Goal: Information Seeking & Learning: Check status

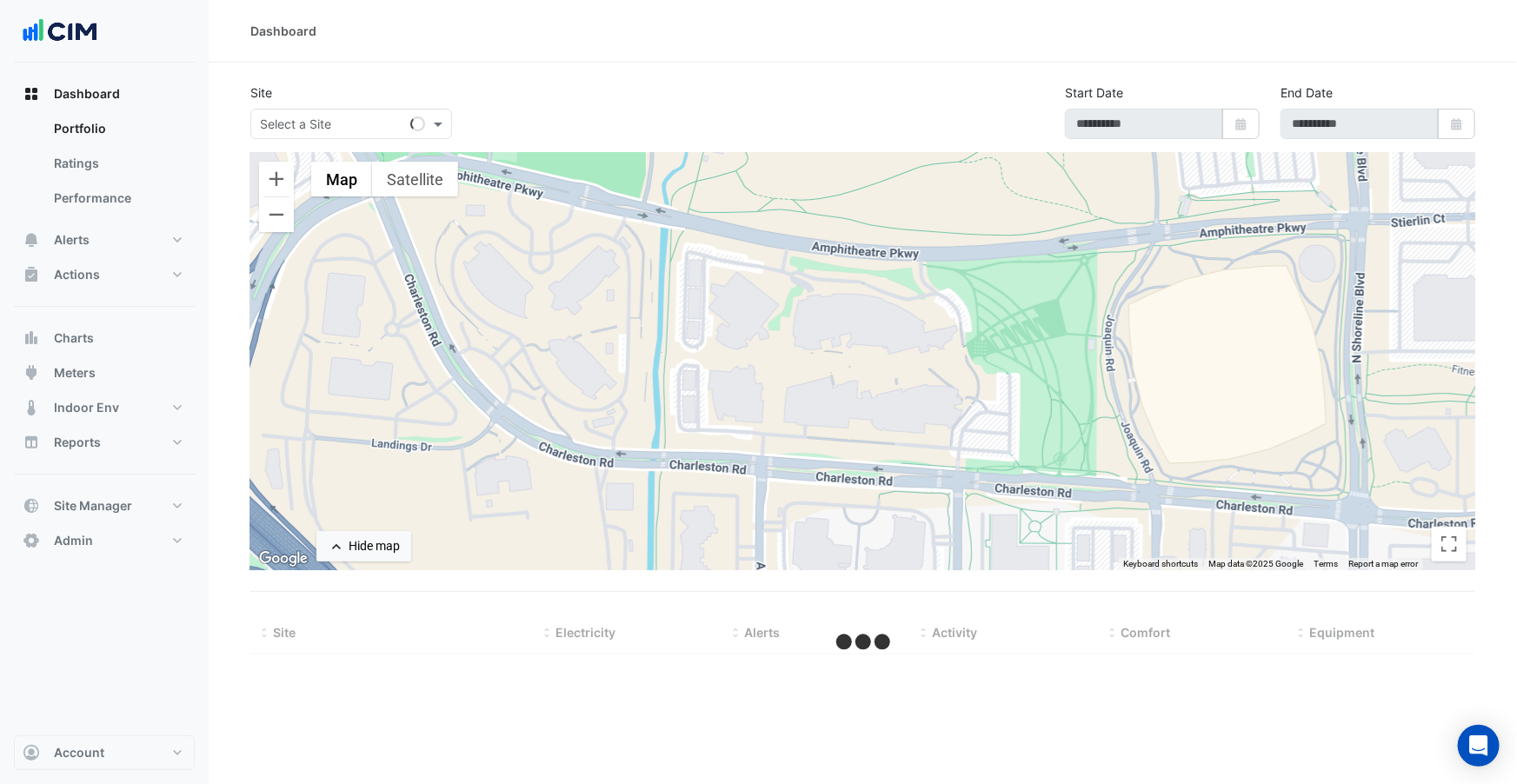
type input "**********"
select select "***"
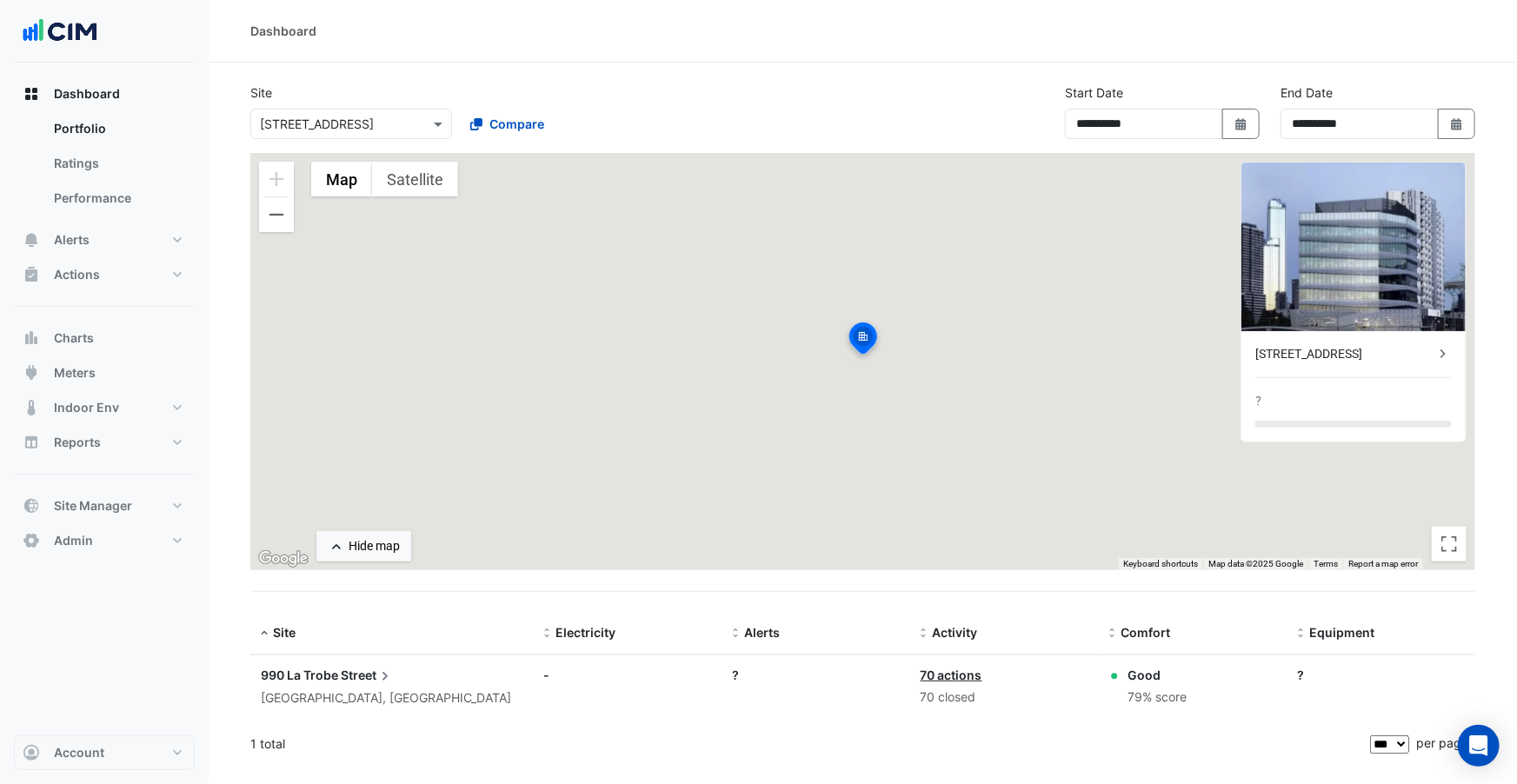
click at [490, 78] on section "**********" at bounding box center [862, 414] width 1308 height 703
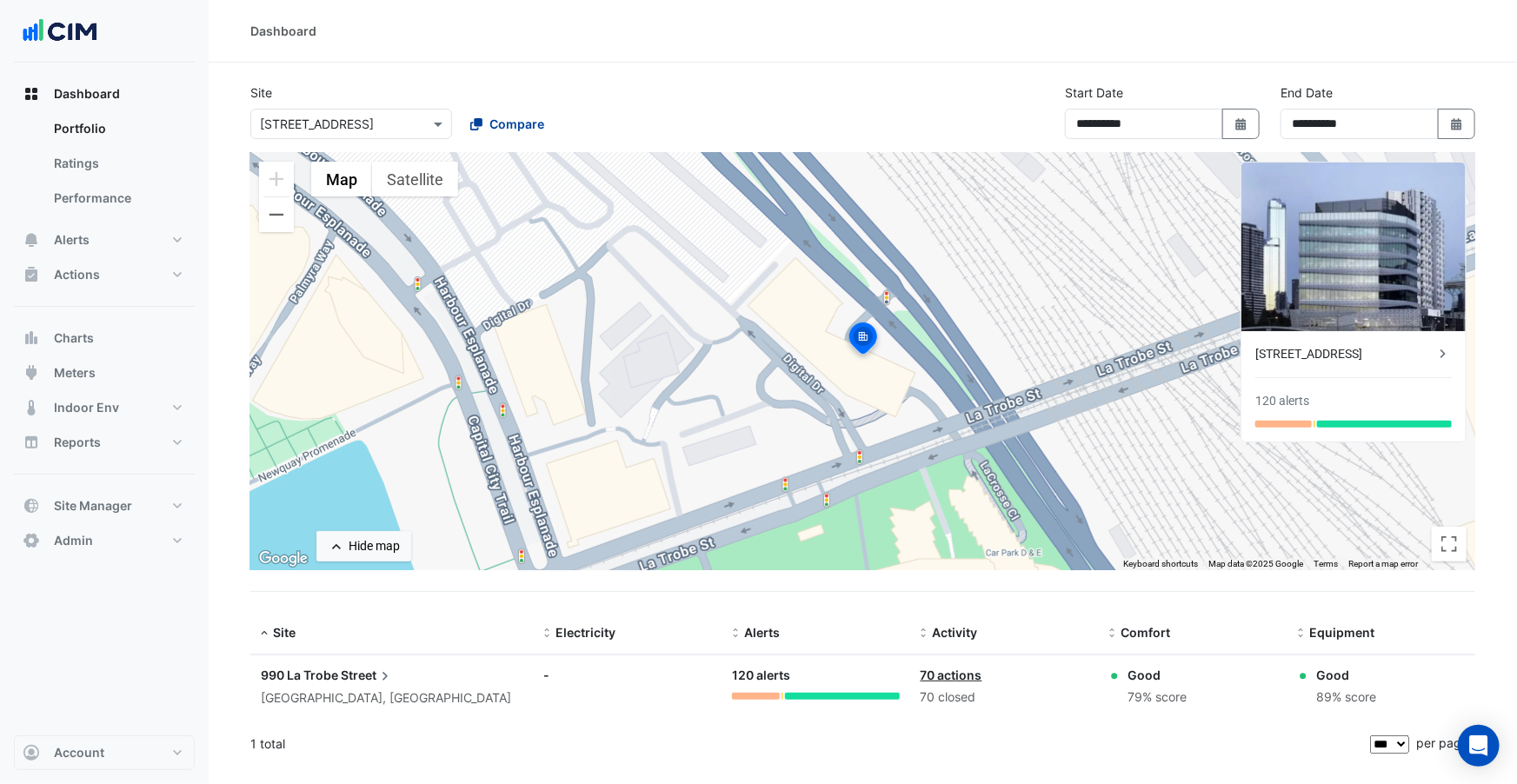
click at [507, 129] on span "Compare" at bounding box center [517, 124] width 55 height 18
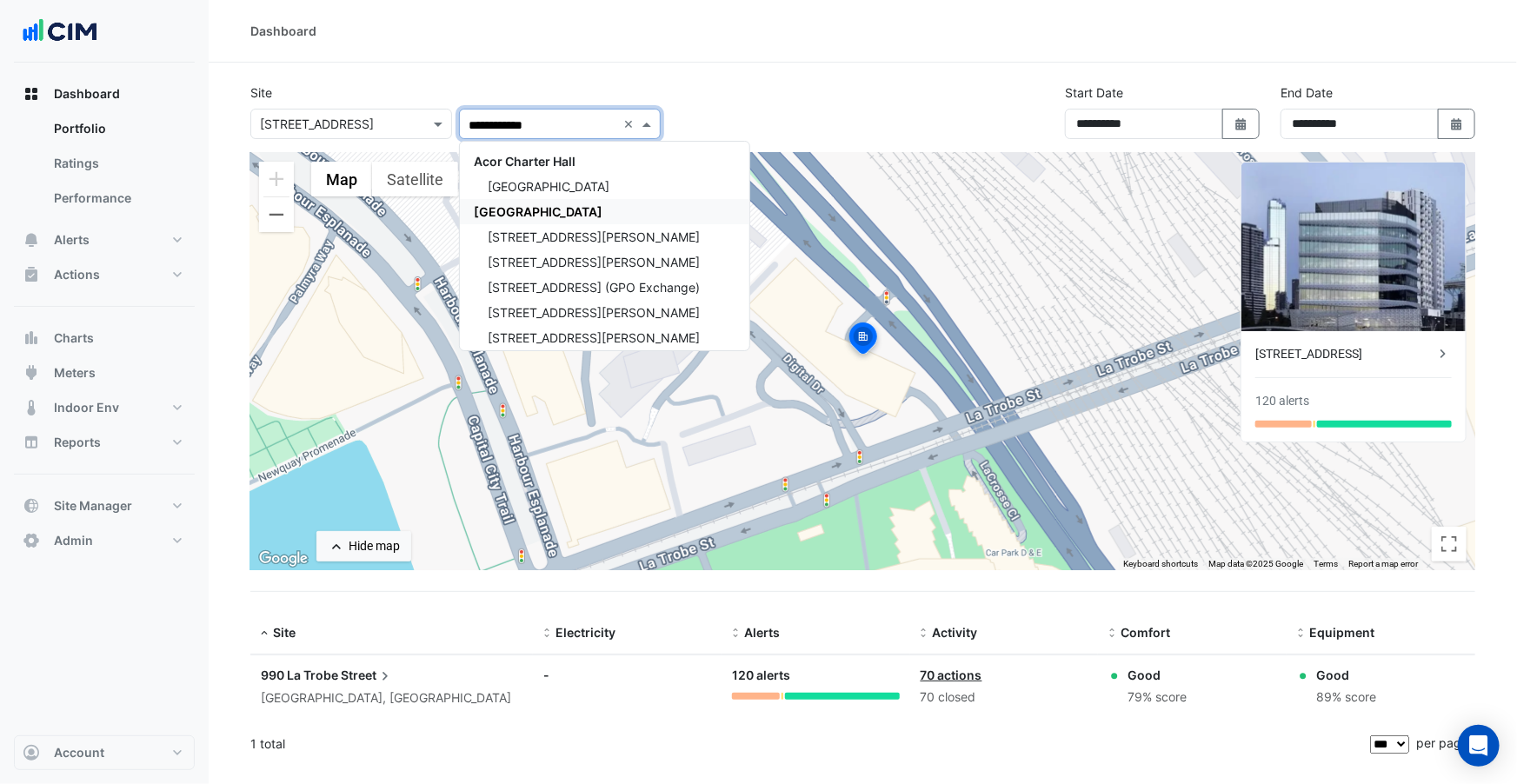
click at [540, 204] on span "CBRE Charter Hall" at bounding box center [538, 211] width 129 height 15
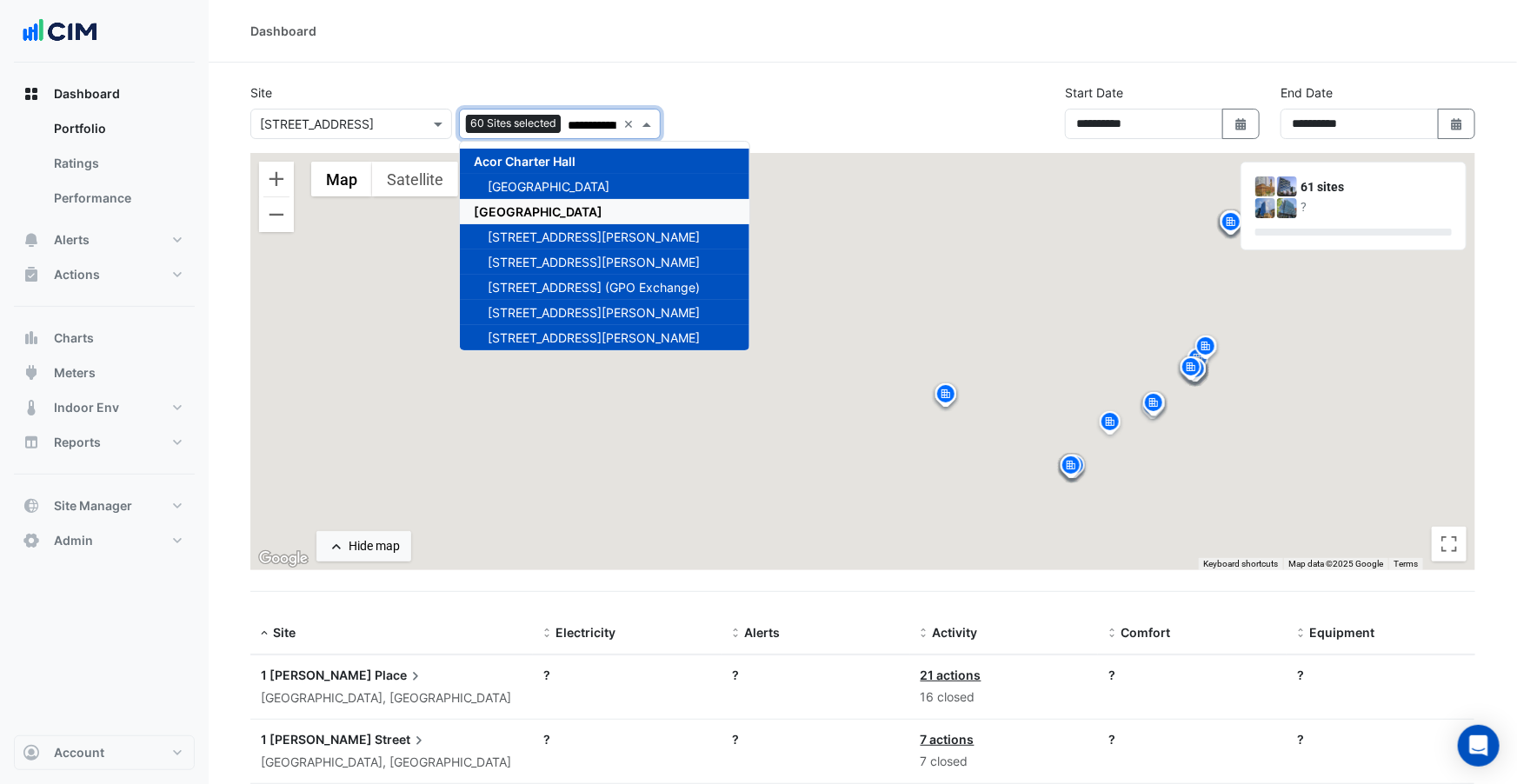
type input "**********"
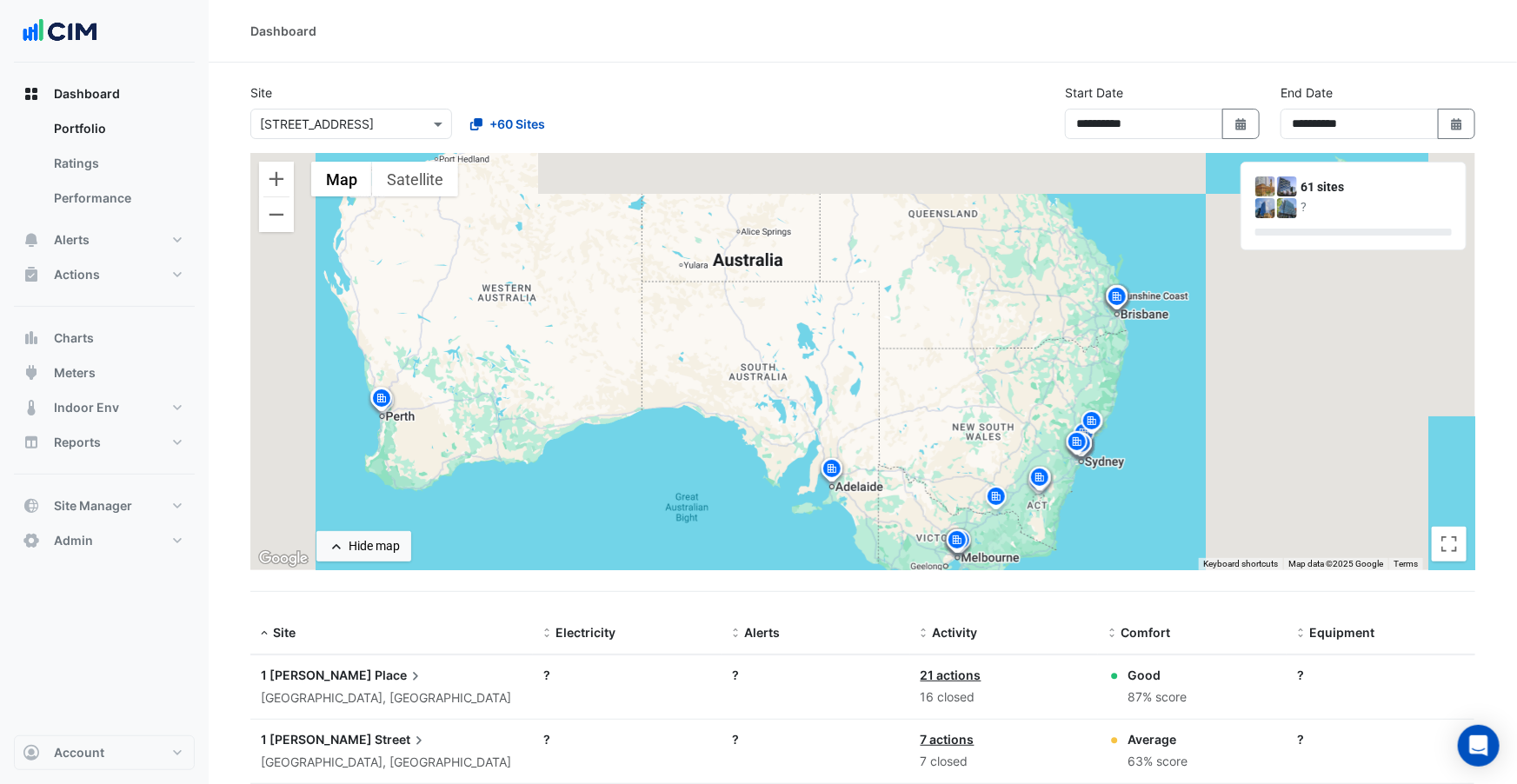
drag, startPoint x: 952, startPoint y: 307, endPoint x: 1078, endPoint y: 313, distance: 126.1
click at [857, 366] on div "To activate drag with keyboard, press Alt + Enter. Once in keyboard drag state,…" at bounding box center [863, 362] width 1225 height 418
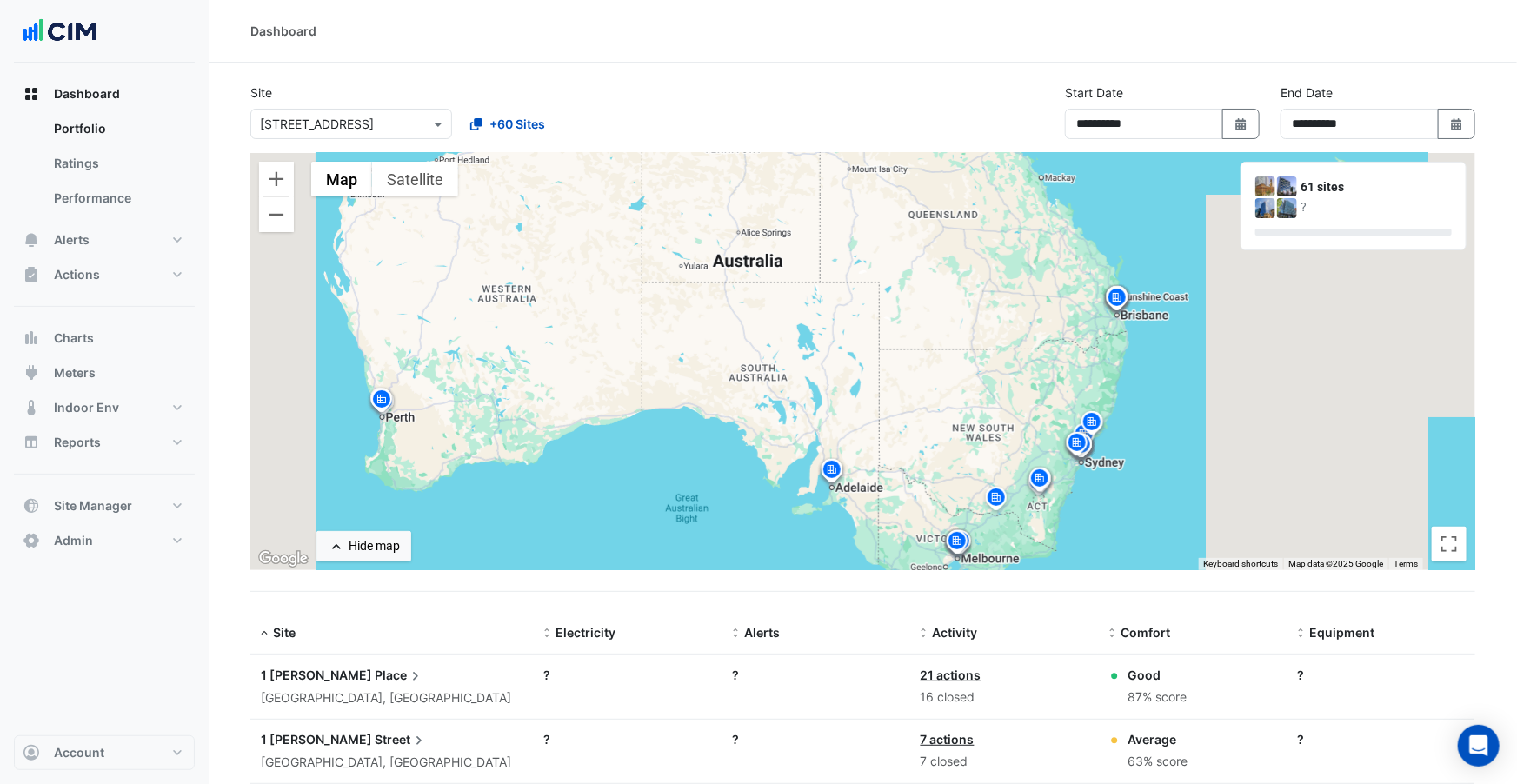
click at [1115, 301] on img at bounding box center [1117, 300] width 28 height 30
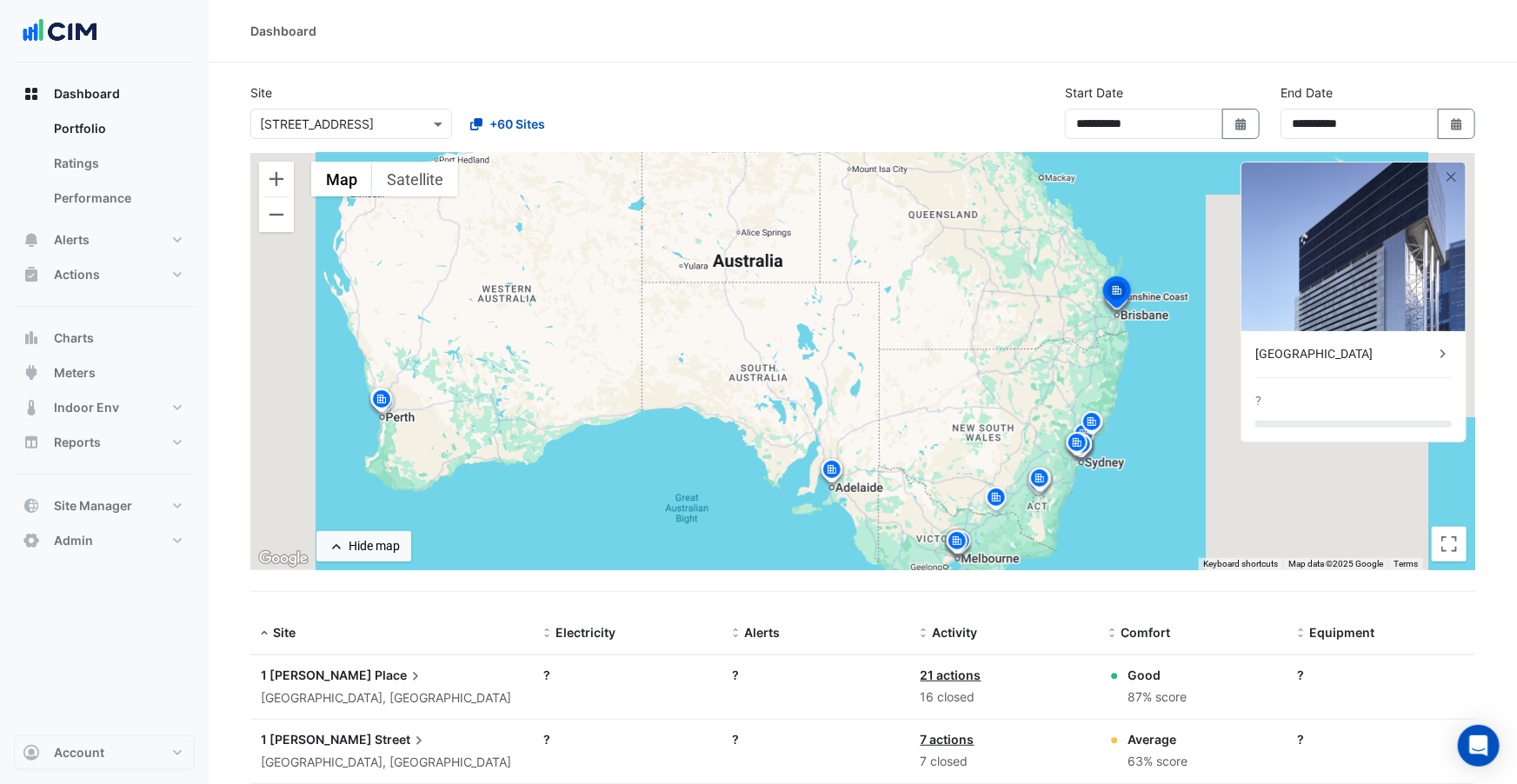
click at [831, 474] on img at bounding box center [831, 472] width 28 height 30
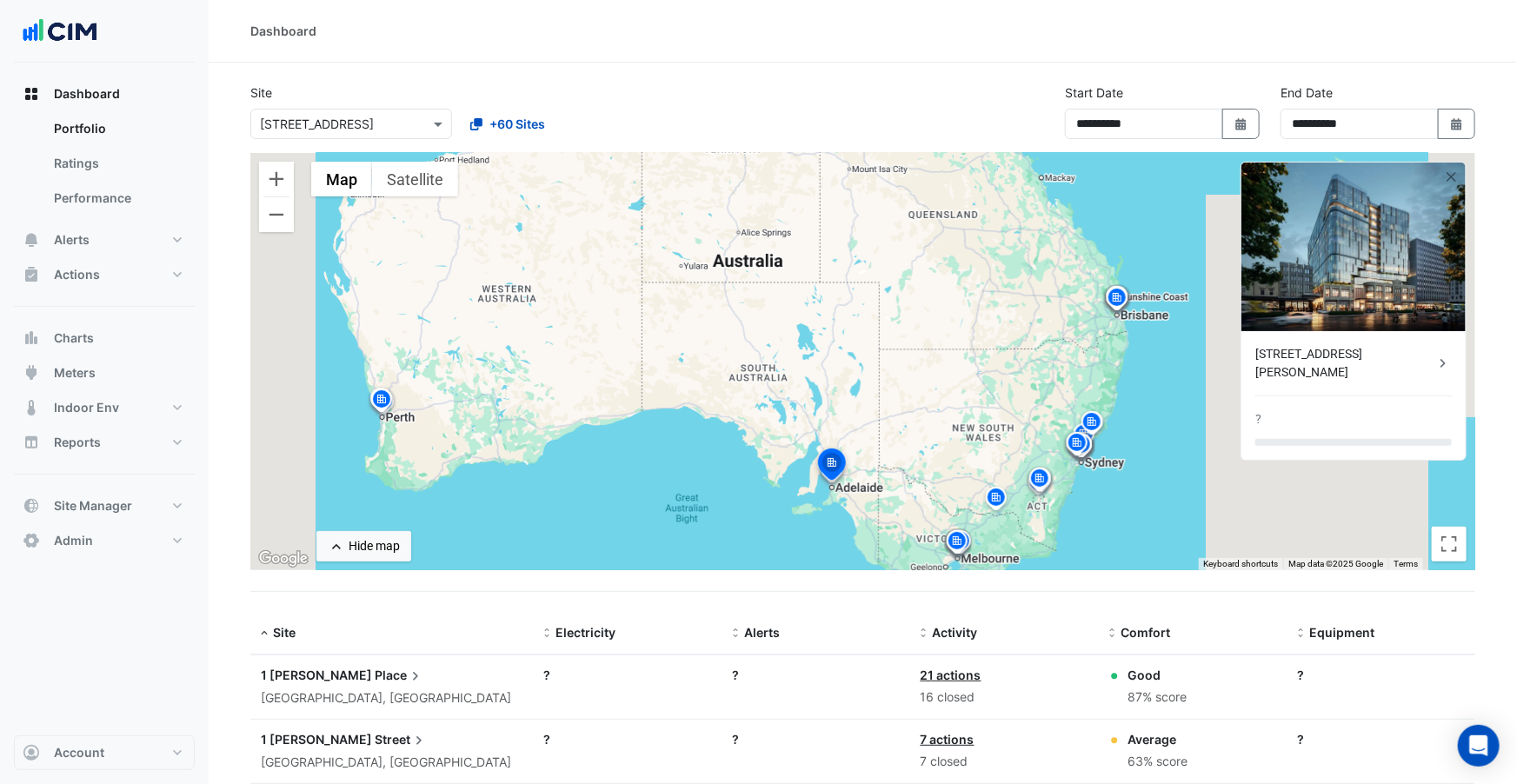
click at [1078, 455] on img at bounding box center [1077, 445] width 28 height 30
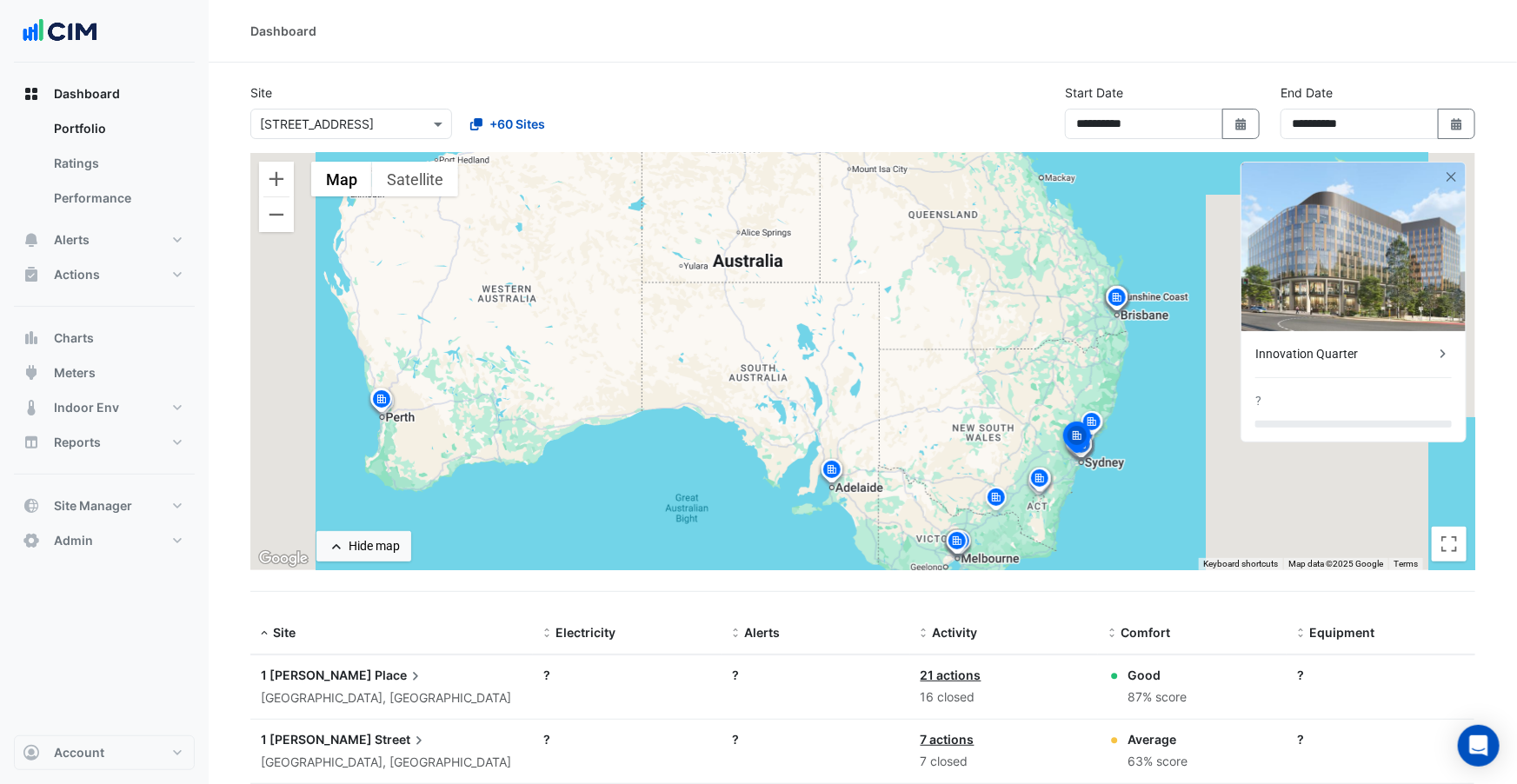
click at [1096, 422] on img at bounding box center [1078, 440] width 38 height 42
click at [1098, 416] on img at bounding box center [1092, 424] width 28 height 30
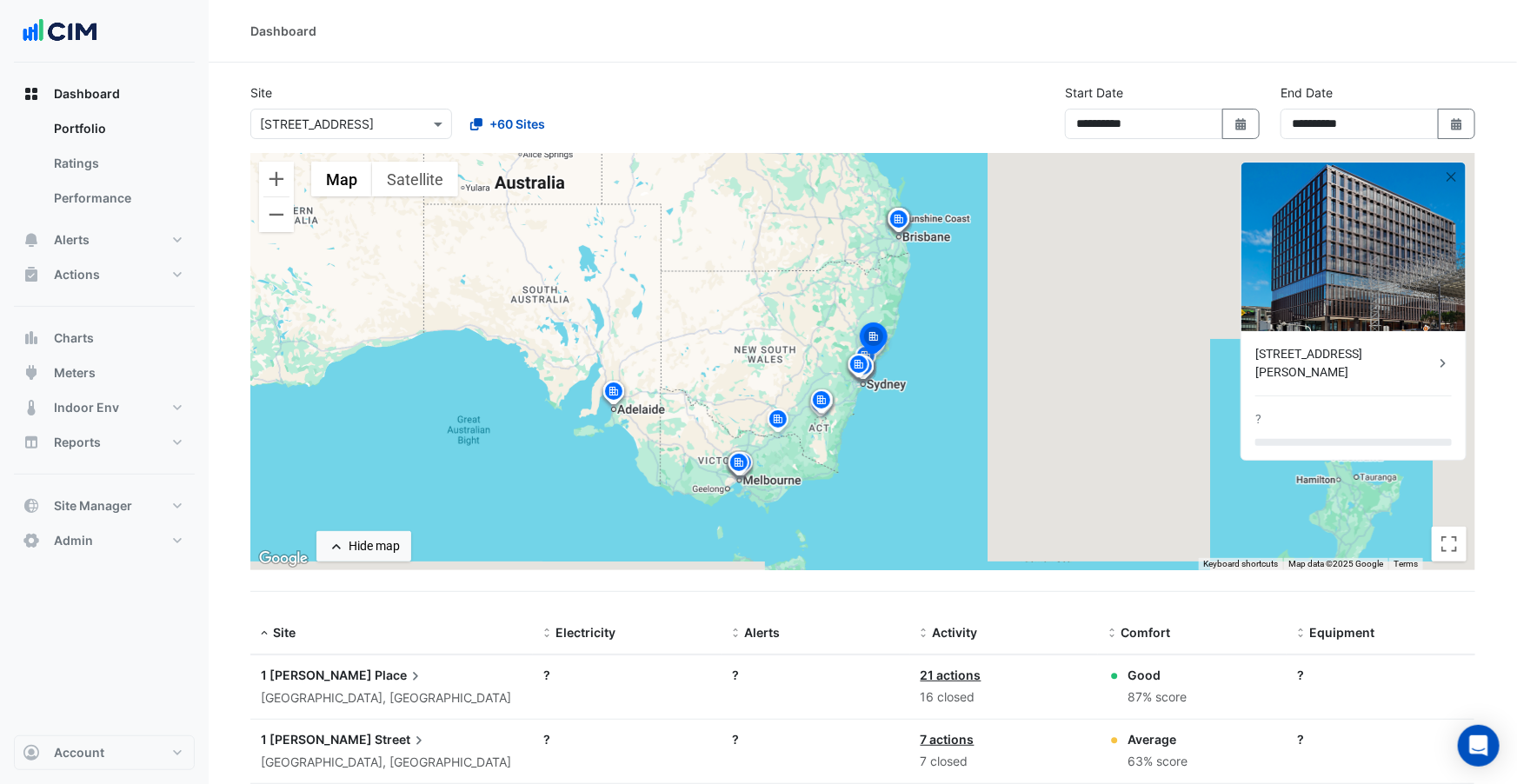
drag, startPoint x: 1140, startPoint y: 464, endPoint x: 872, endPoint y: 379, distance: 281.2
click at [902, 378] on div "To activate drag with keyboard, press Alt + Enter. Once in keyboard drag state,…" at bounding box center [863, 362] width 1225 height 418
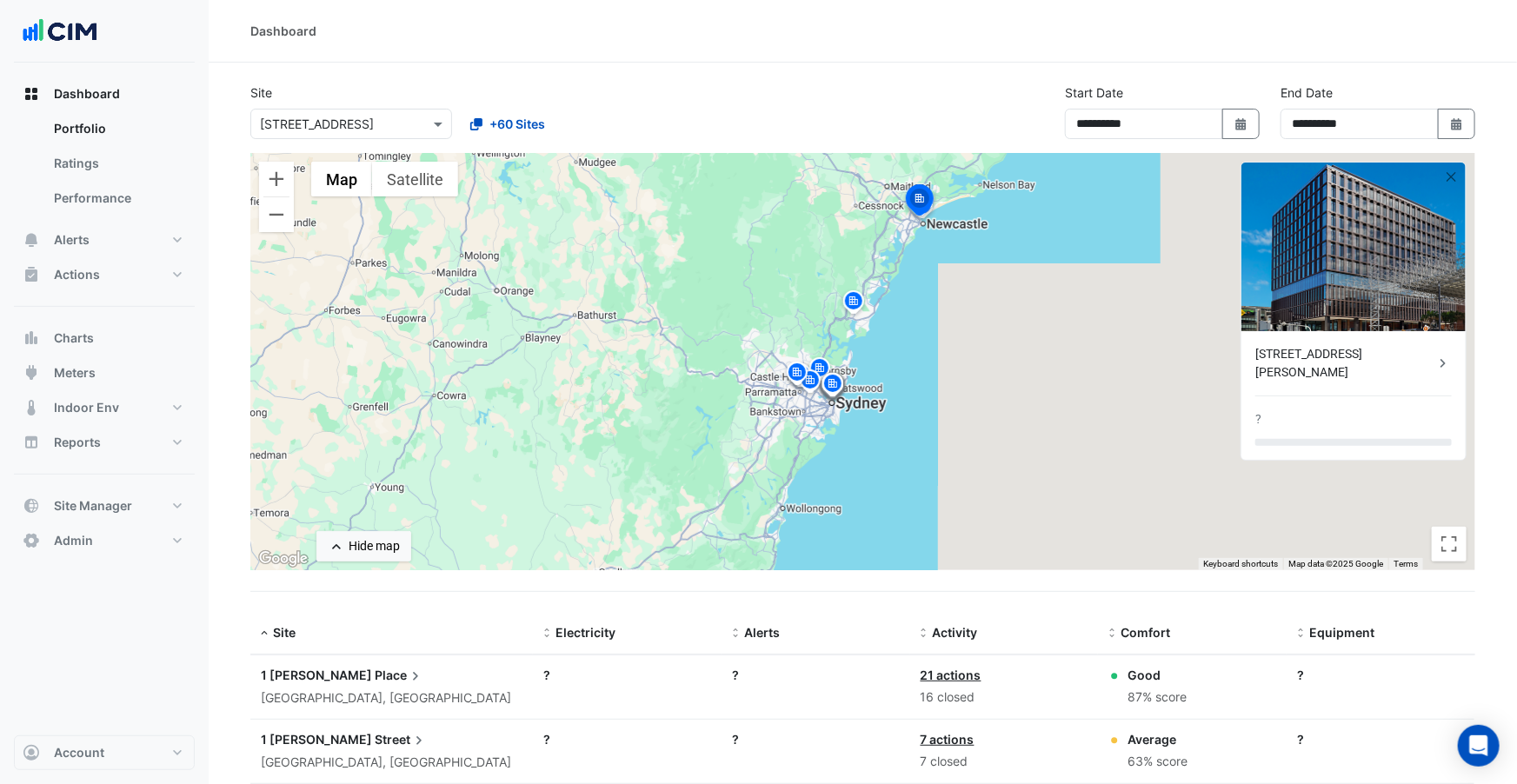
drag, startPoint x: 961, startPoint y: 317, endPoint x: 899, endPoint y: 353, distance: 71.7
click at [899, 353] on div "To activate drag with keyboard, press Alt + Enter. Once in keyboard drag state,…" at bounding box center [863, 362] width 1225 height 418
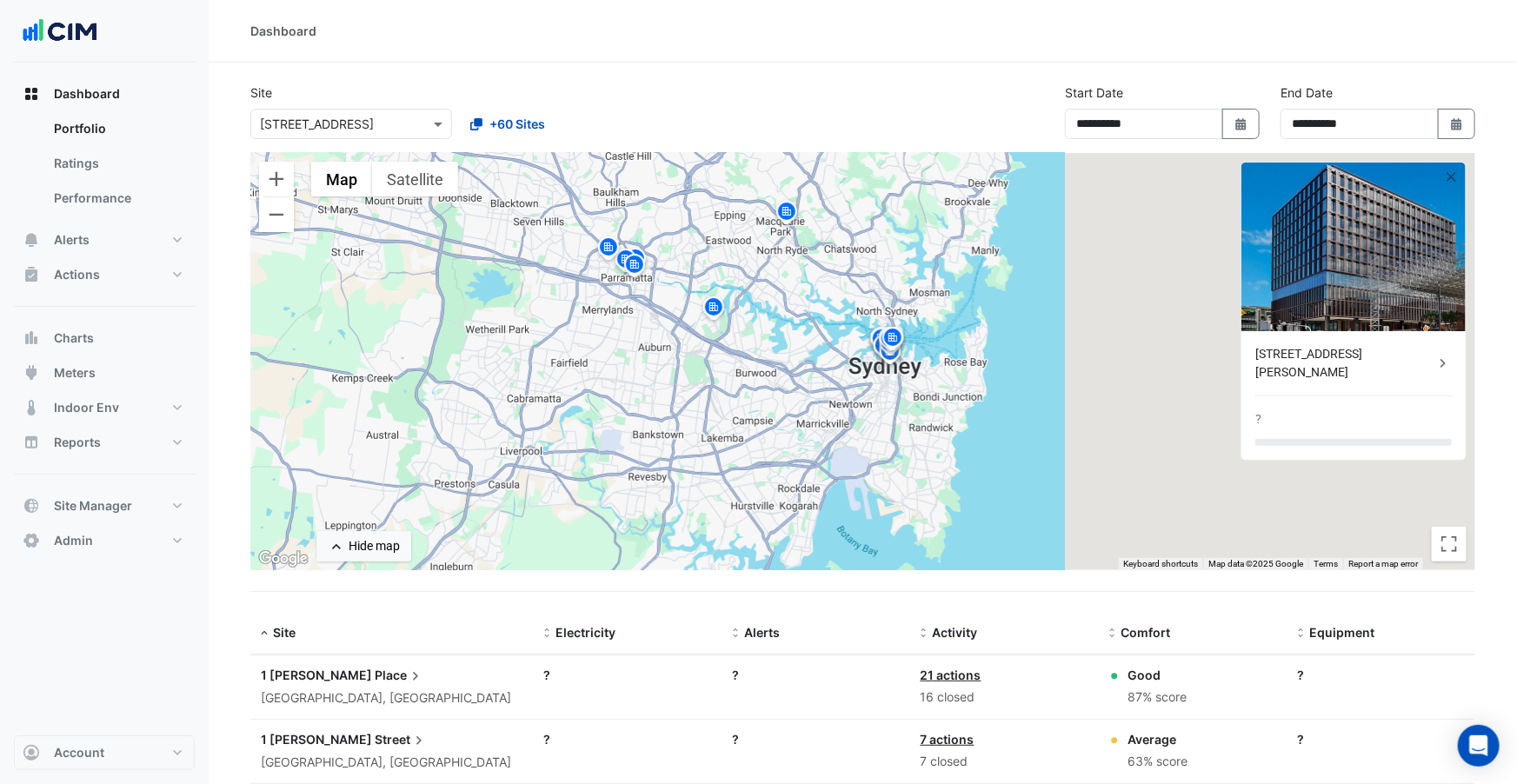
drag, startPoint x: 674, startPoint y: 473, endPoint x: 911, endPoint y: 348, distance: 267.9
click at [1003, 351] on div "To activate drag with keyboard, press Alt + Enter. Once in keyboard drag state,…" at bounding box center [863, 362] width 1225 height 418
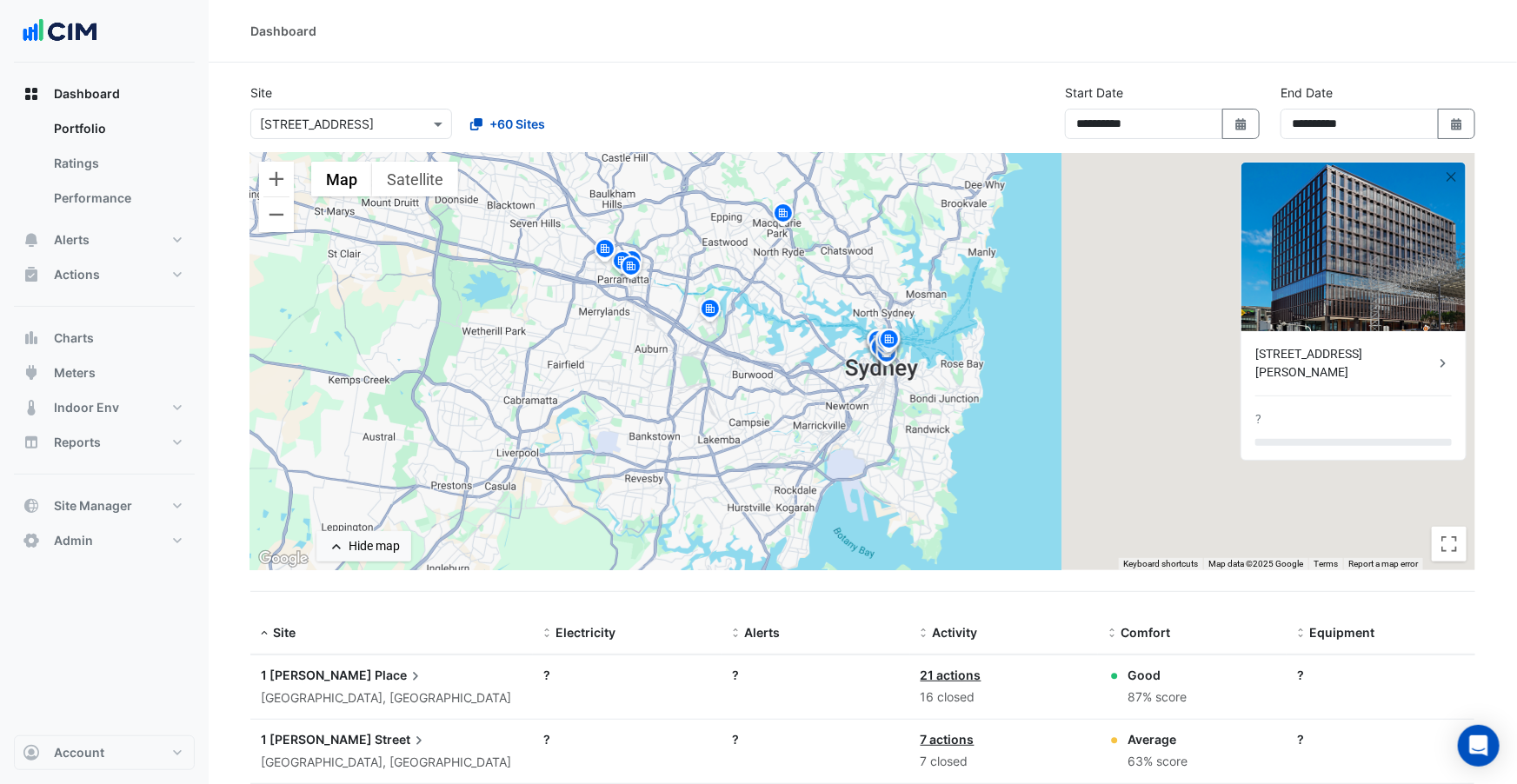
click at [707, 306] on img at bounding box center [710, 311] width 28 height 30
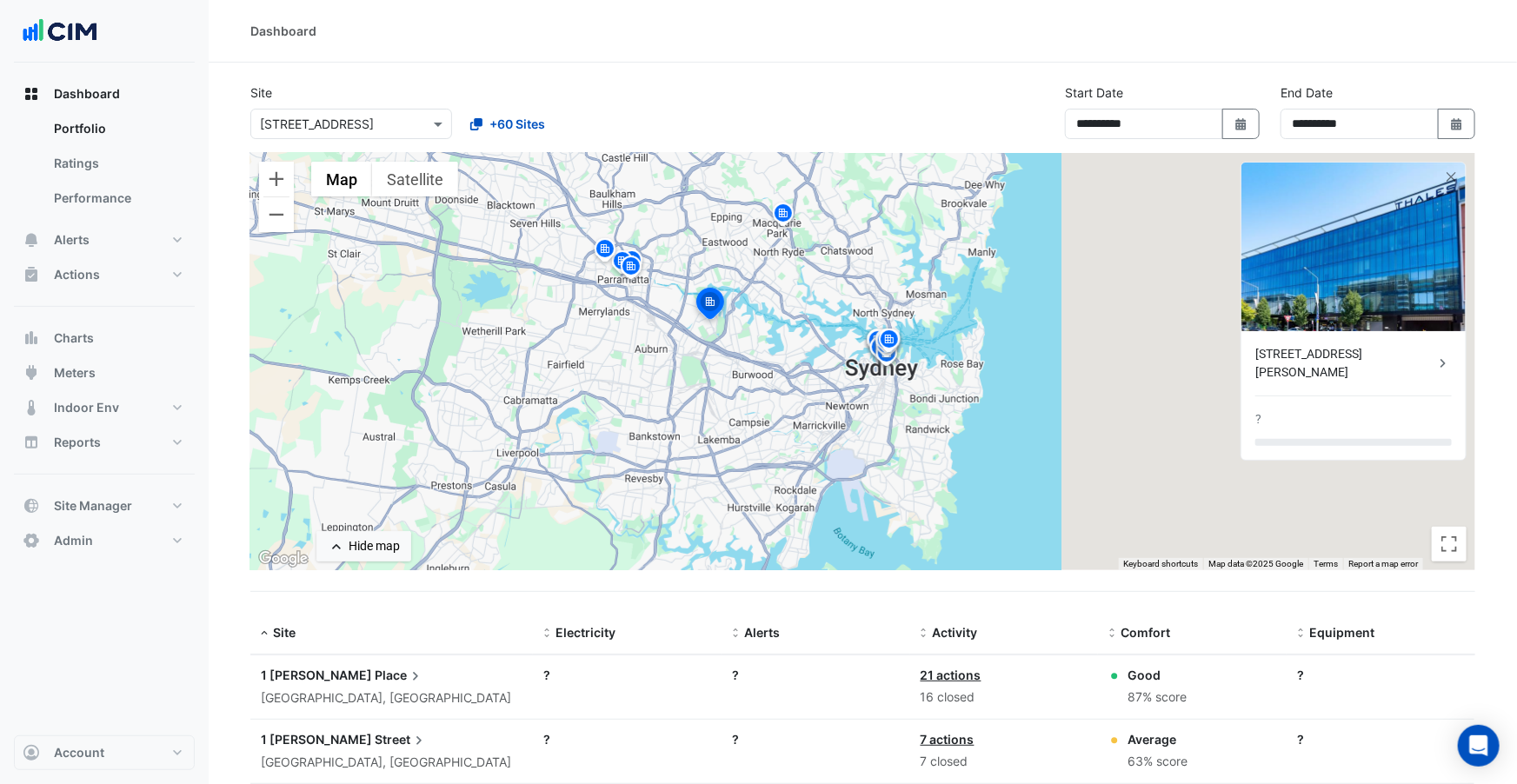
click at [775, 220] on img at bounding box center [783, 215] width 28 height 30
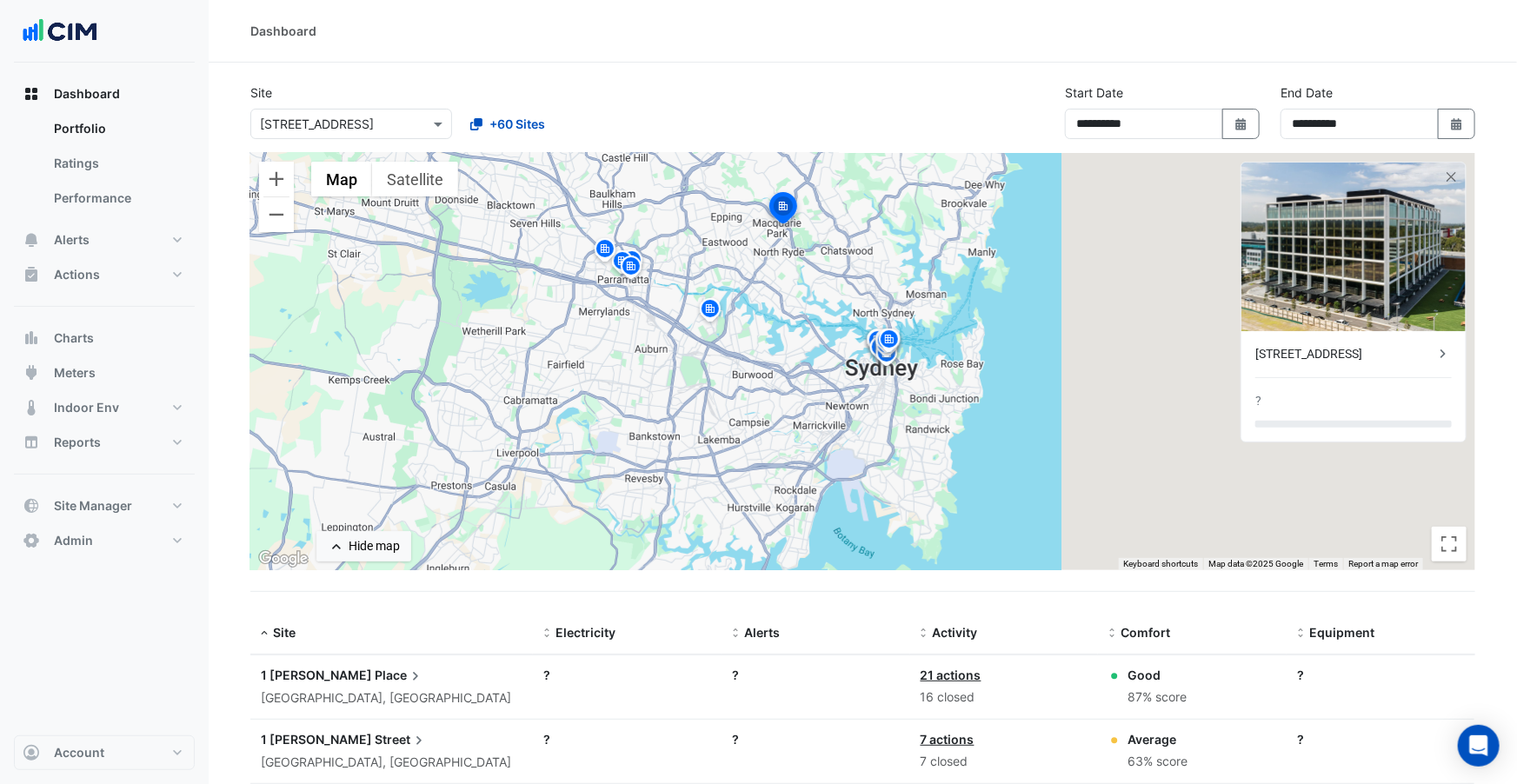
click at [890, 336] on img at bounding box center [889, 342] width 28 height 30
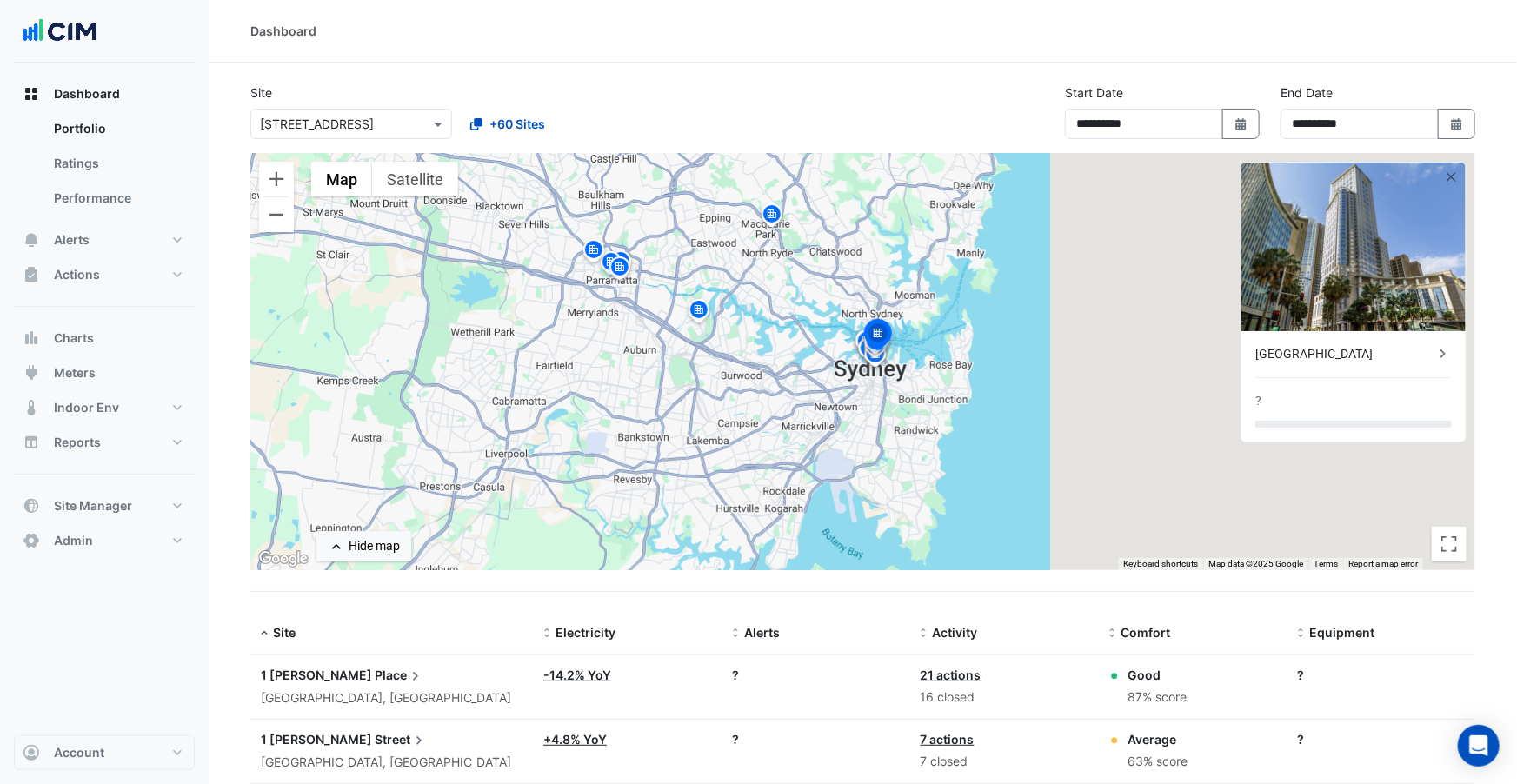
drag, startPoint x: 919, startPoint y: 377, endPoint x: 862, endPoint y: 375, distance: 57.0
click at [862, 375] on div "To navigate, press the arrow keys. To activate drag with keyboard, press Alt + …" at bounding box center [863, 362] width 1225 height 418
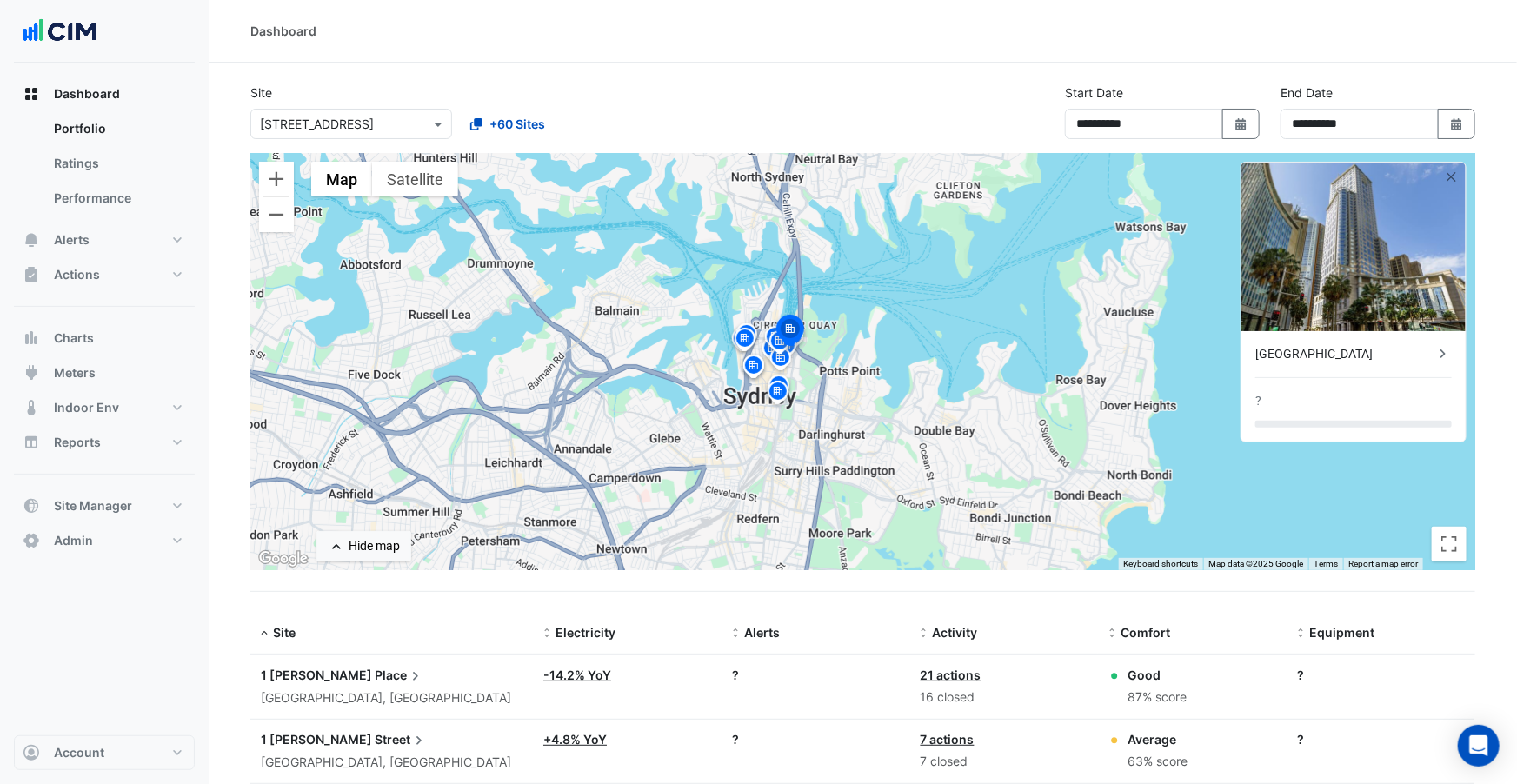
click at [421, 181] on button "Satellite" at bounding box center [415, 179] width 86 height 35
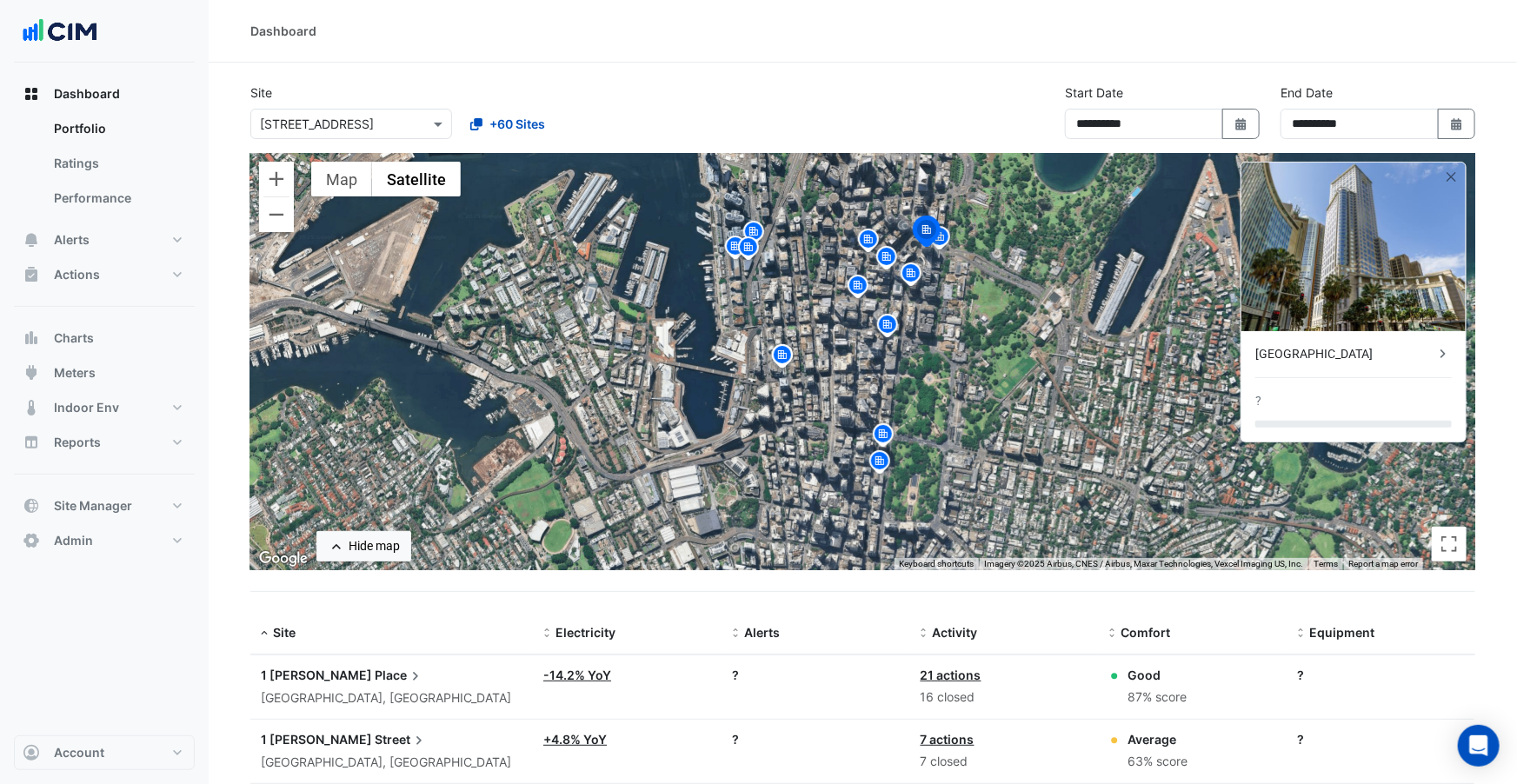
drag, startPoint x: 800, startPoint y: 312, endPoint x: 738, endPoint y: 364, distance: 80.9
click at [738, 364] on div "To activate drag with keyboard, press Alt + Enter. Once in keyboard drag state,…" at bounding box center [863, 362] width 1225 height 418
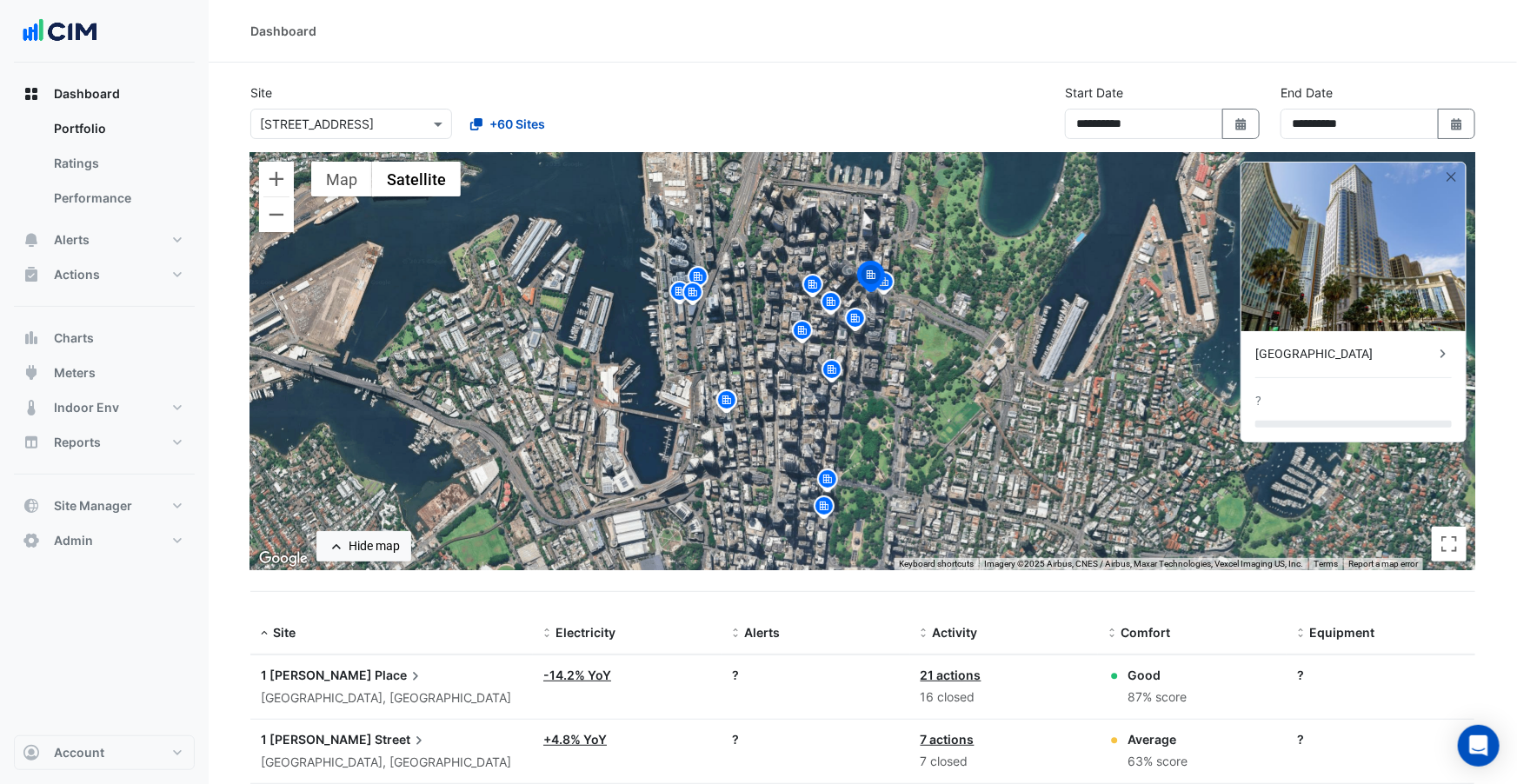
click at [699, 289] on img at bounding box center [693, 294] width 28 height 30
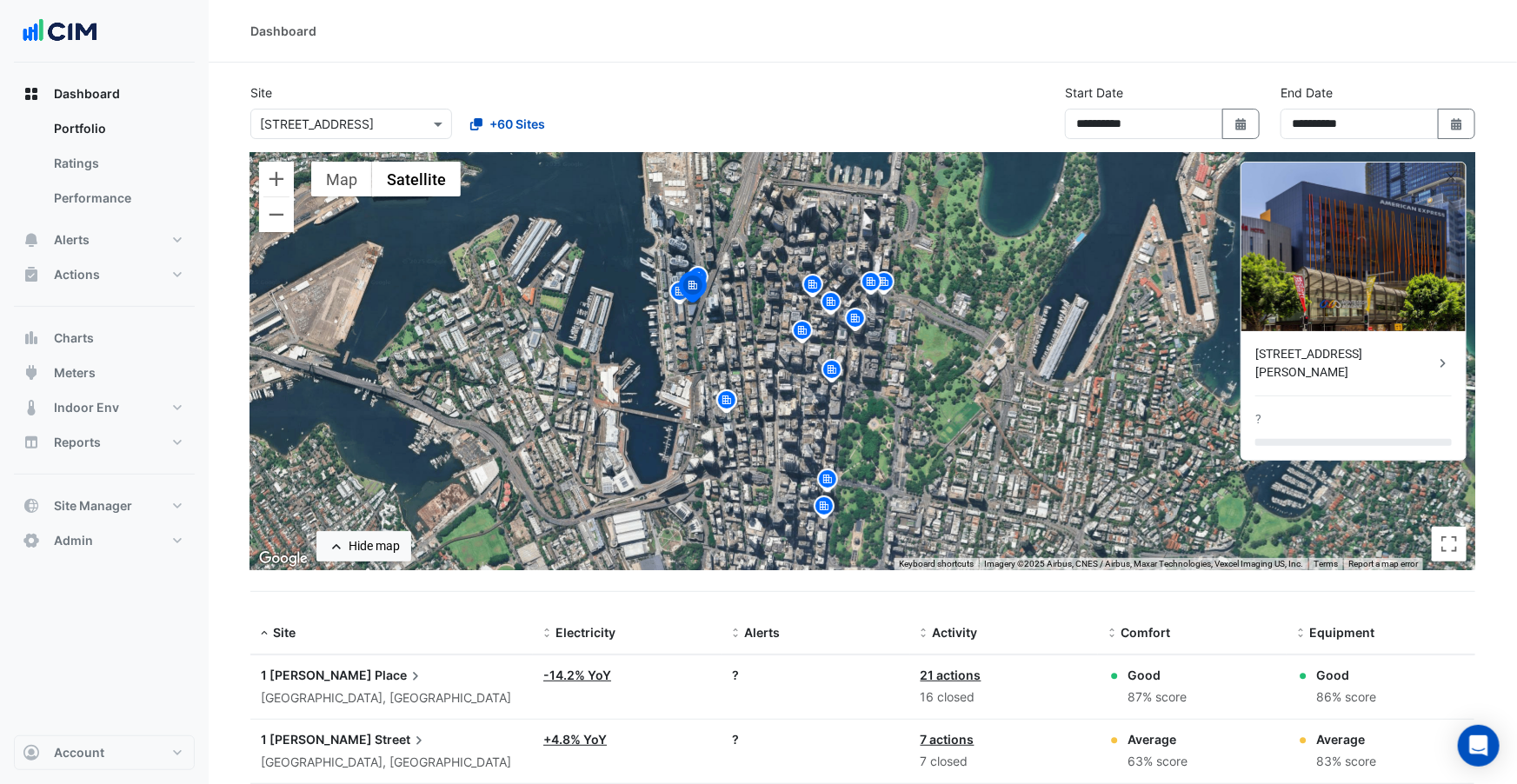
click at [724, 397] on img at bounding box center [727, 402] width 28 height 30
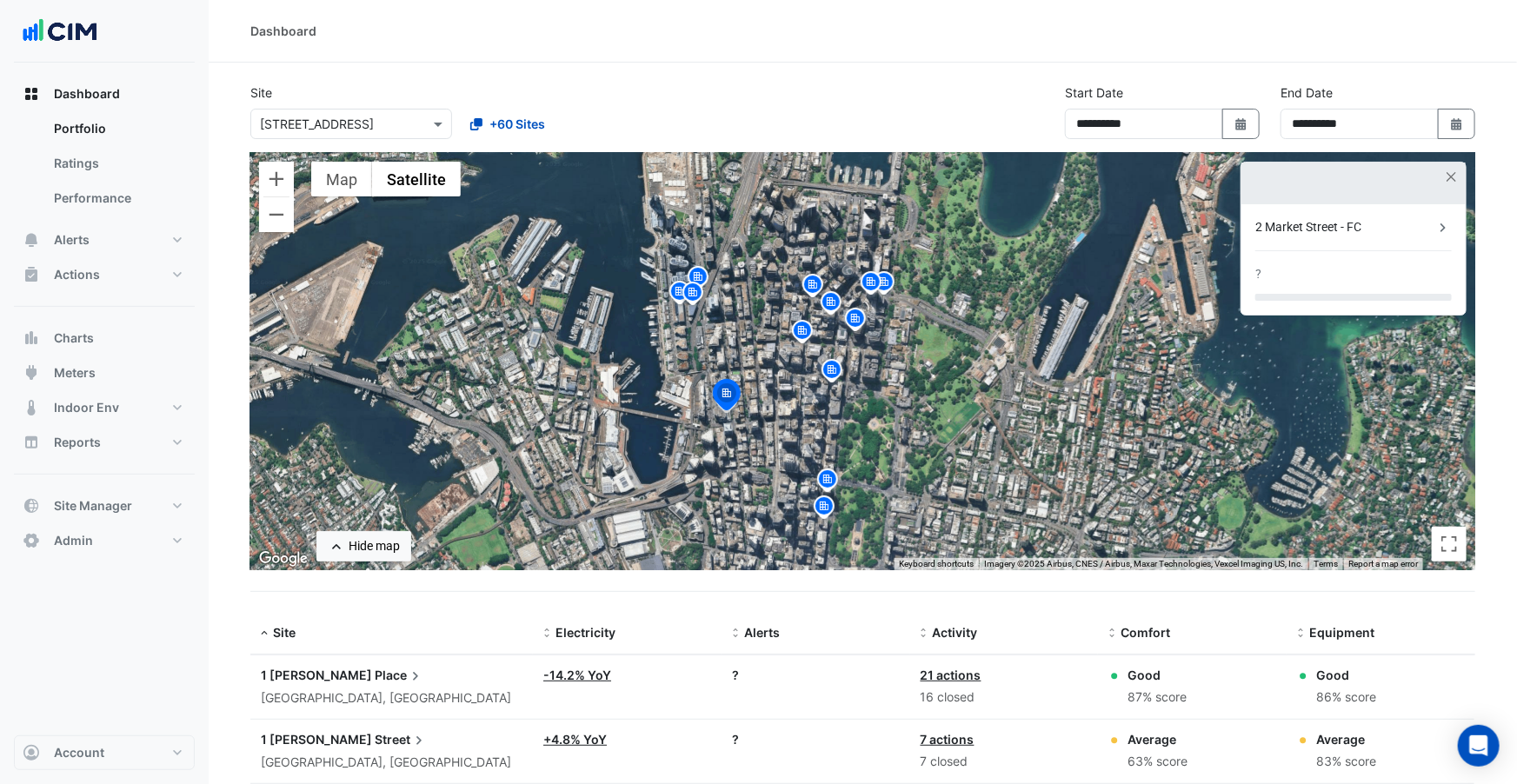
click at [830, 480] on img at bounding box center [828, 481] width 28 height 30
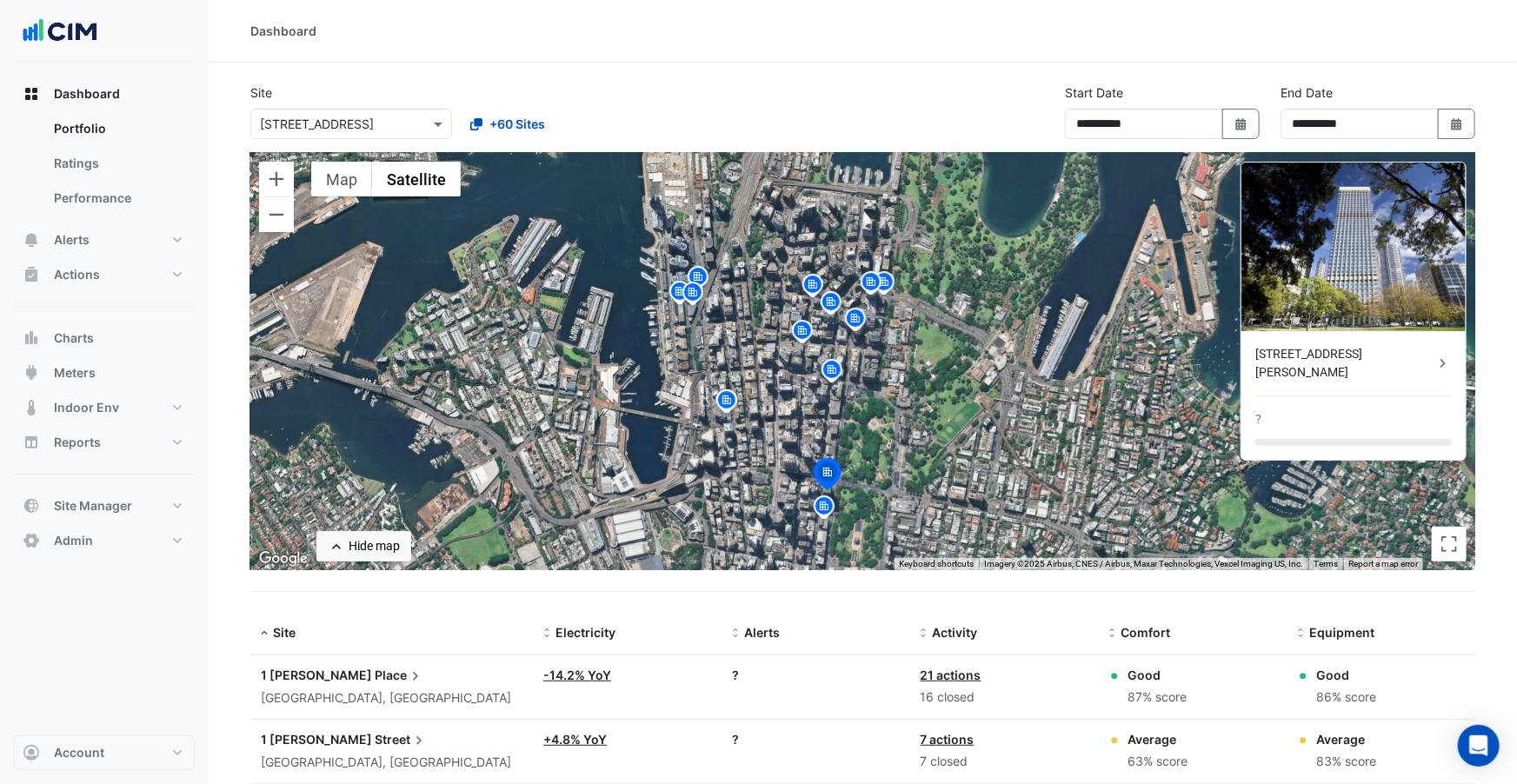
click at [824, 507] on img at bounding box center [824, 509] width 28 height 30
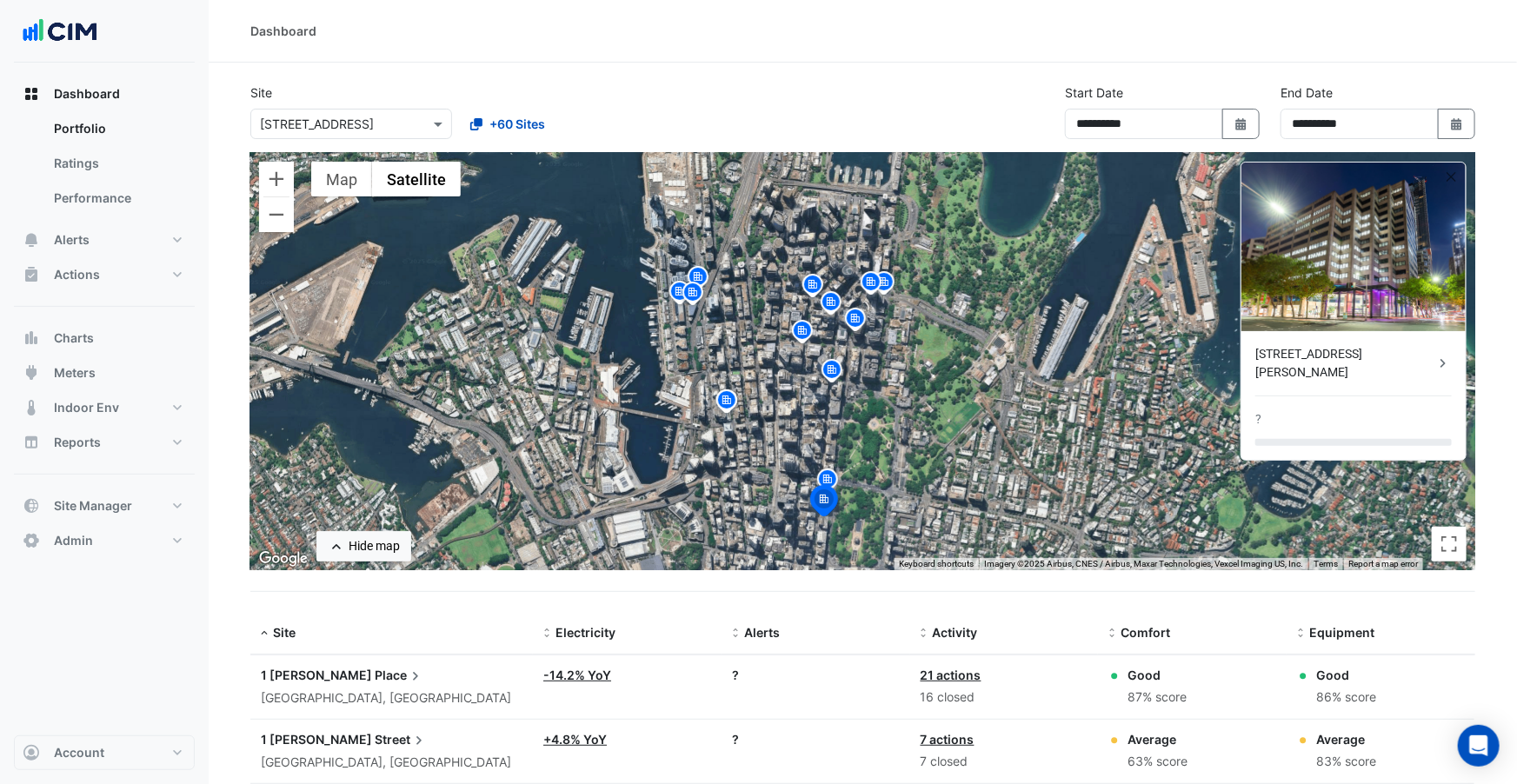
click at [810, 329] on img at bounding box center [802, 333] width 28 height 30
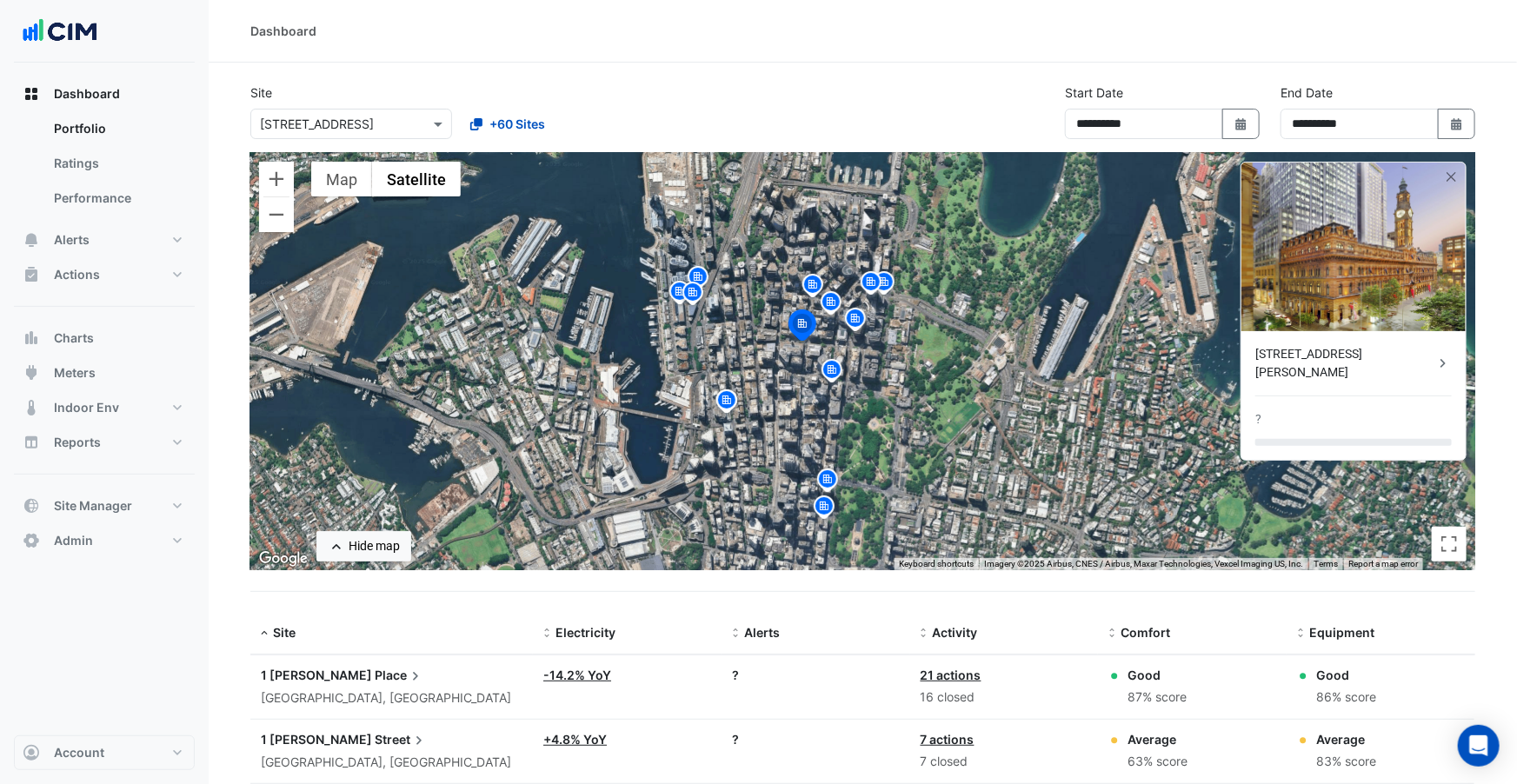
click at [815, 286] on img at bounding box center [812, 286] width 28 height 30
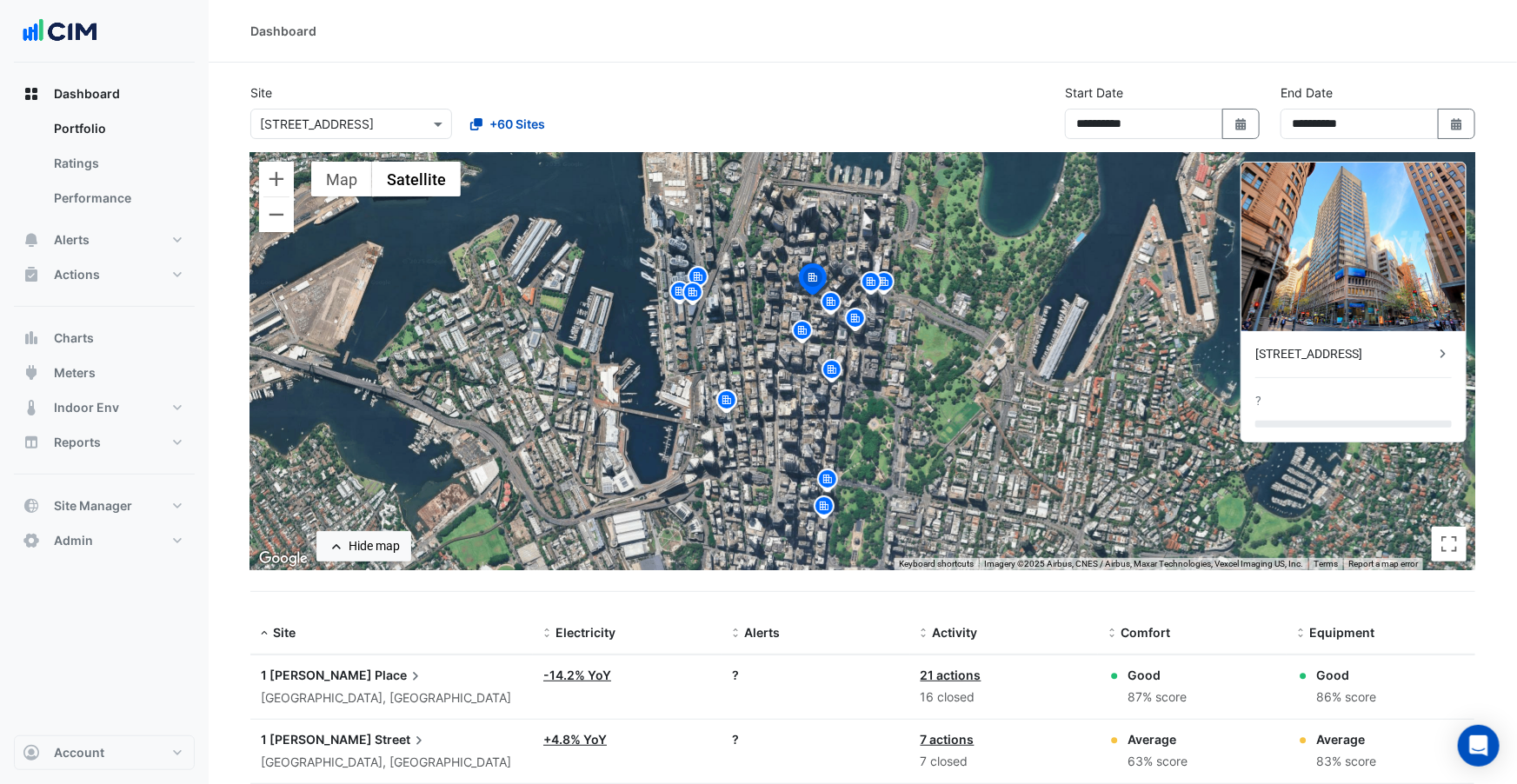
click at [832, 303] on img at bounding box center [831, 304] width 28 height 30
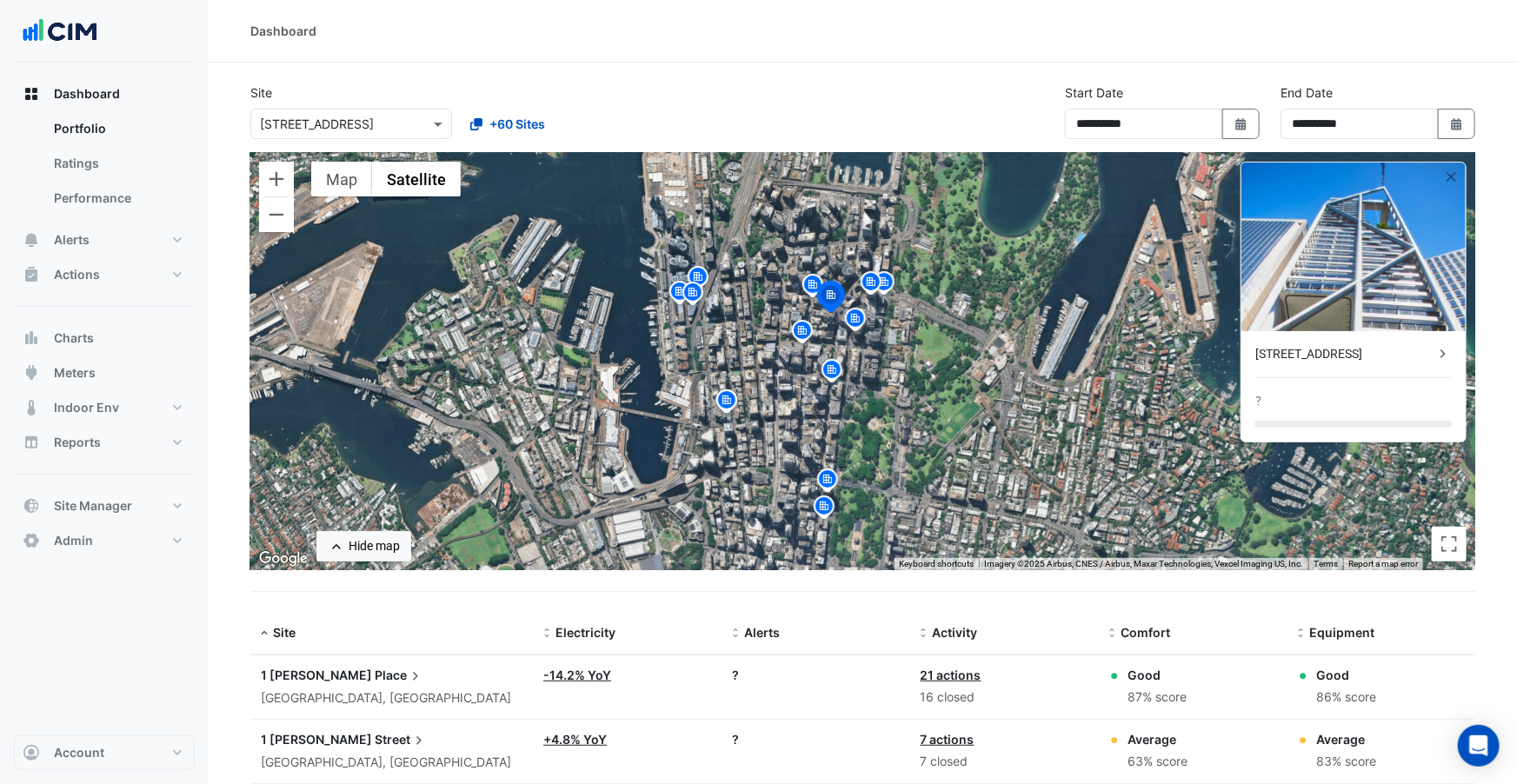
click at [851, 318] on img at bounding box center [855, 321] width 28 height 30
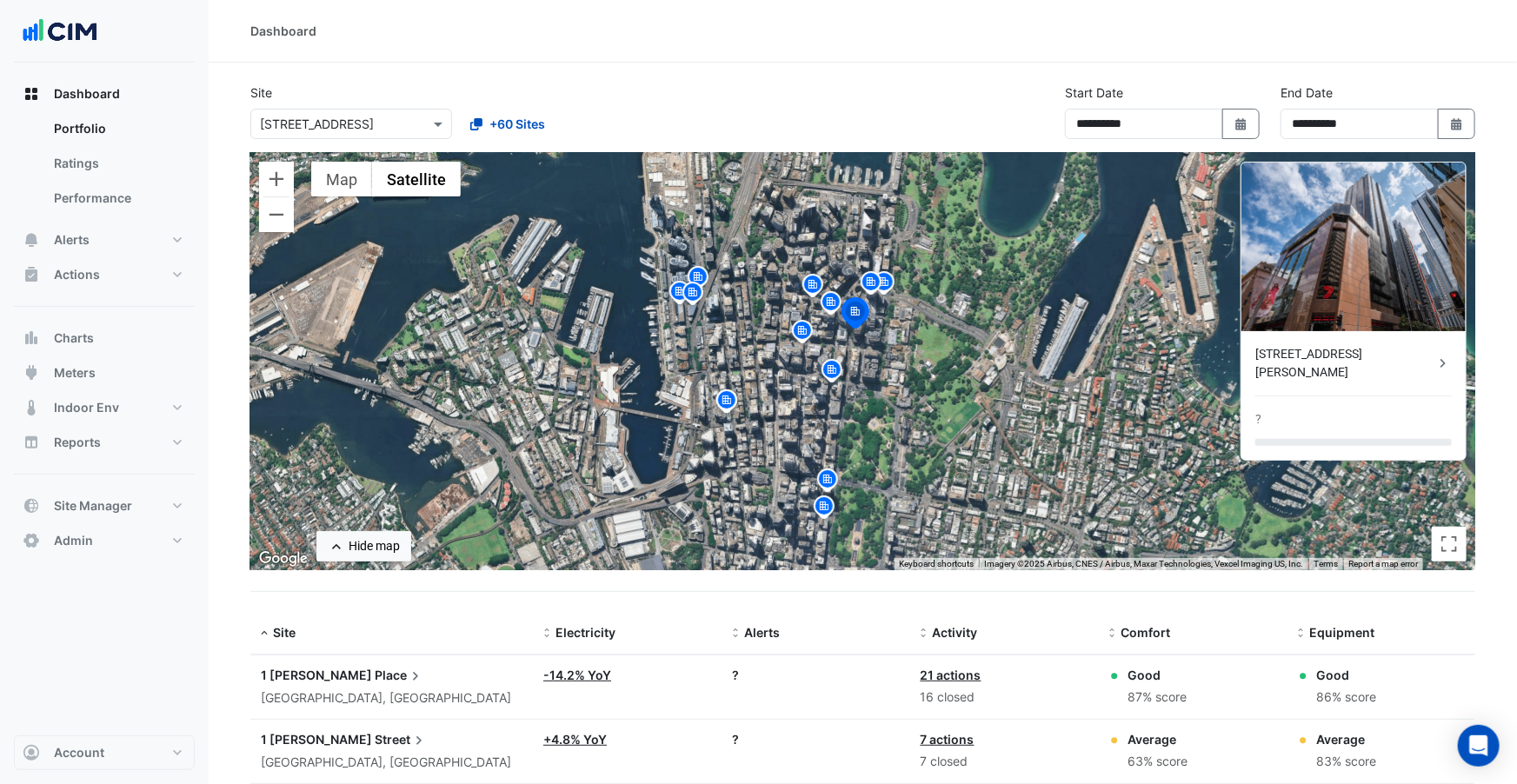
click at [869, 290] on img at bounding box center [871, 284] width 28 height 30
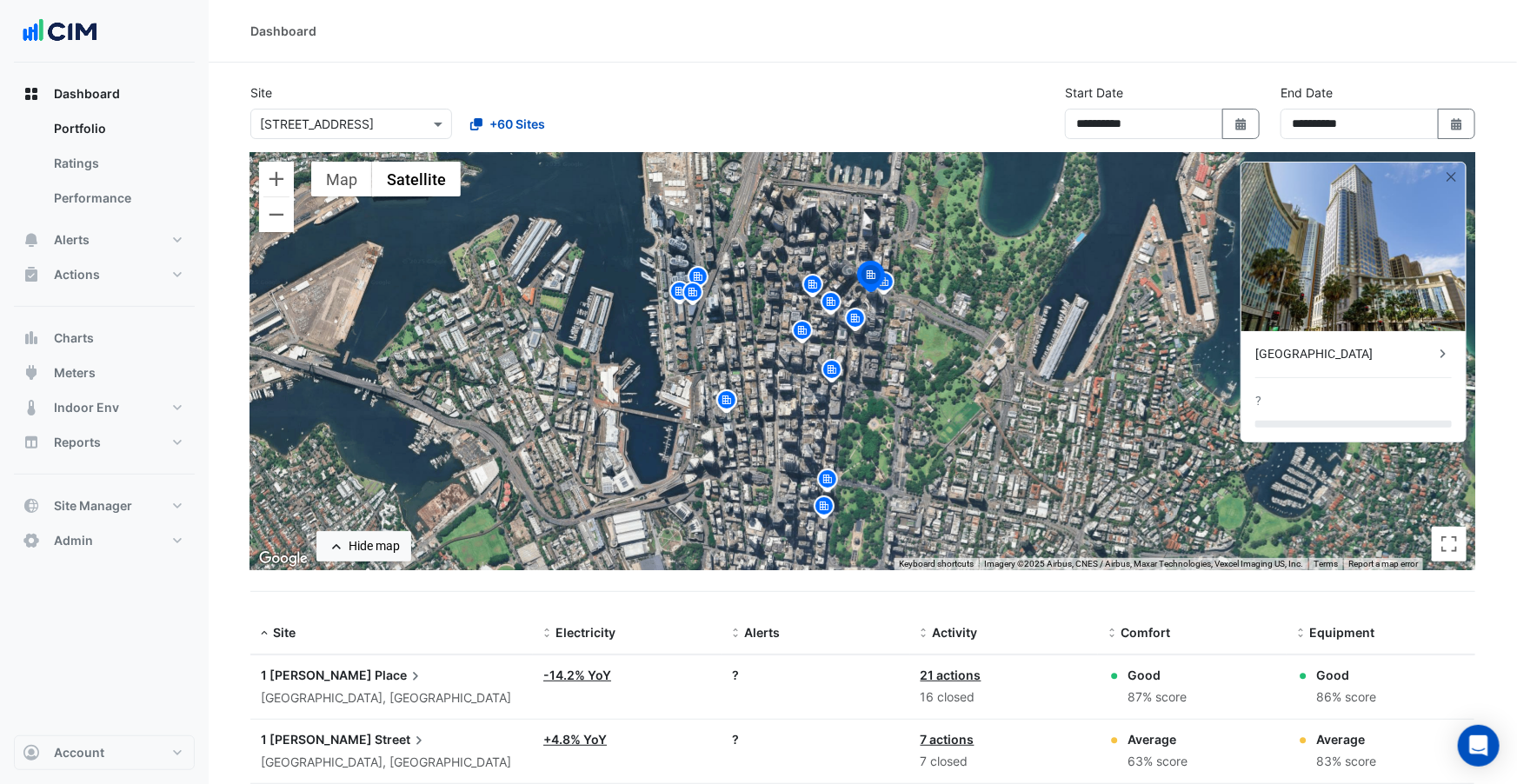
click at [899, 282] on div "To navigate, press the arrow keys. To activate drag with keyboard, press Alt + …" at bounding box center [863, 362] width 1225 height 418
click at [892, 287] on img at bounding box center [884, 284] width 28 height 30
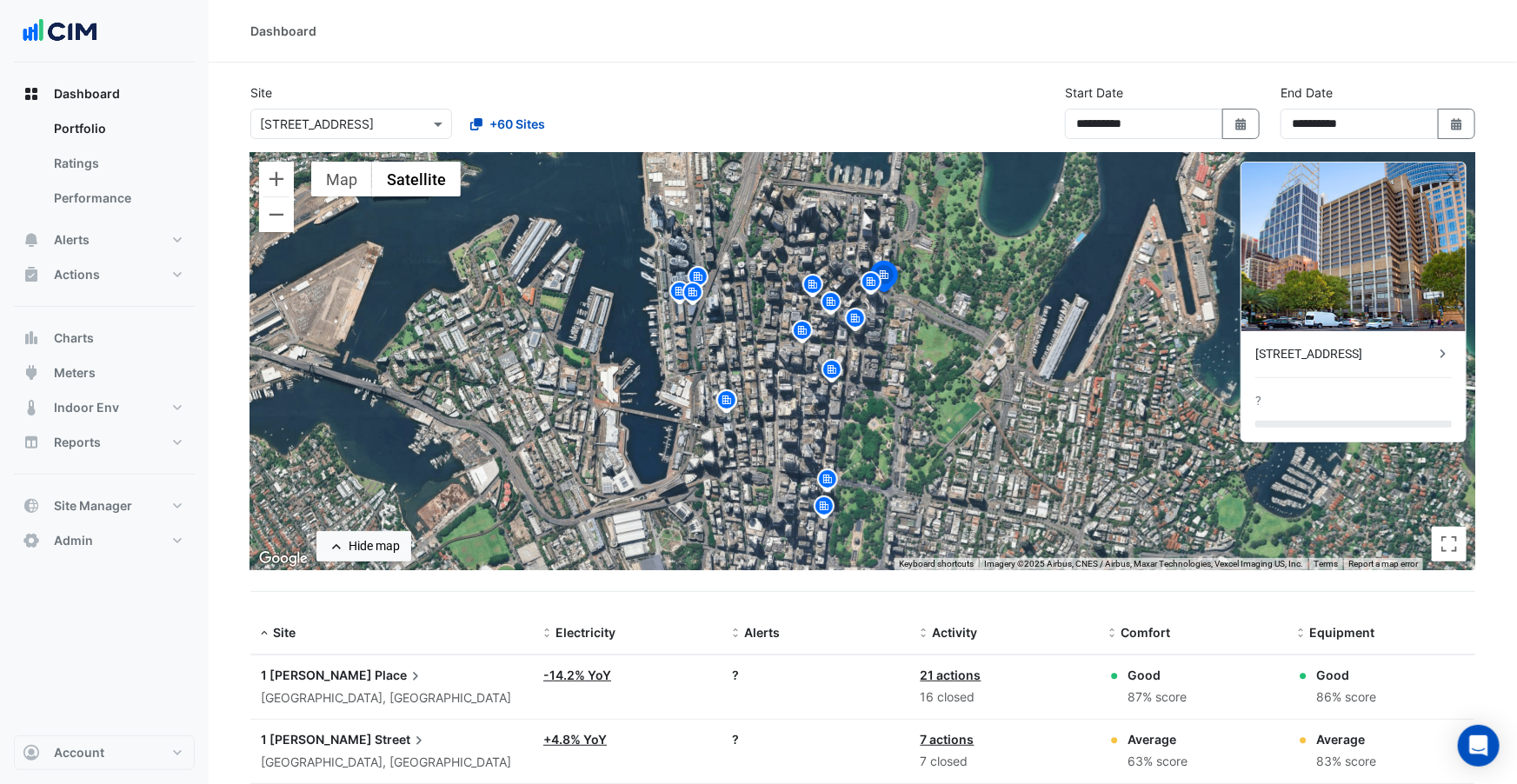
click at [704, 275] on img at bounding box center [698, 279] width 28 height 30
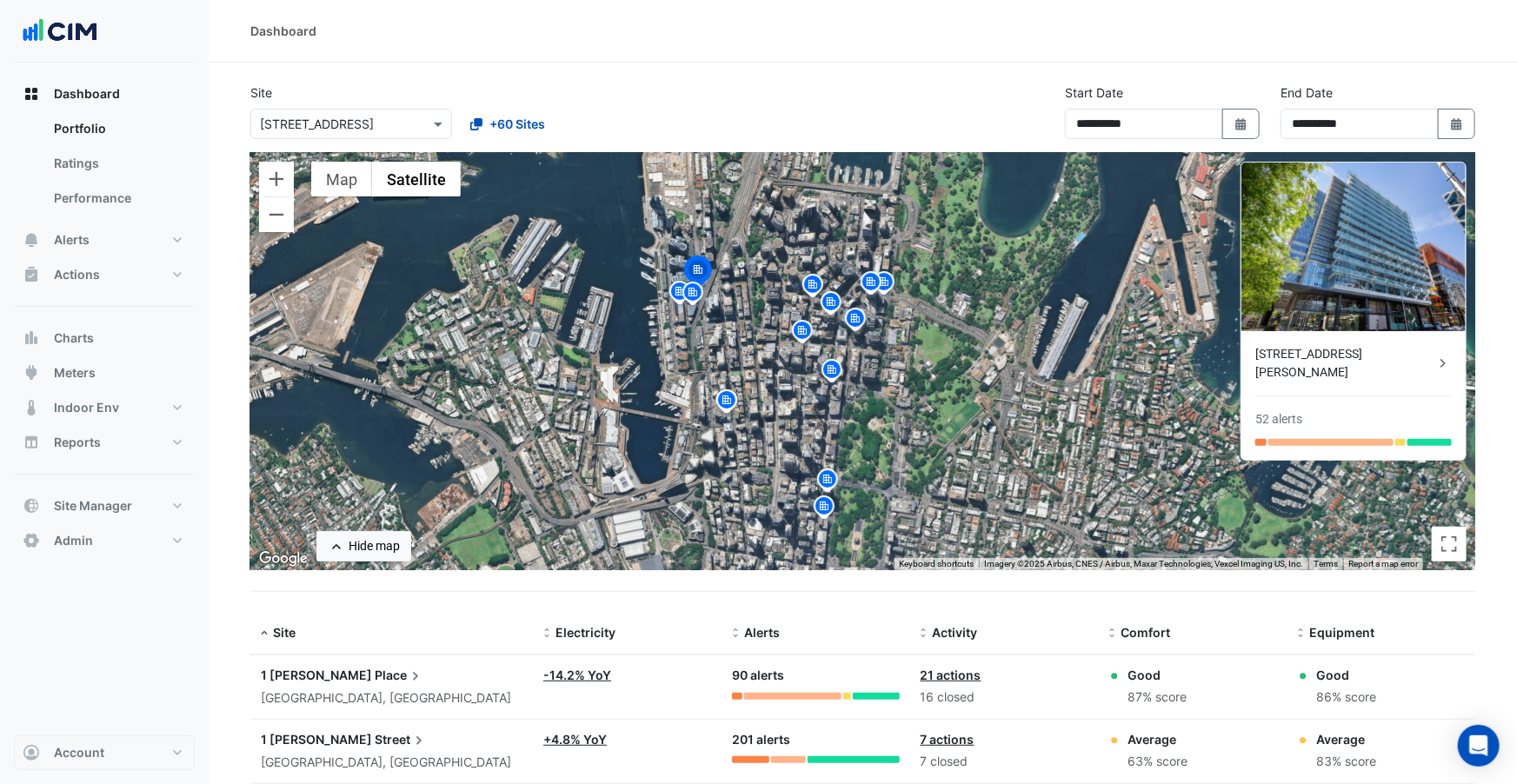
click at [689, 294] on img at bounding box center [693, 294] width 28 height 30
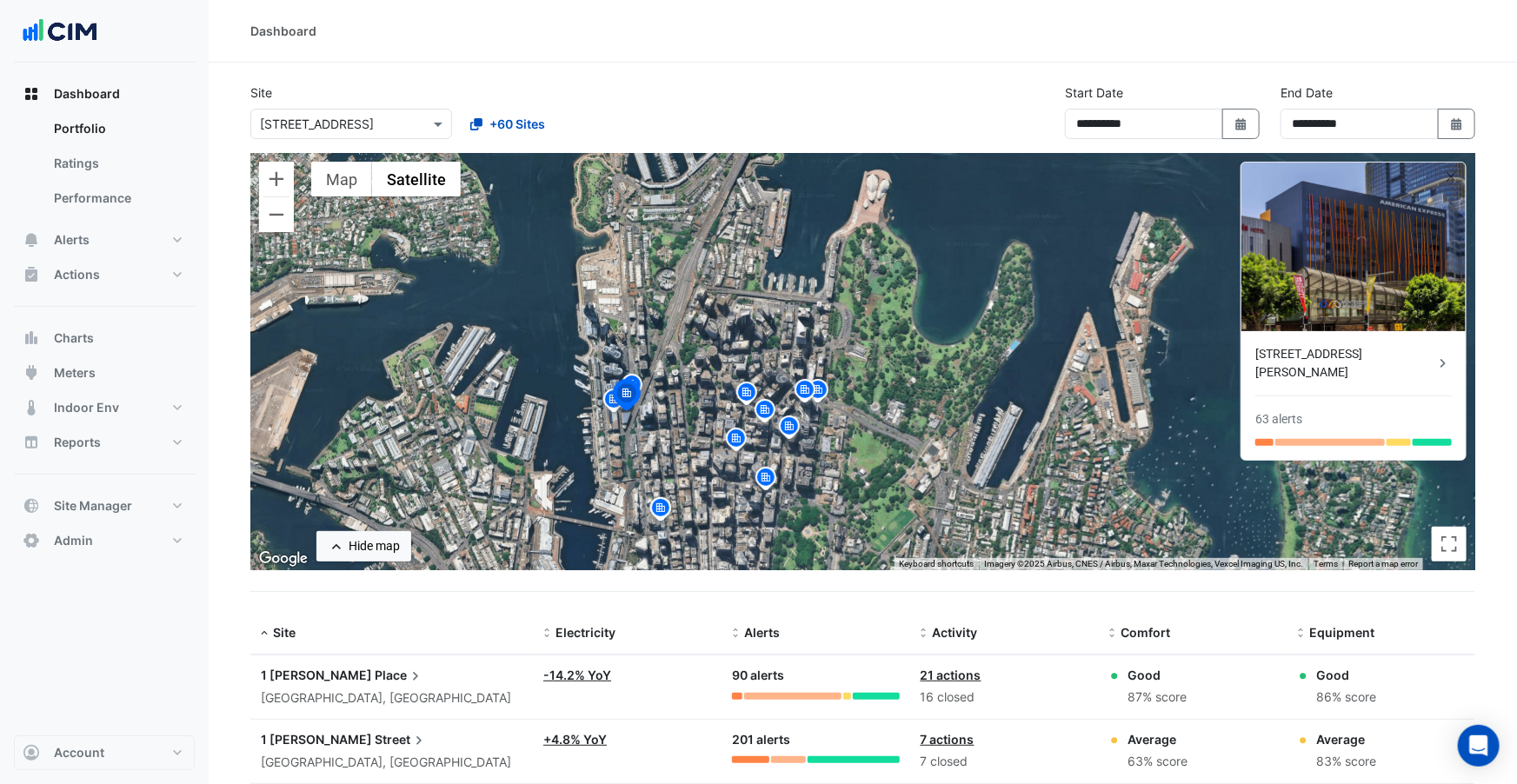
drag, startPoint x: 774, startPoint y: 257, endPoint x: 703, endPoint y: 380, distance: 142.0
click at [701, 380] on div "To activate drag with keyboard, press Alt + Enter. Once in keyboard drag state,…" at bounding box center [863, 362] width 1225 height 418
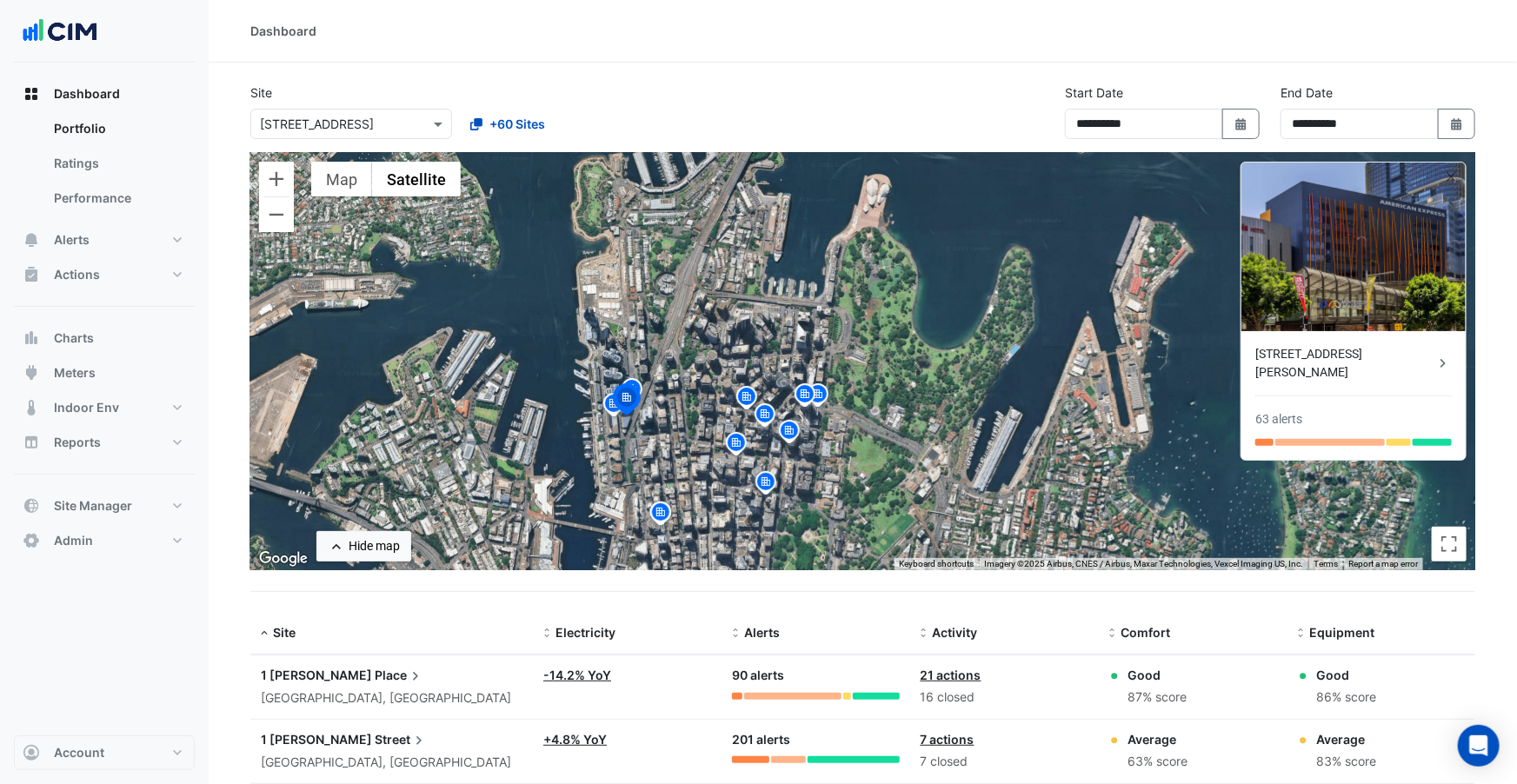
click at [752, 400] on img at bounding box center [747, 399] width 28 height 30
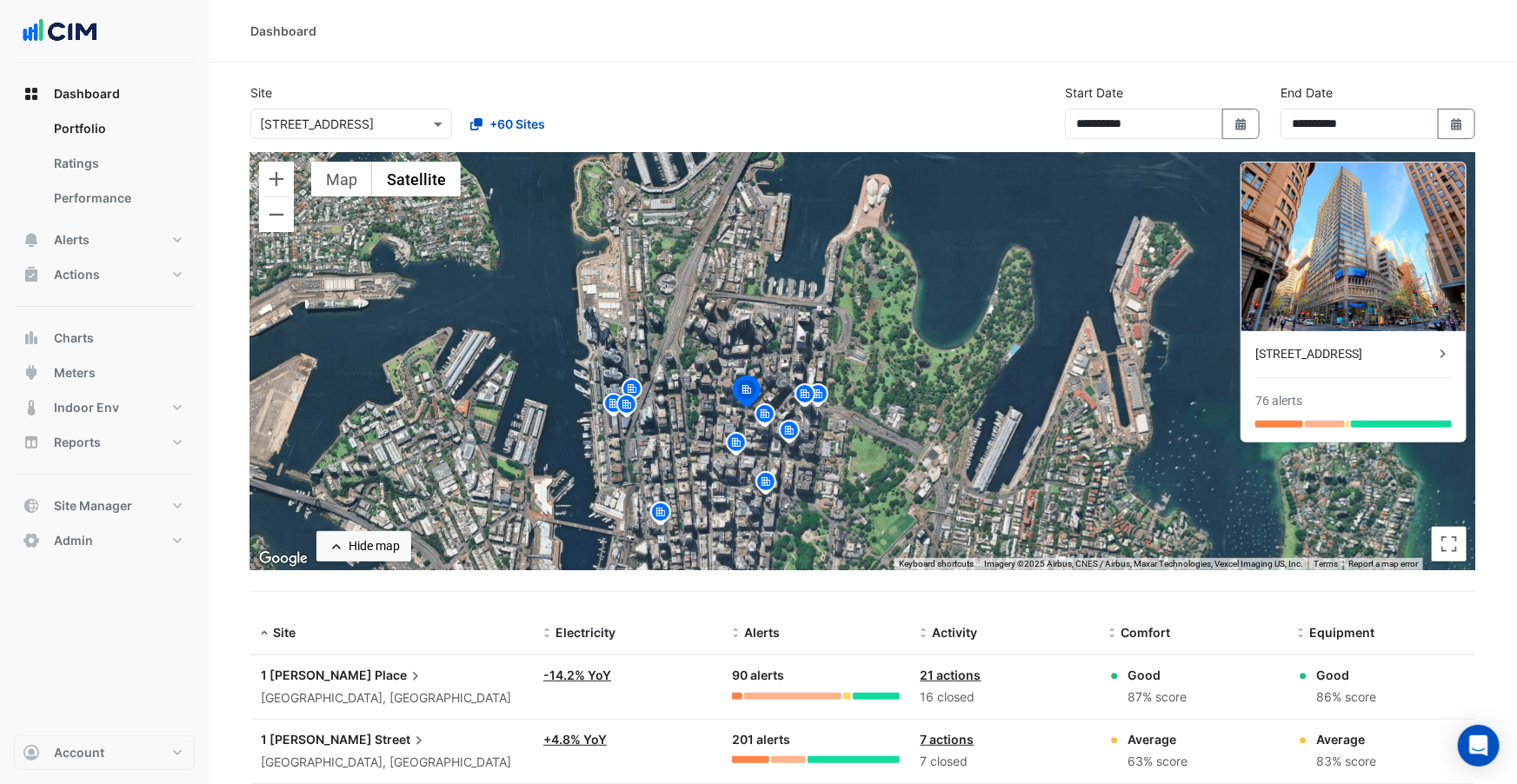
click at [762, 409] on img at bounding box center [765, 417] width 28 height 30
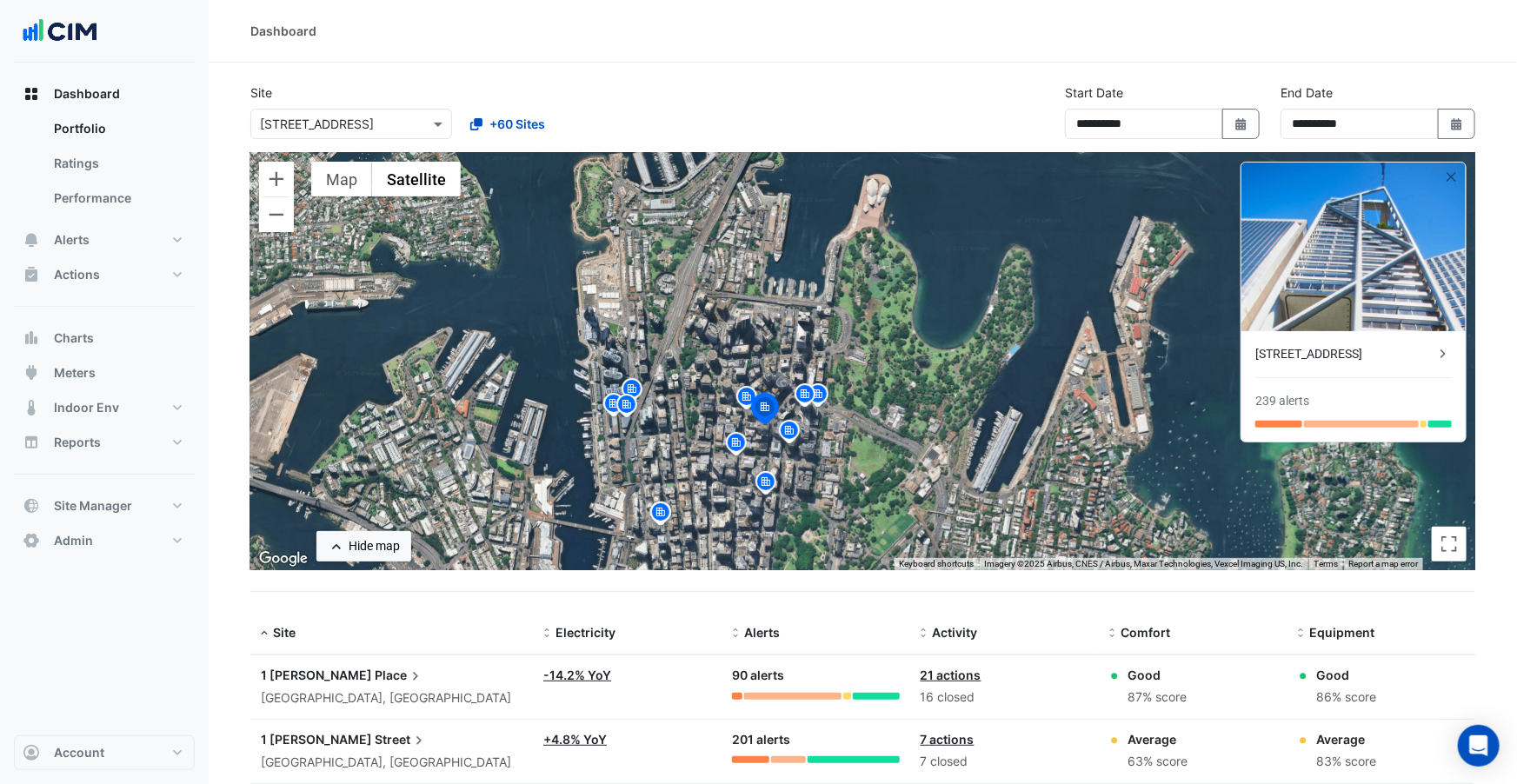
click at [787, 432] on img at bounding box center [789, 433] width 28 height 30
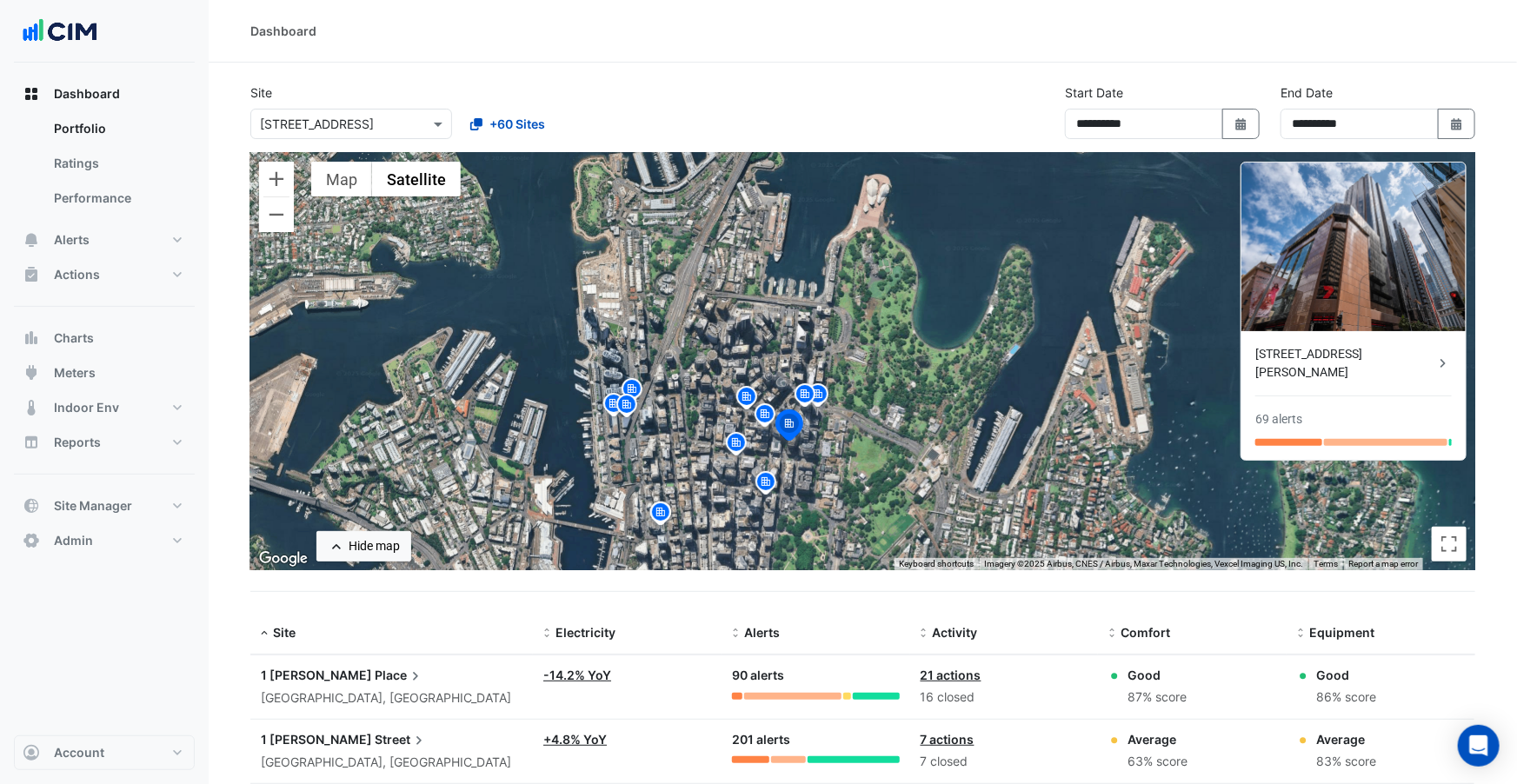
click at [804, 395] on img at bounding box center [805, 397] width 28 height 30
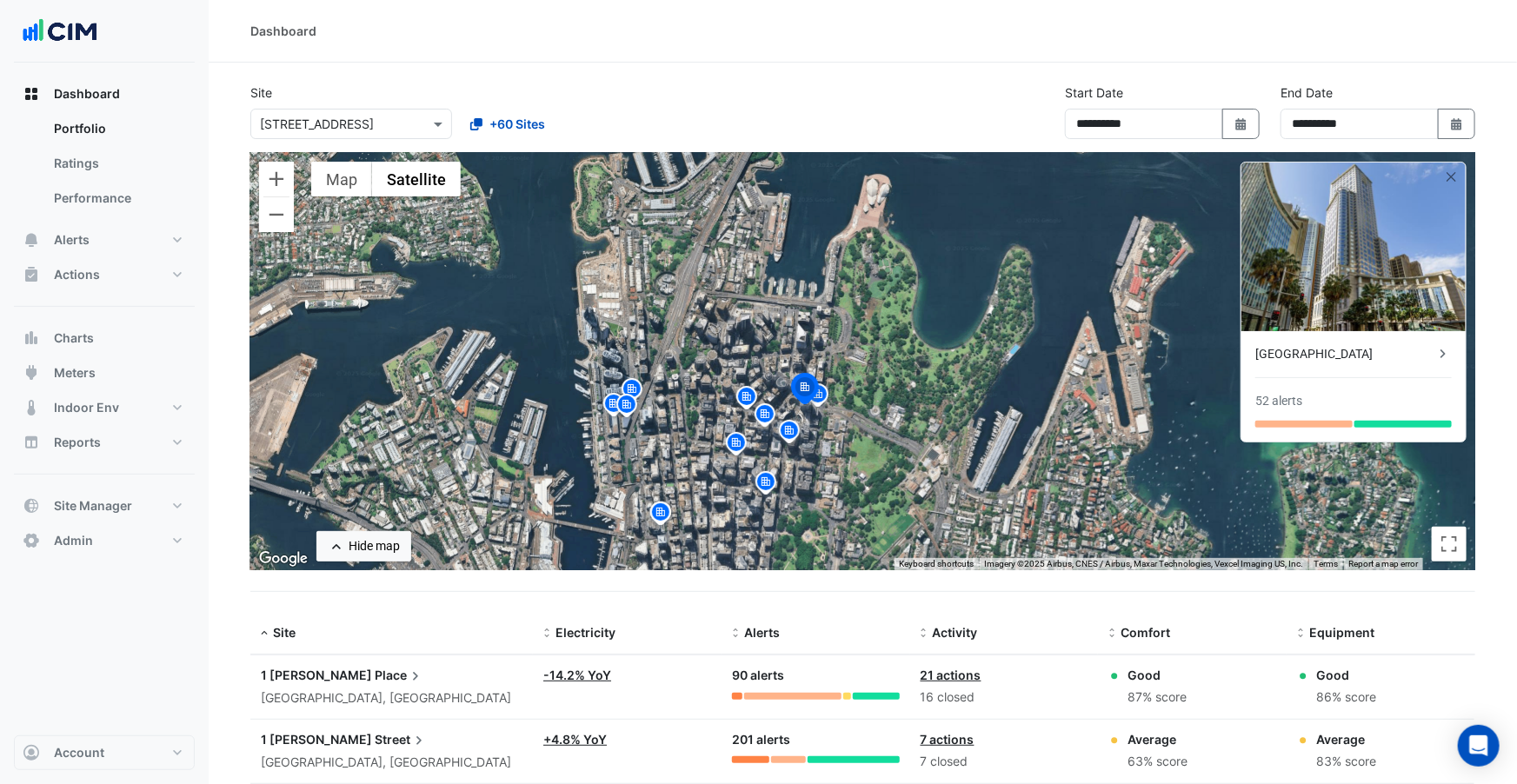
click at [1288, 359] on div "Chifley Tower" at bounding box center [1345, 355] width 179 height 18
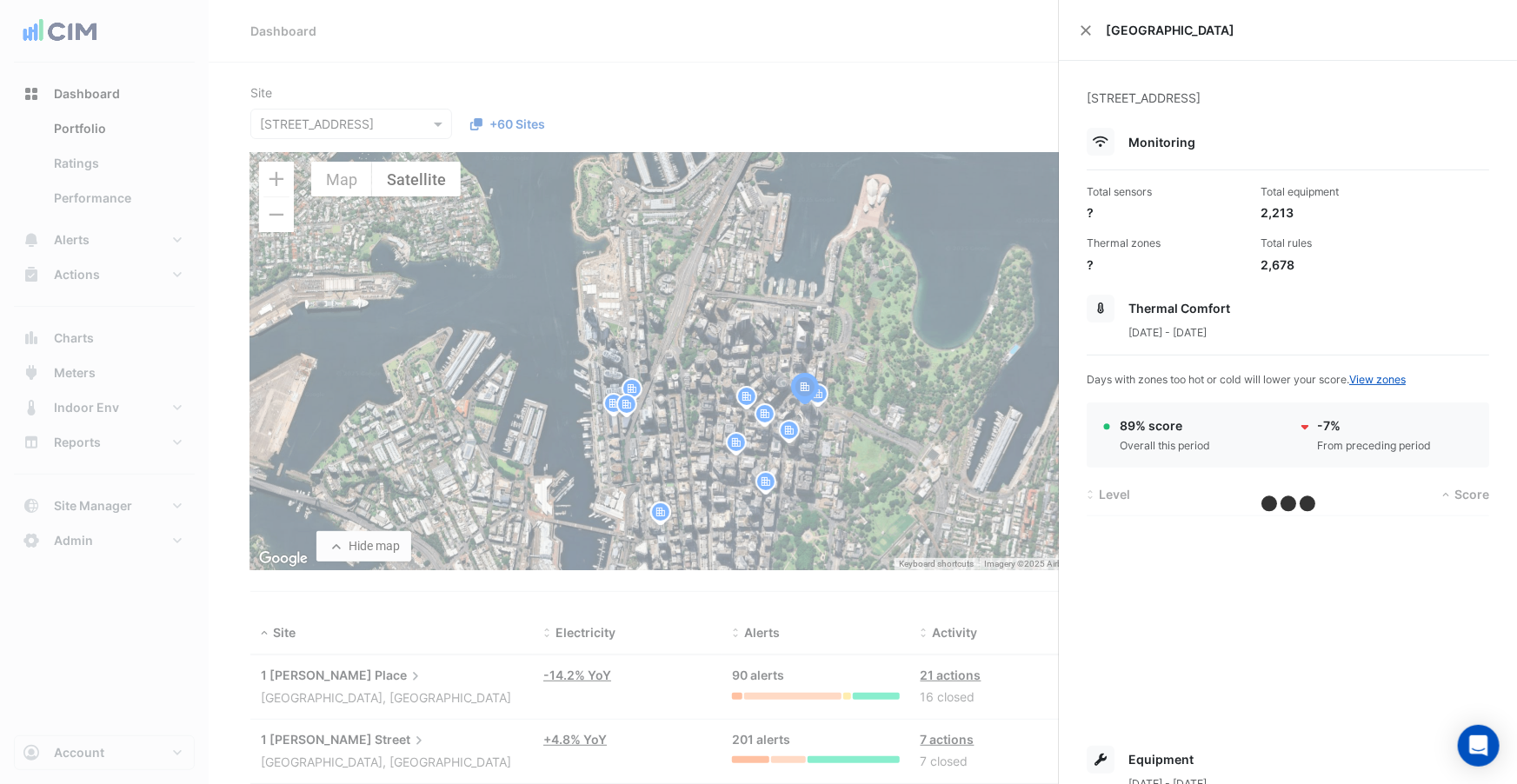
scroll to position [3, 0]
click at [1086, 28] on button "Close" at bounding box center [1085, 27] width 12 height 12
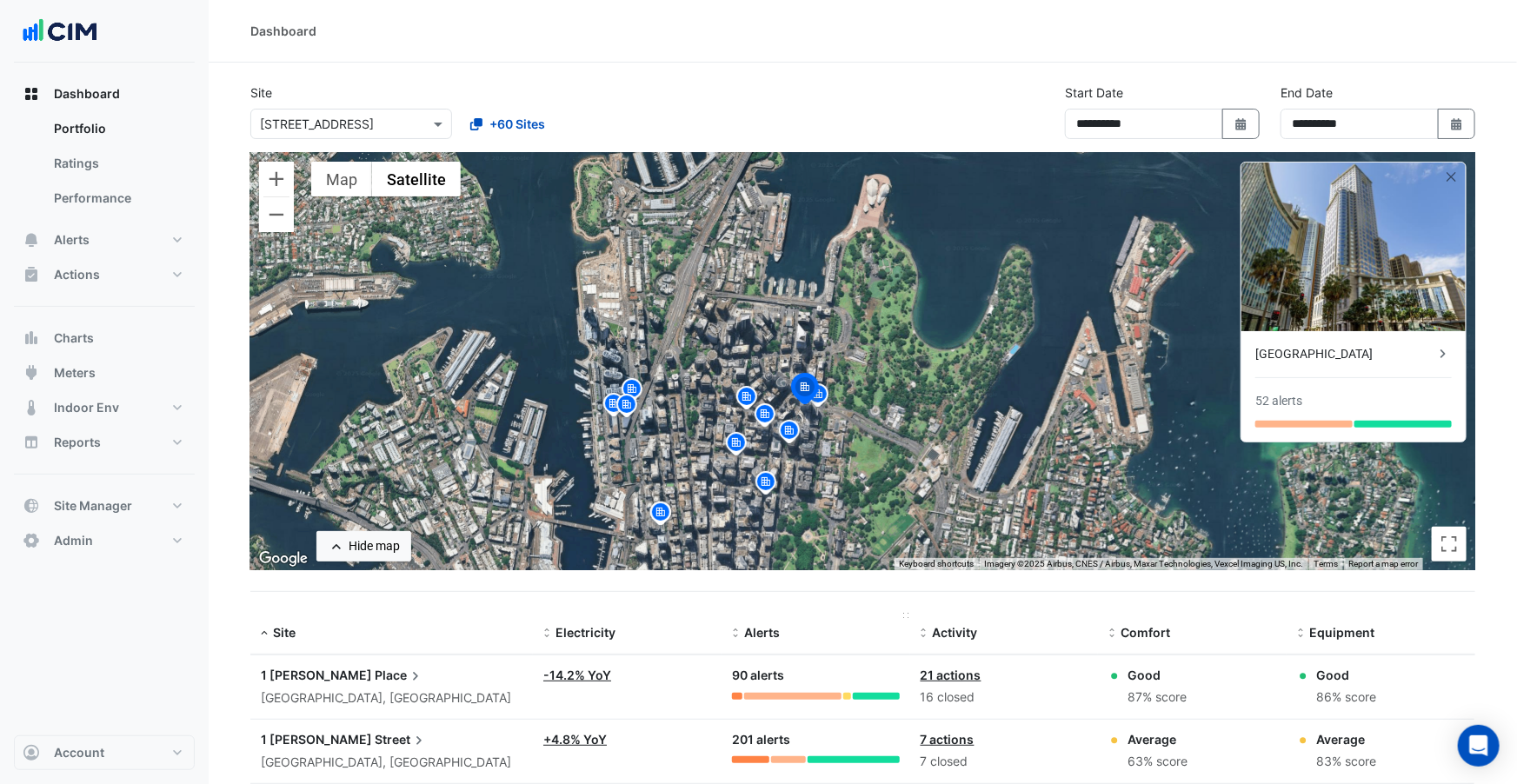
click at [757, 629] on span "Alerts" at bounding box center [761, 633] width 36 height 15
click at [763, 631] on span "Alerts" at bounding box center [761, 633] width 36 height 15
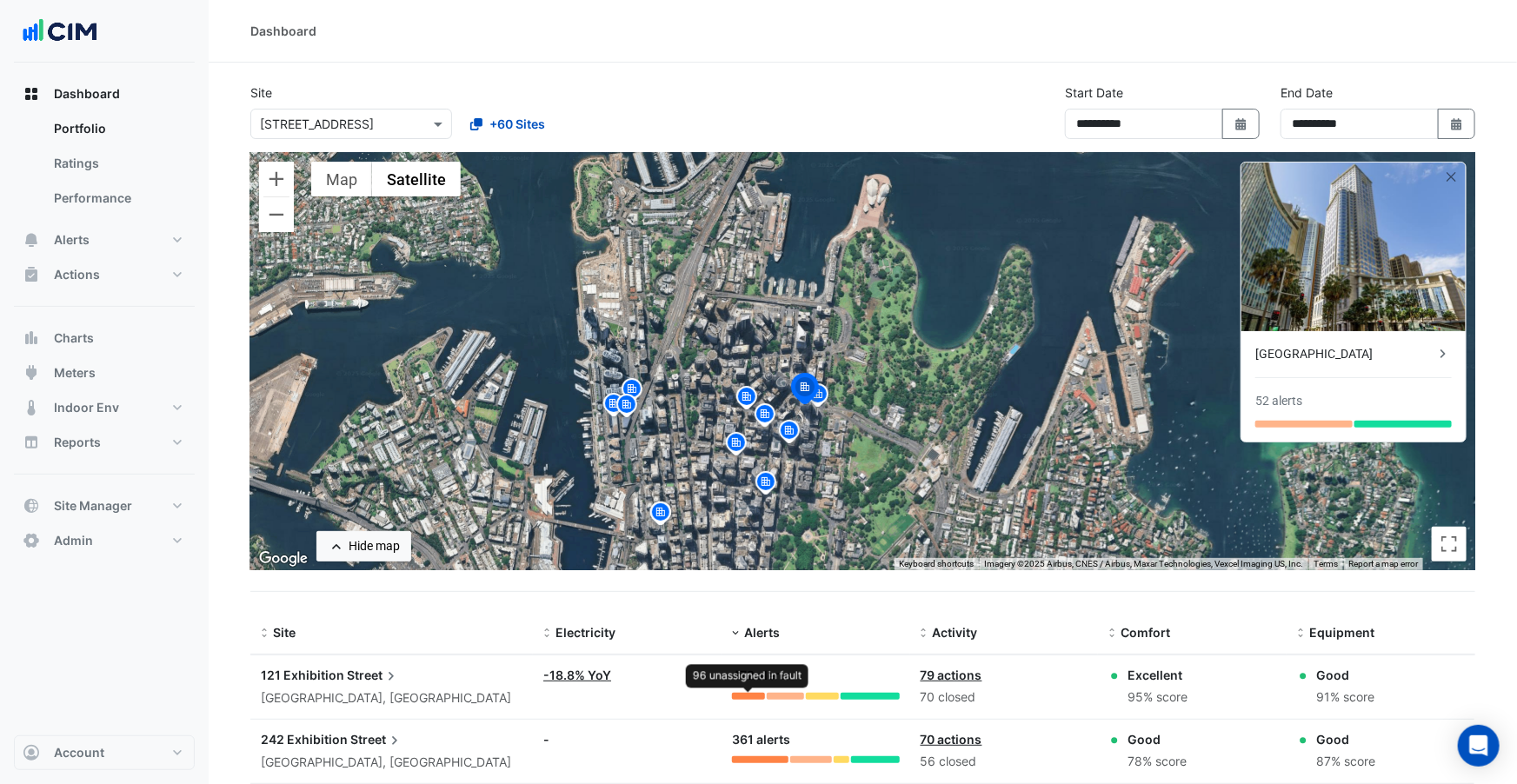
click at [753, 696] on div at bounding box center [748, 696] width 33 height 7
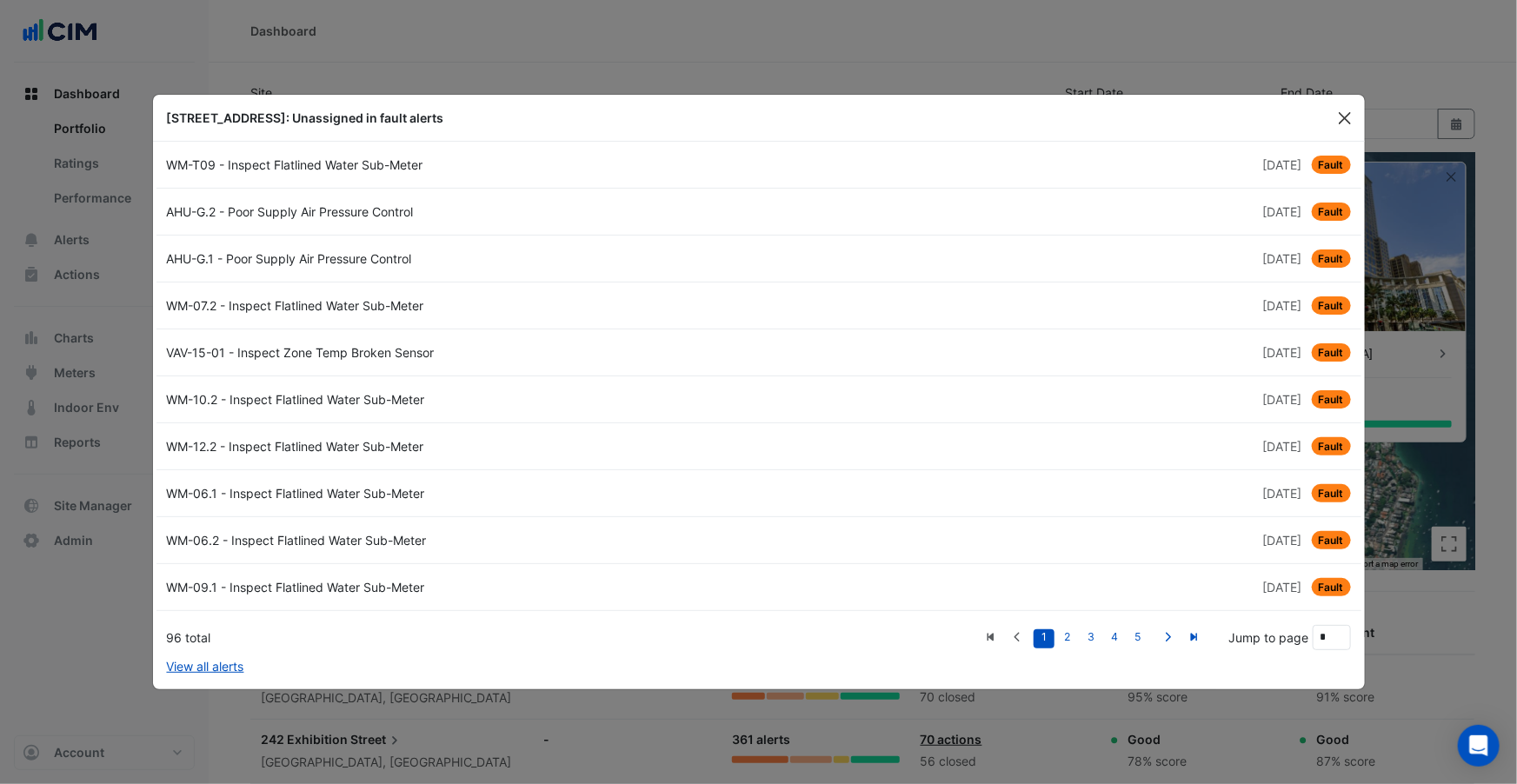
click at [1353, 111] on button "Close" at bounding box center [1345, 118] width 26 height 26
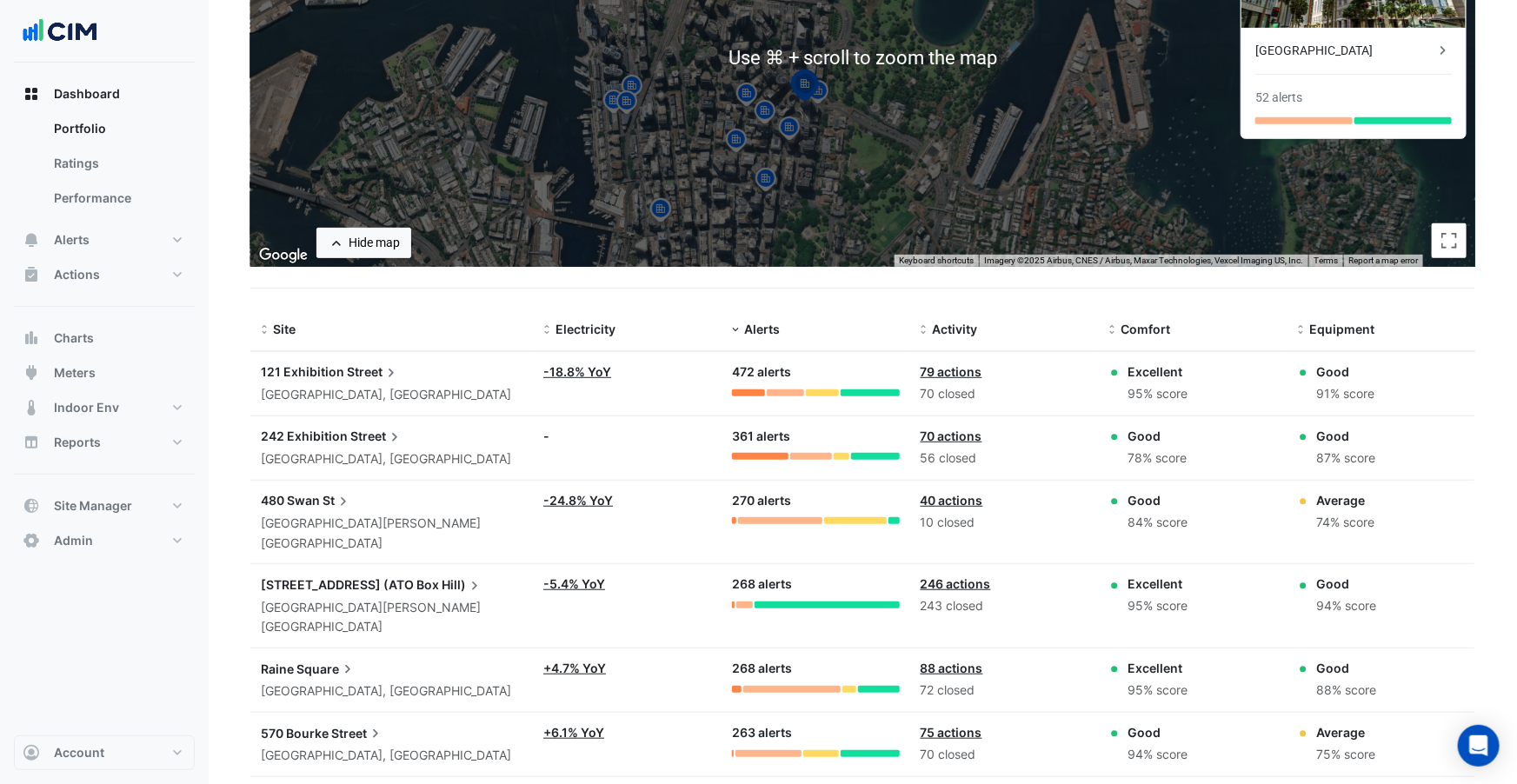
scroll to position [308, 0]
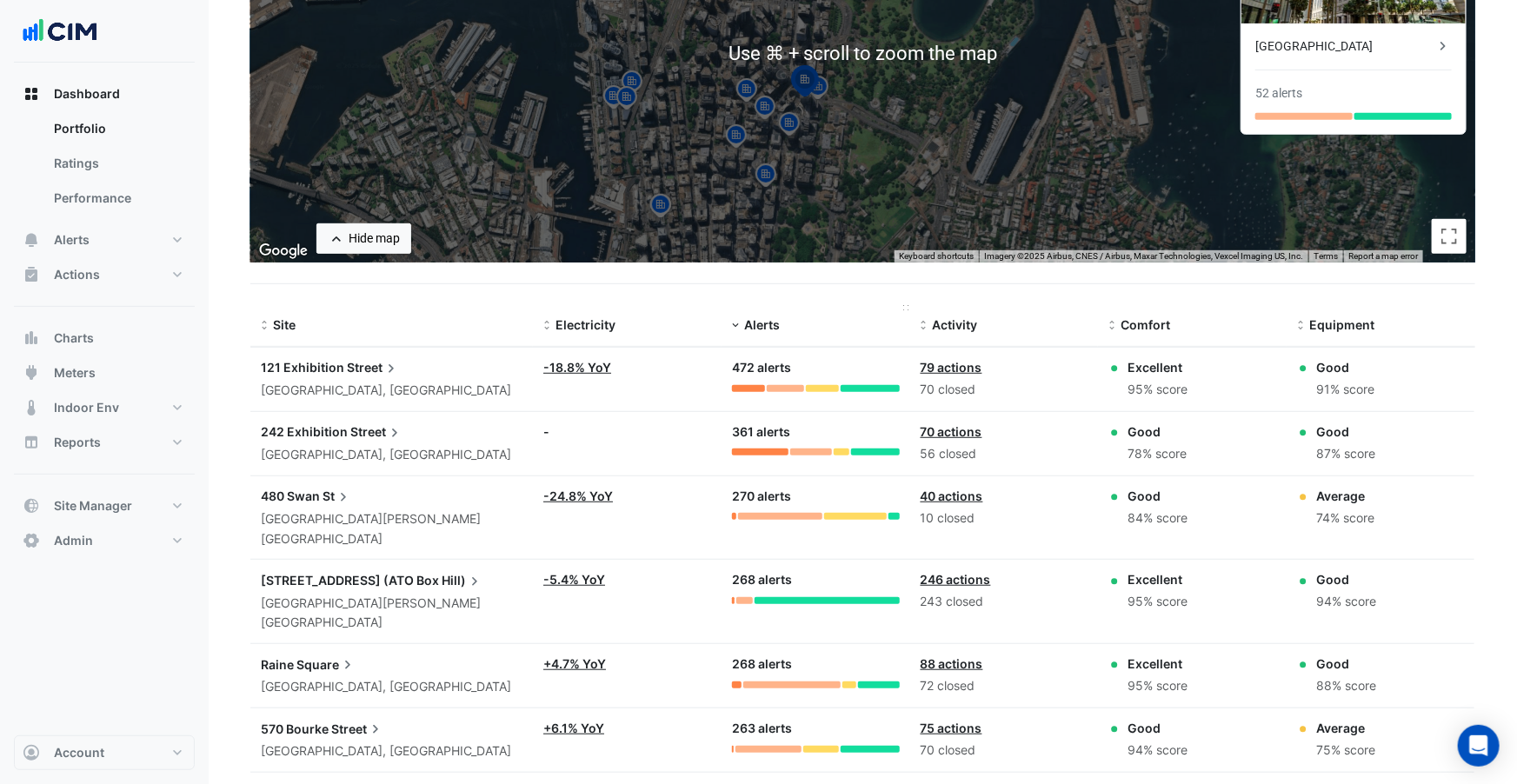
click at [748, 328] on span "Alerts" at bounding box center [761, 325] width 36 height 15
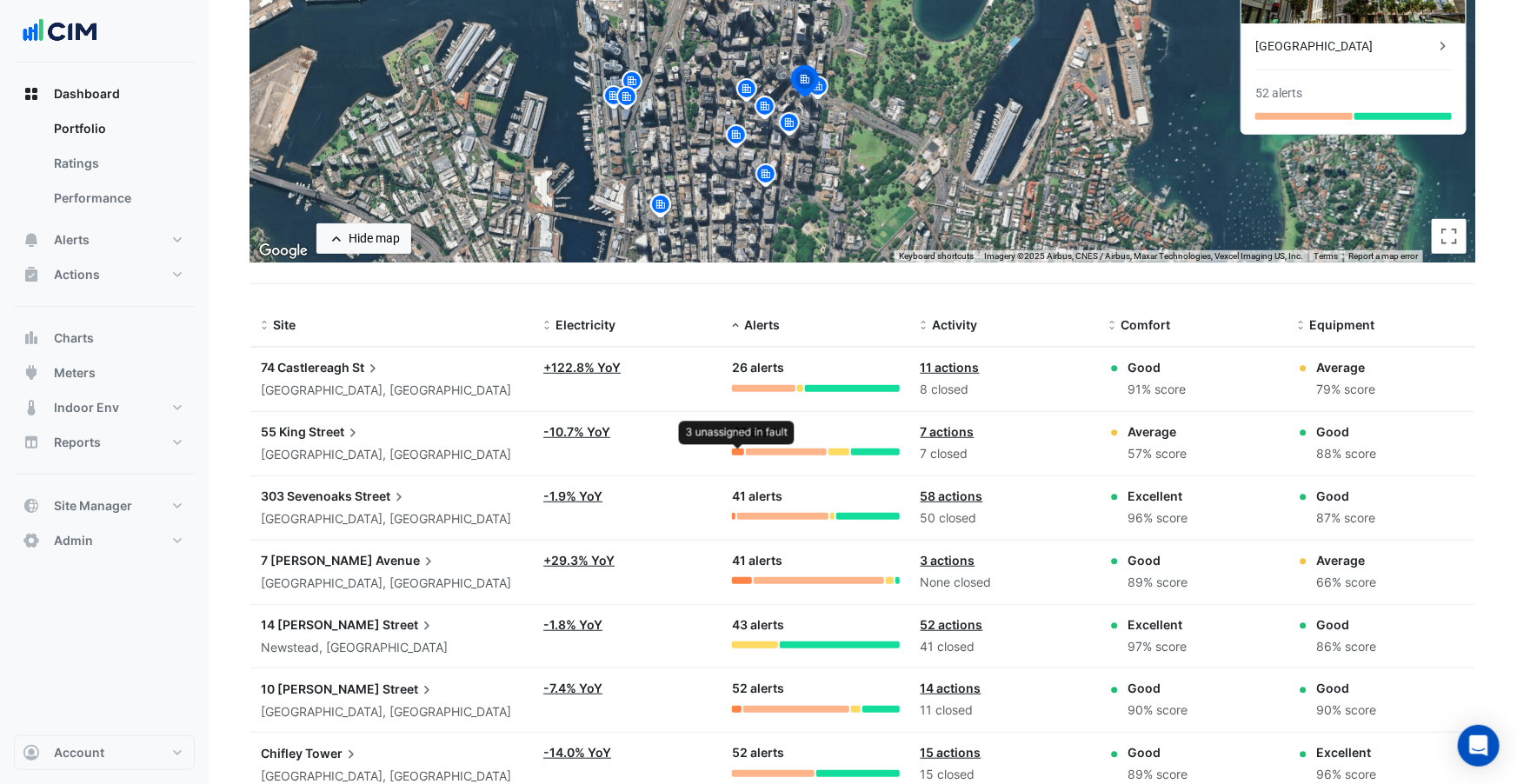
click at [742, 449] on div at bounding box center [738, 452] width 12 height 7
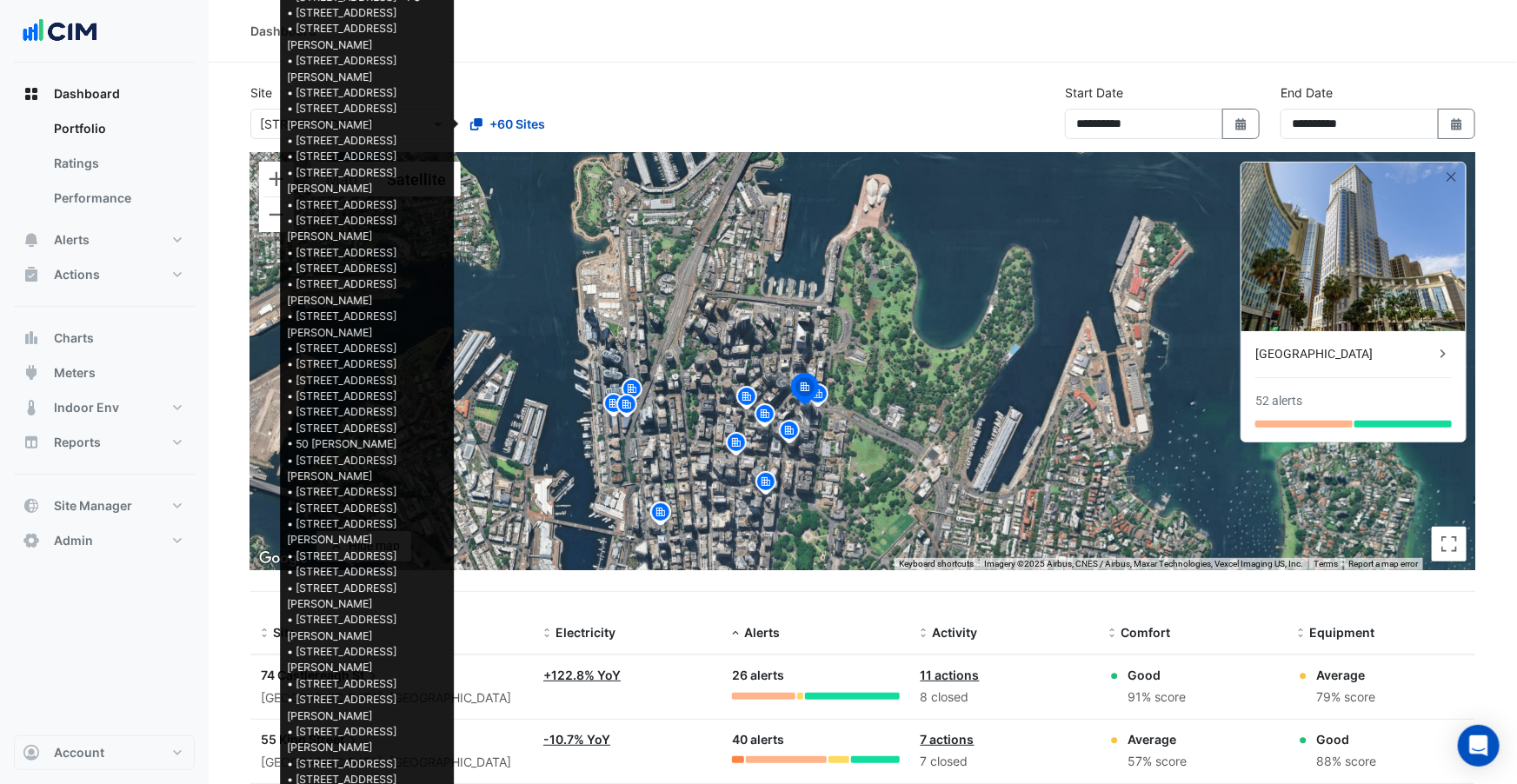
scroll to position [9, 0]
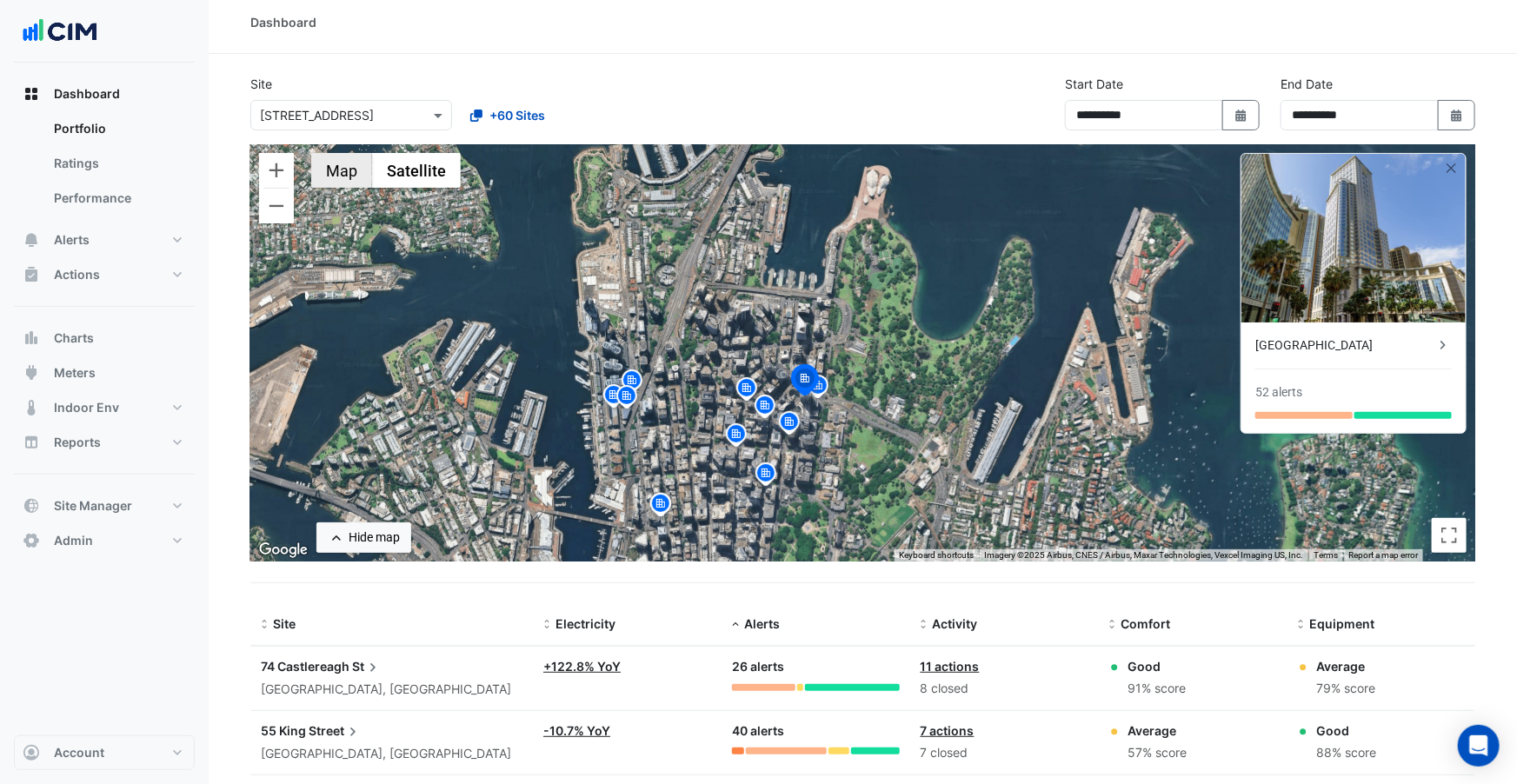
click at [346, 171] on button "Map" at bounding box center [341, 170] width 61 height 35
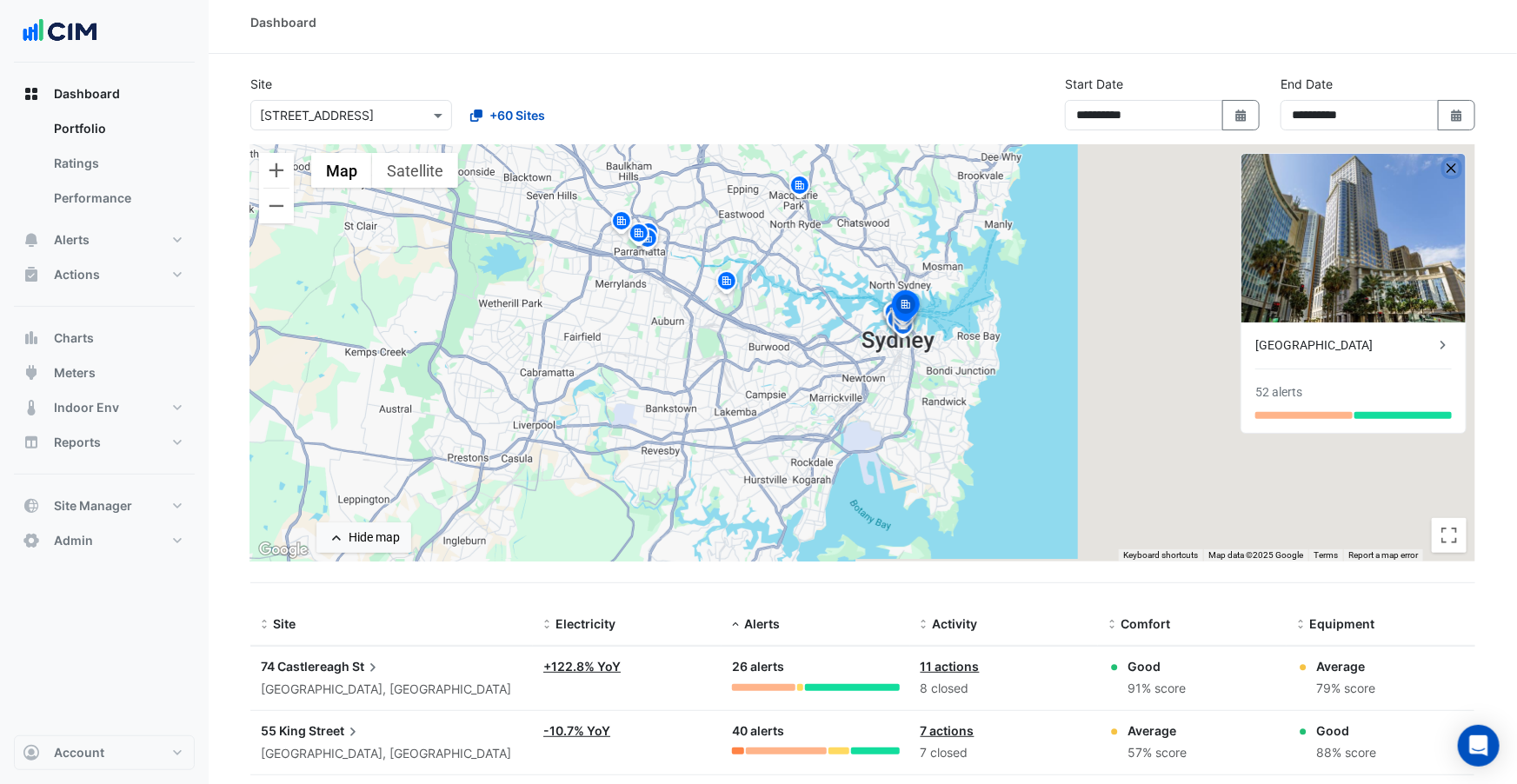
click at [1451, 168] on button "button" at bounding box center [1452, 168] width 15 height 15
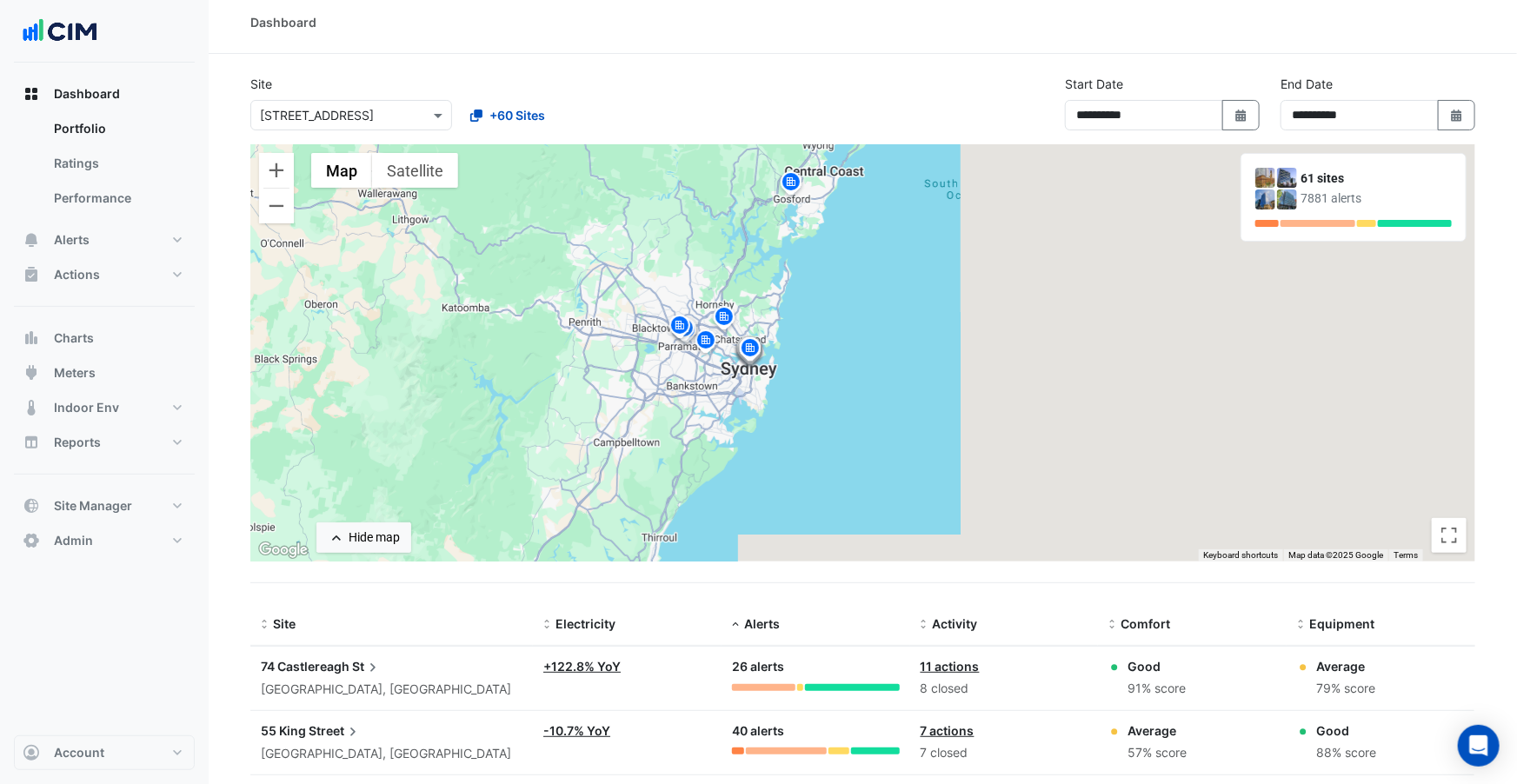
drag, startPoint x: 583, startPoint y: 315, endPoint x: 760, endPoint y: 348, distance: 180.0
click at [760, 348] on div "To activate drag with keyboard, press Alt + Enter. Once in keyboard drag state,…" at bounding box center [863, 353] width 1225 height 418
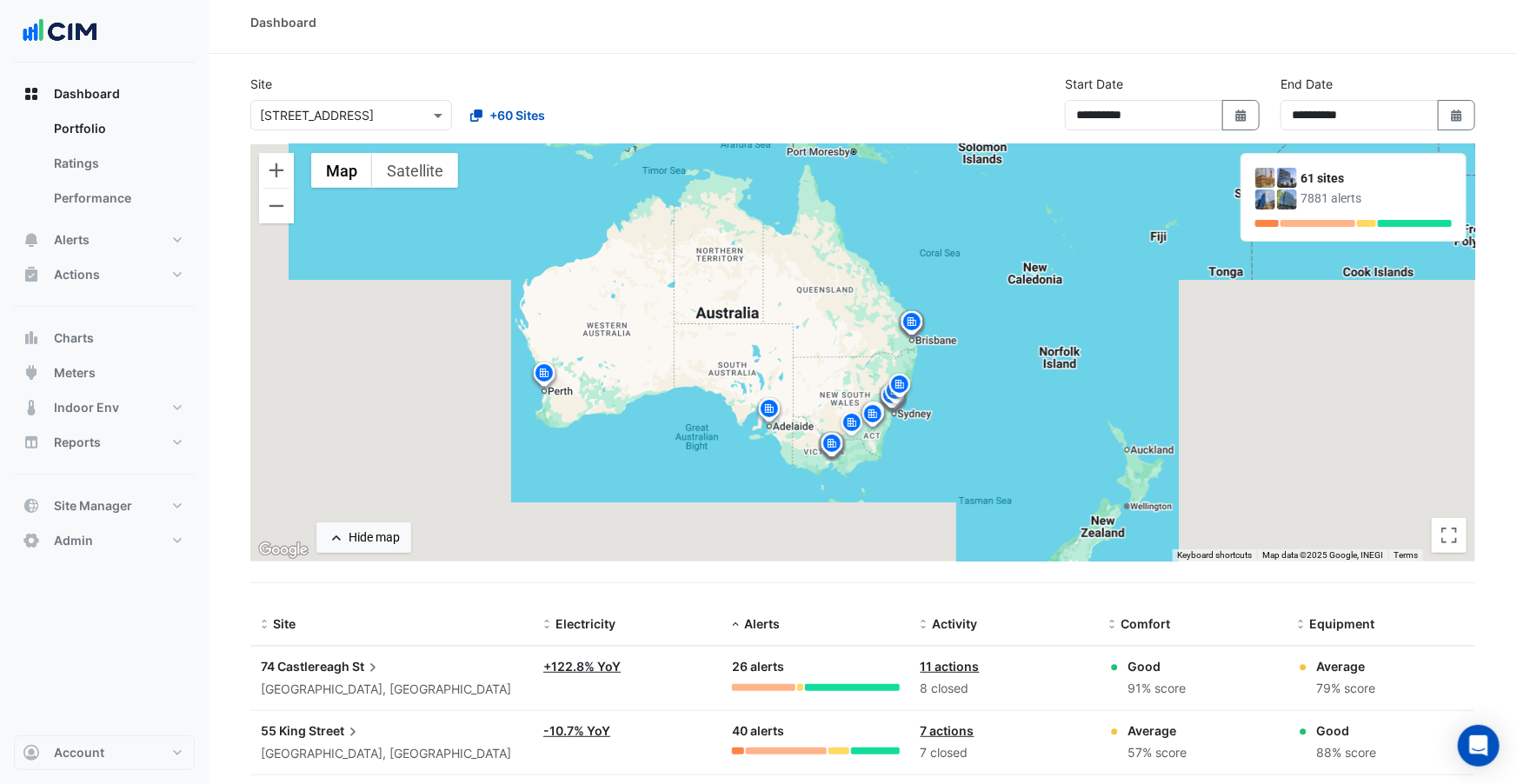
drag, startPoint x: 637, startPoint y: 328, endPoint x: 753, endPoint y: 366, distance: 122.1
click at [753, 366] on div "To activate drag with keyboard, press Alt + Enter. Once in keyboard drag state,…" at bounding box center [863, 353] width 1225 height 418
click at [615, 81] on div "Site Select a Site × 990 La Trobe Street +60 Sites" at bounding box center [455, 102] width 431 height 56
click at [832, 440] on img at bounding box center [831, 446] width 28 height 30
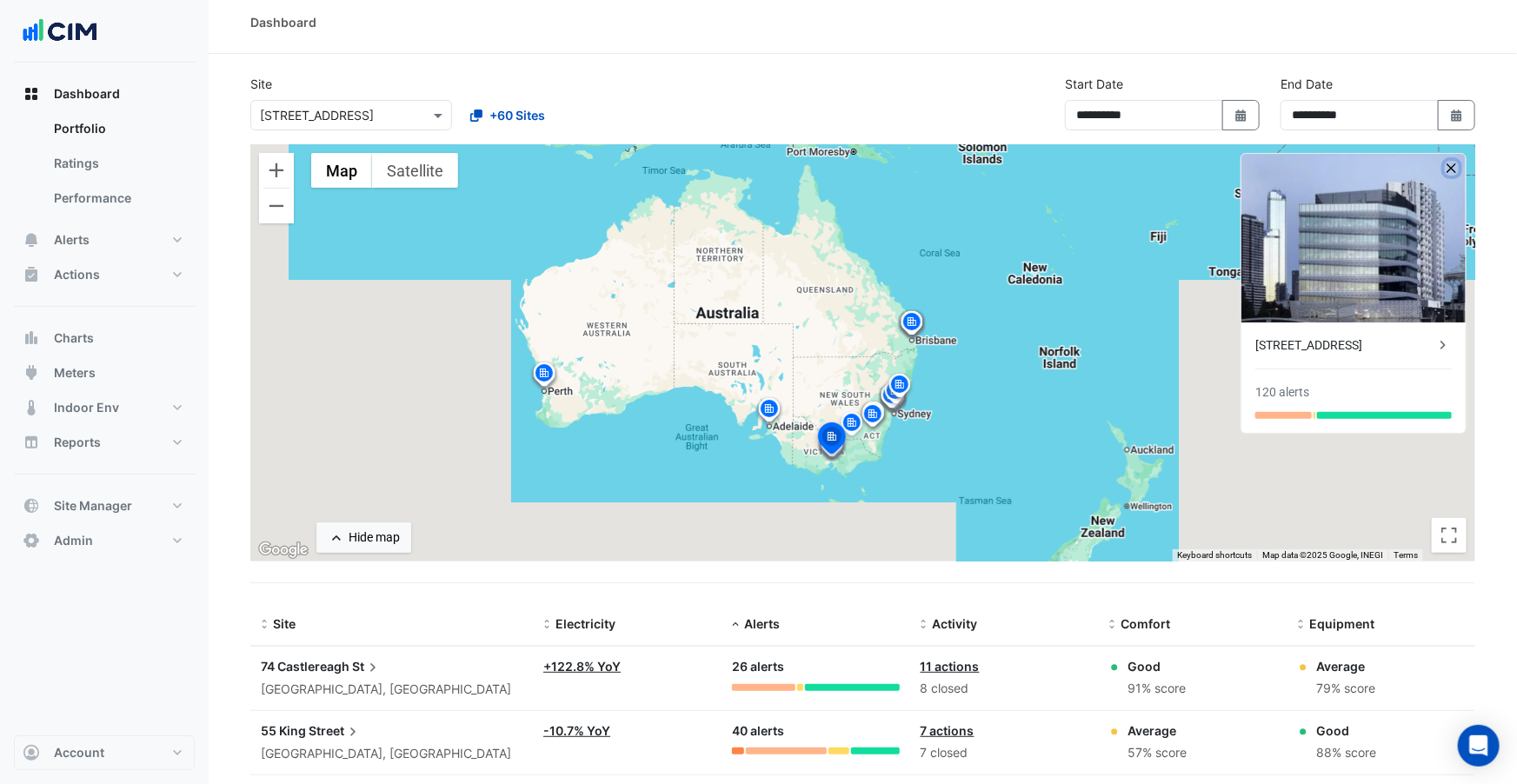
click at [1456, 169] on button "button" at bounding box center [1452, 168] width 15 height 15
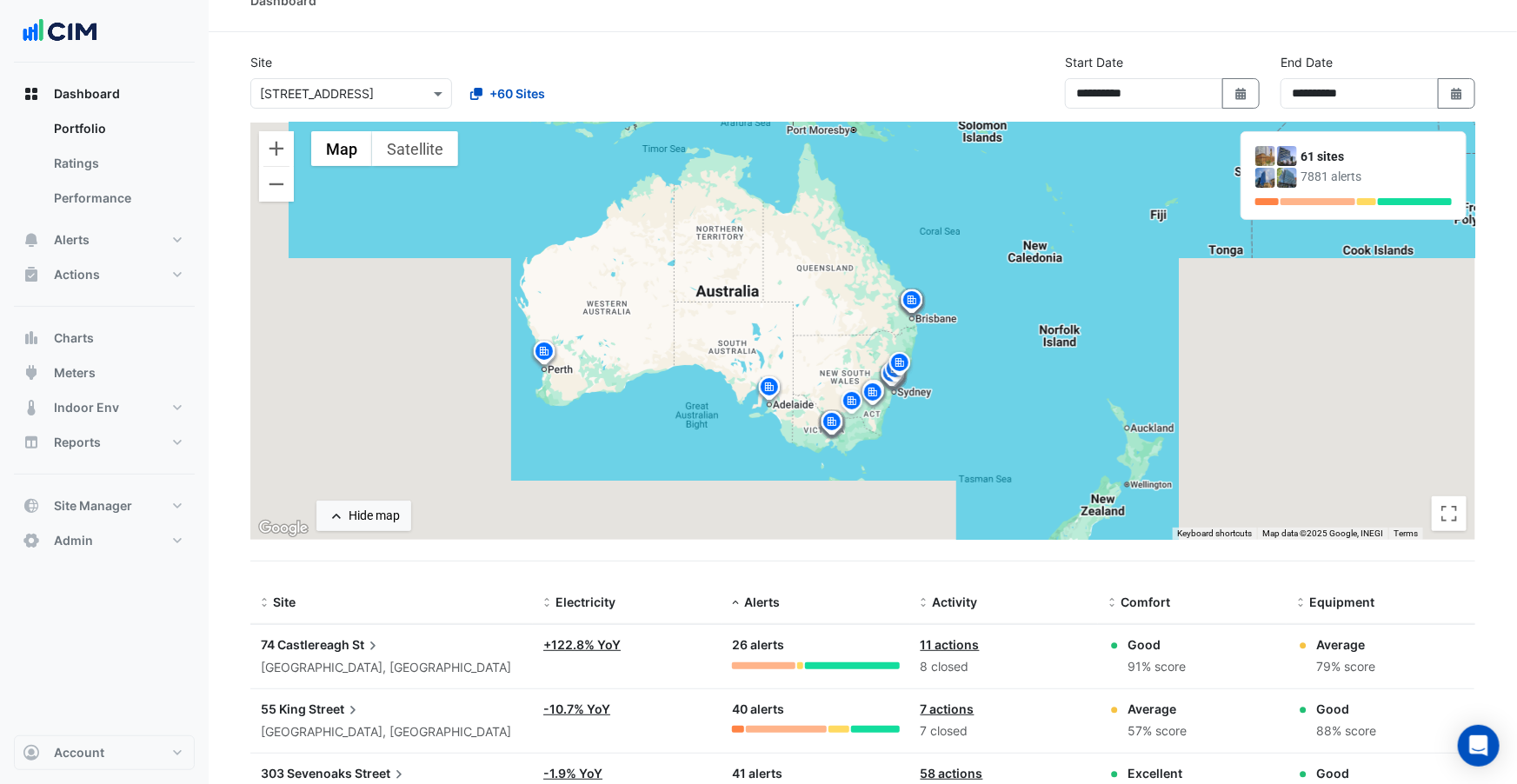
scroll to position [37, 0]
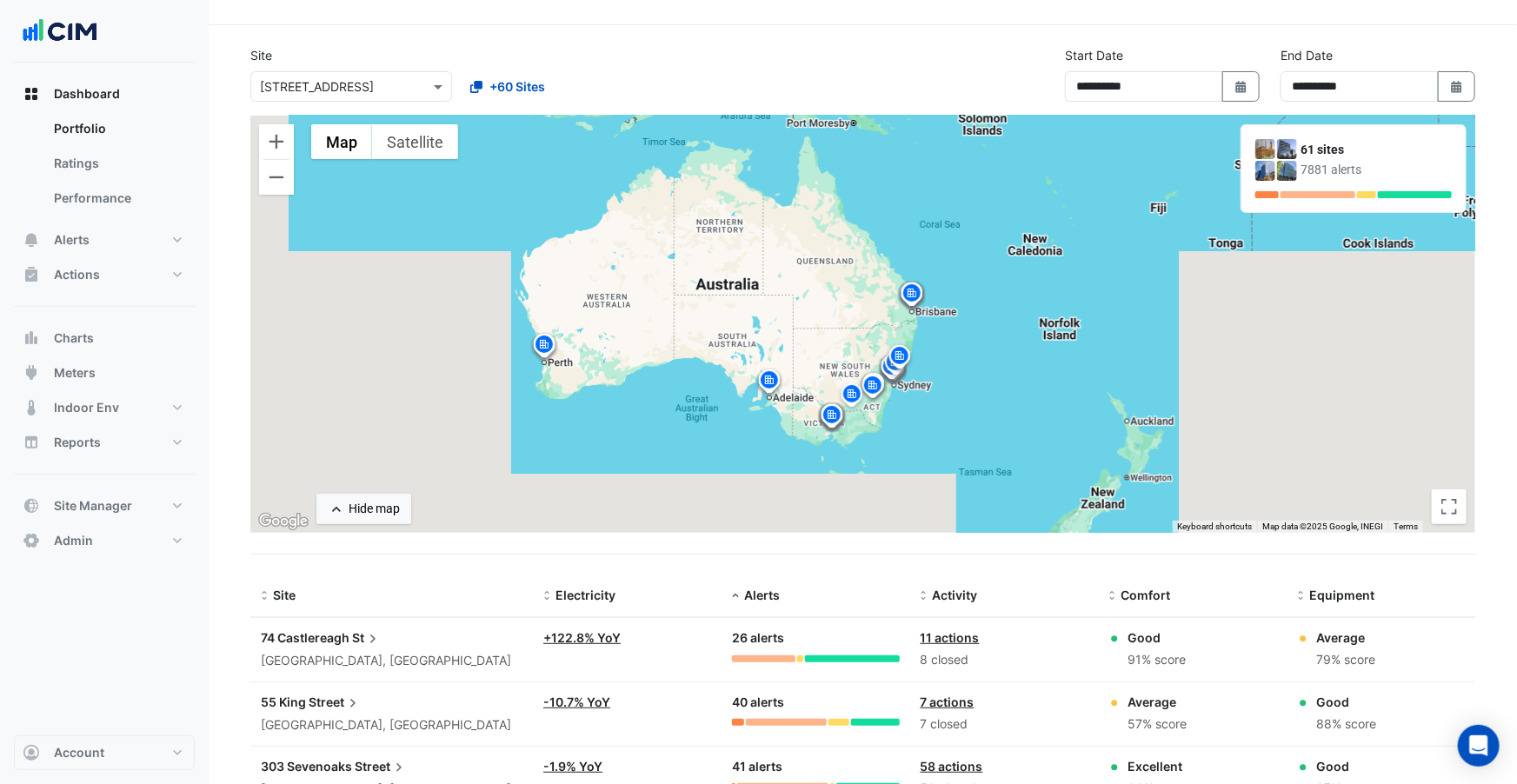
click at [725, 59] on div "**********" at bounding box center [862, 81] width 1246 height 69
click at [277, 181] on button "Zoom out" at bounding box center [276, 177] width 35 height 35
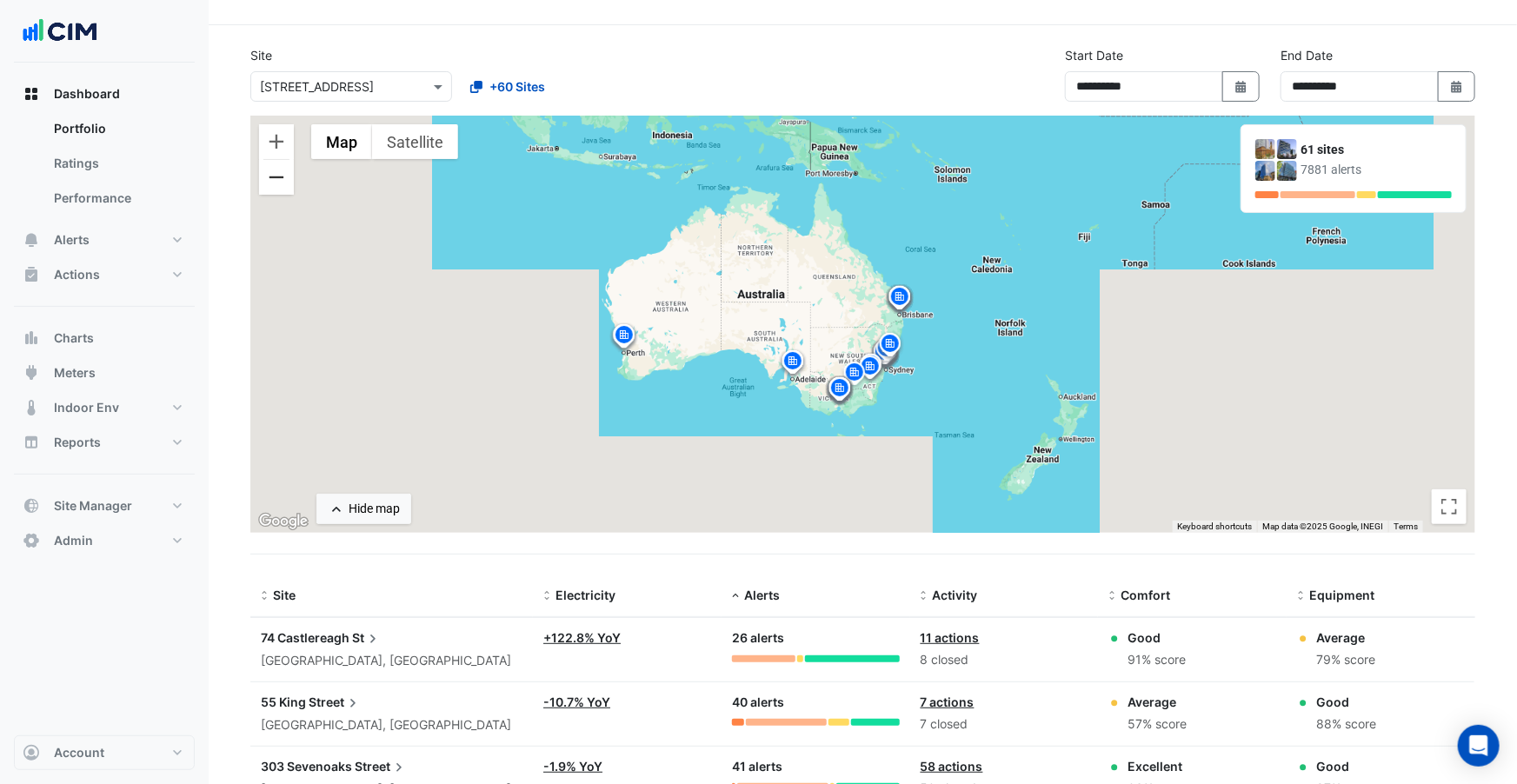
click at [277, 181] on button "Zoom out" at bounding box center [276, 177] width 35 height 35
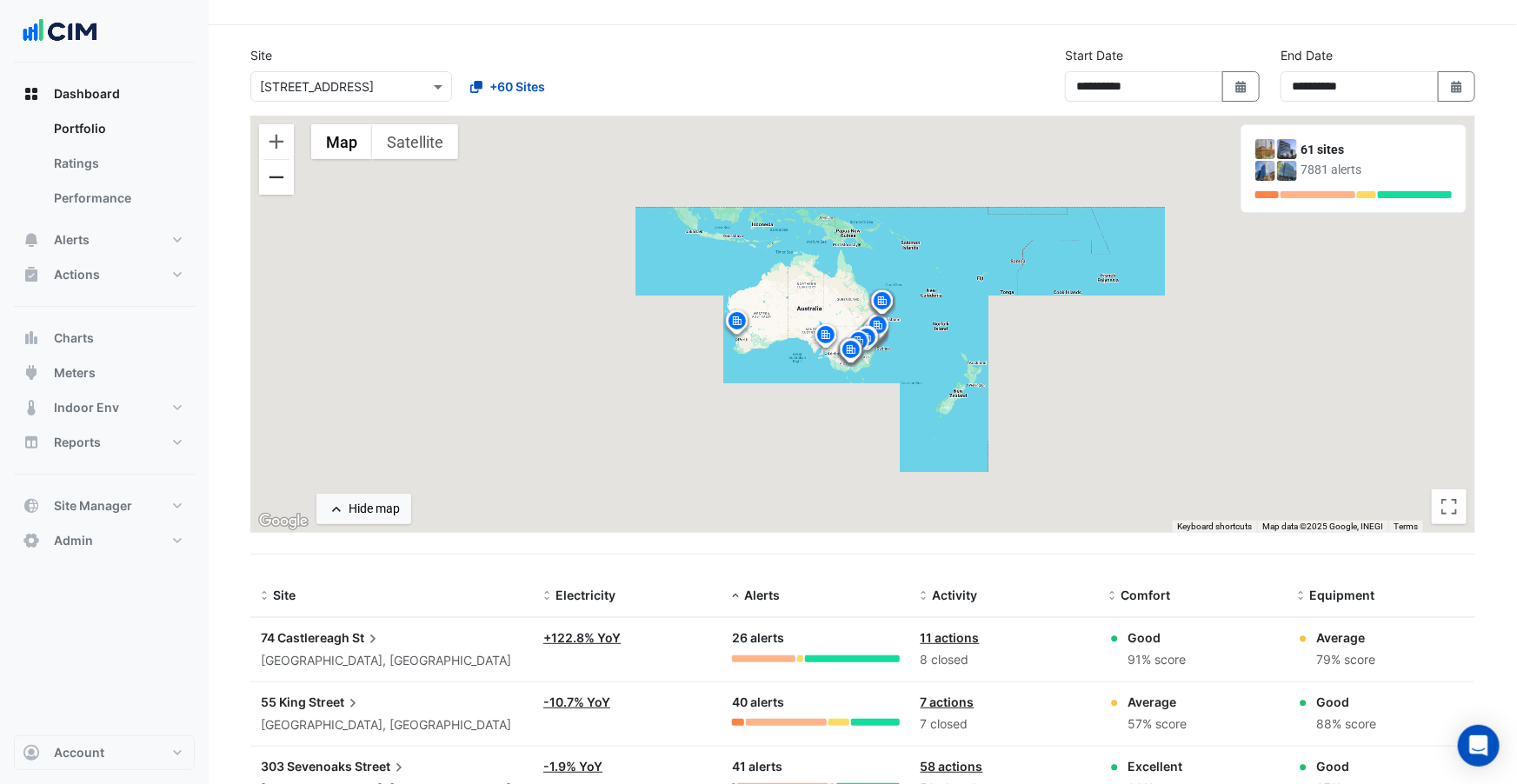
click at [277, 181] on button "Zoom out" at bounding box center [276, 177] width 35 height 35
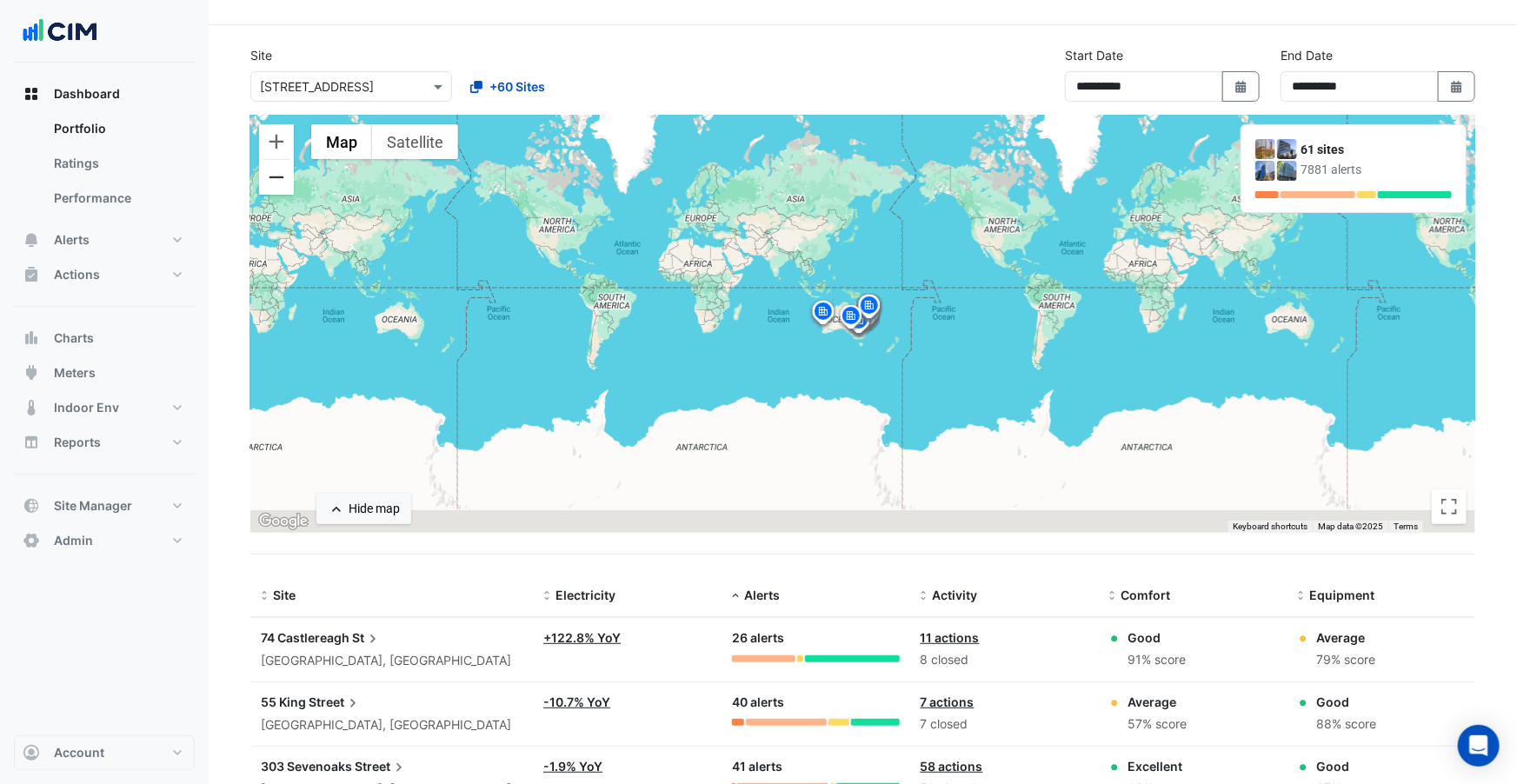
click at [277, 181] on button "Zoom out" at bounding box center [276, 177] width 35 height 35
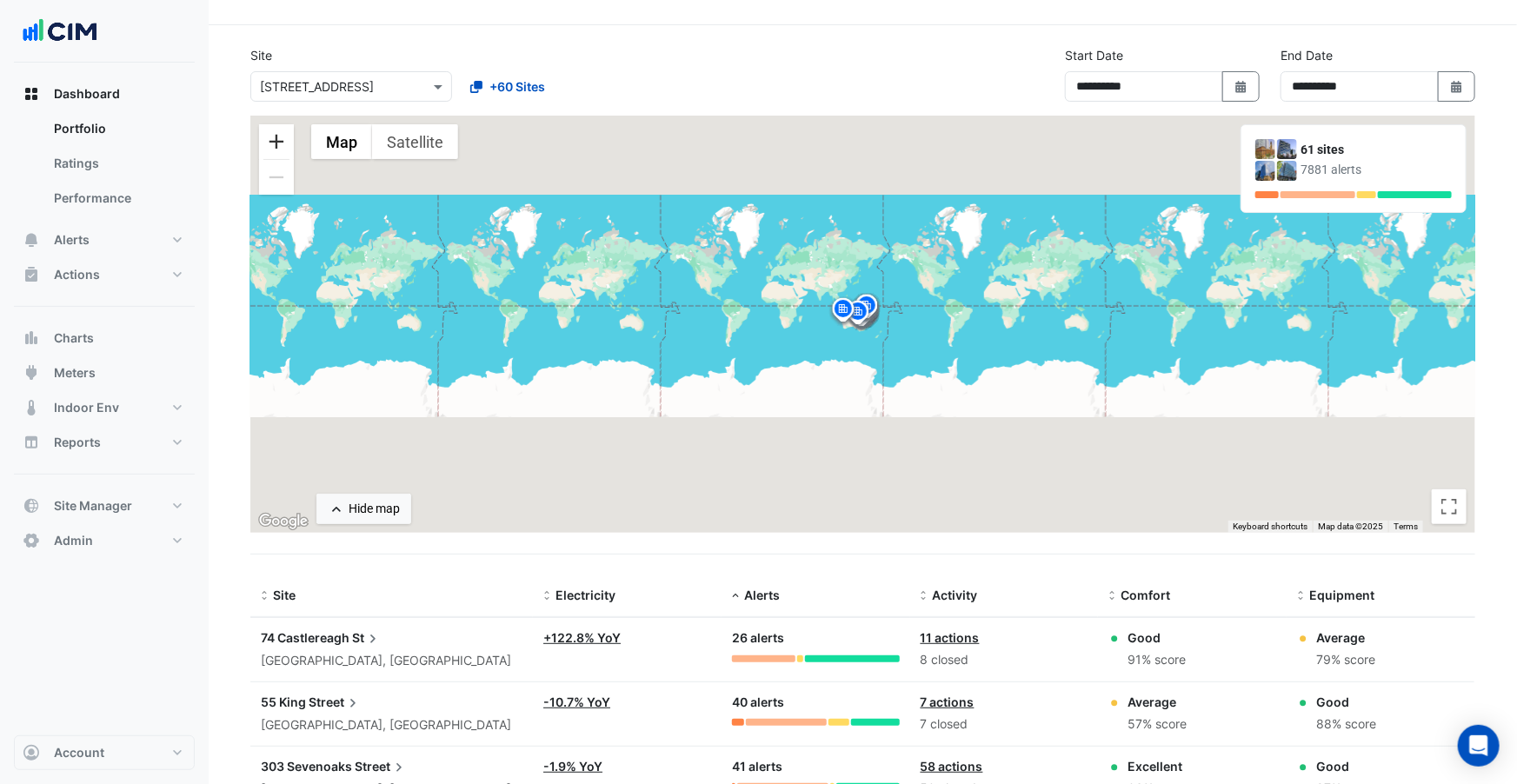
click at [272, 142] on button "Zoom in" at bounding box center [276, 141] width 35 height 35
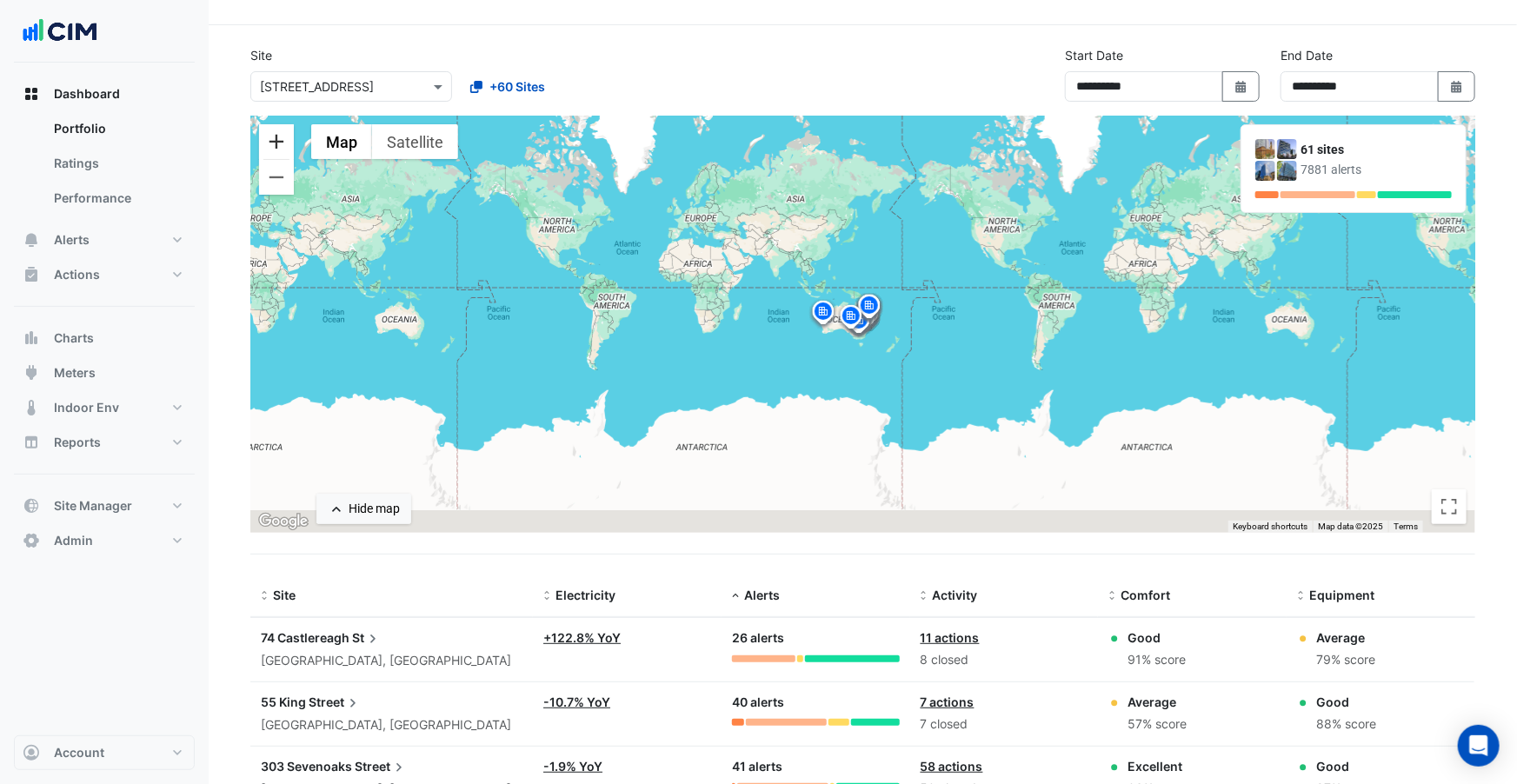
click at [272, 142] on button "Zoom in" at bounding box center [276, 141] width 35 height 35
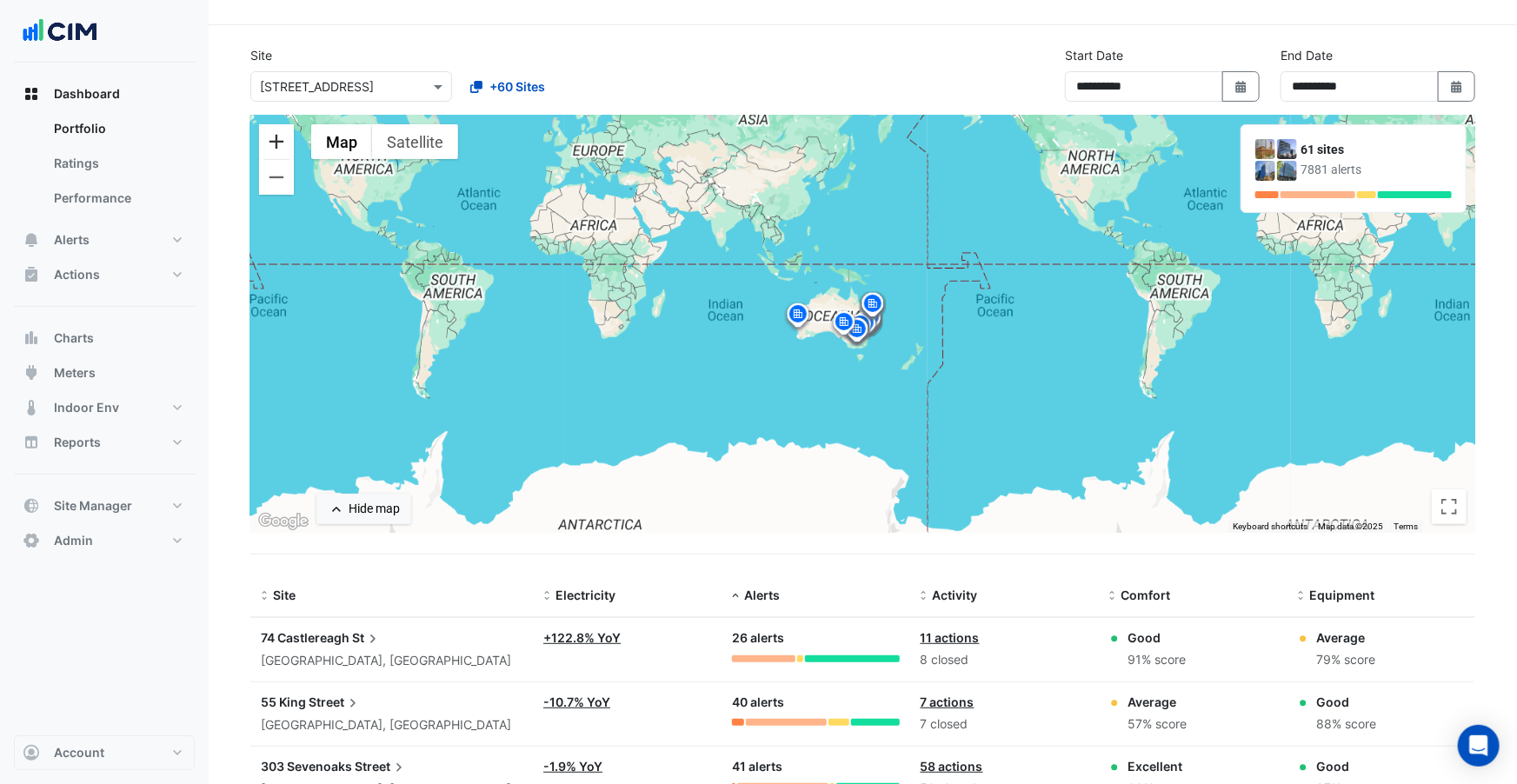
click at [272, 142] on button "Zoom in" at bounding box center [276, 141] width 35 height 35
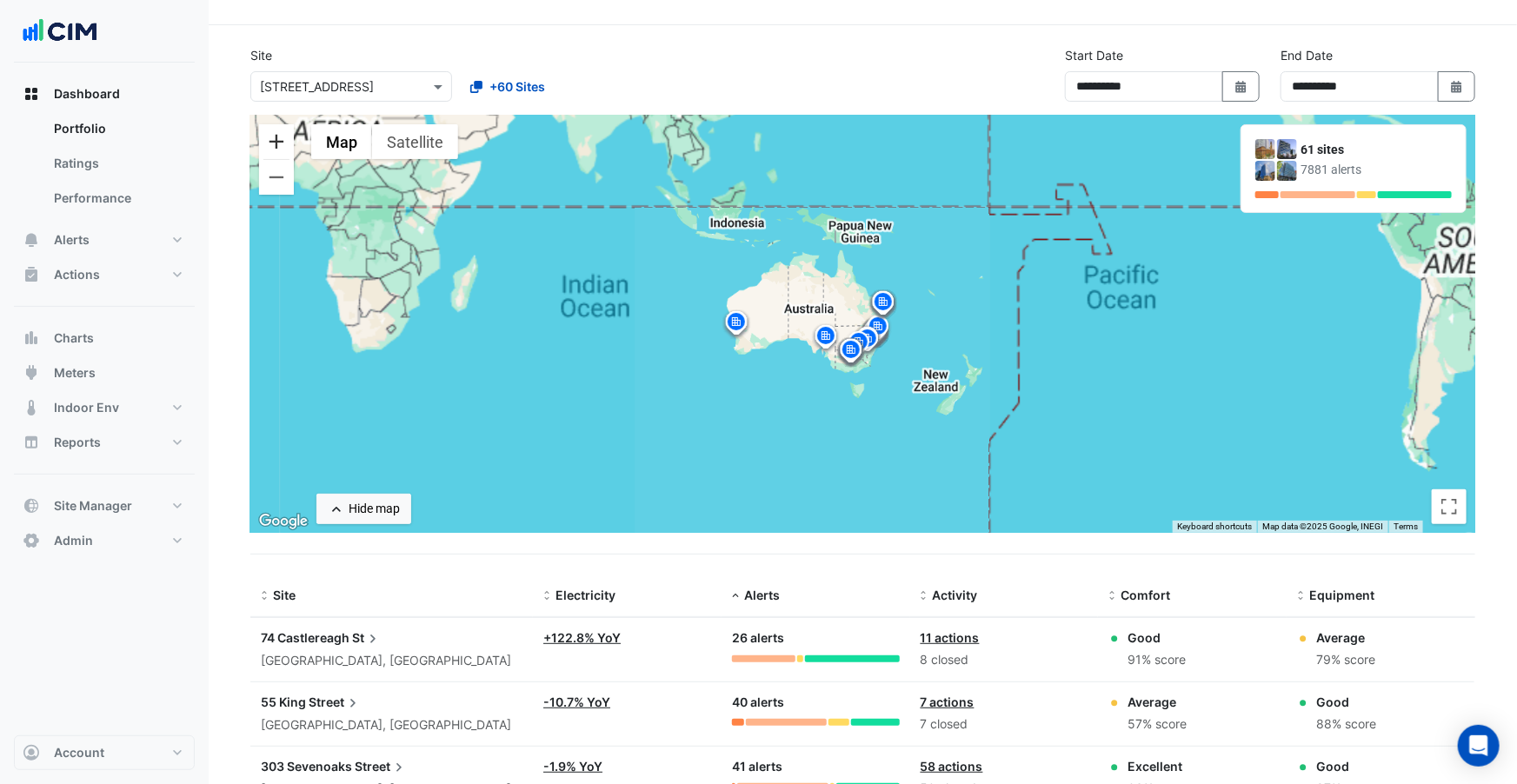
click at [272, 142] on button "Zoom in" at bounding box center [276, 141] width 35 height 35
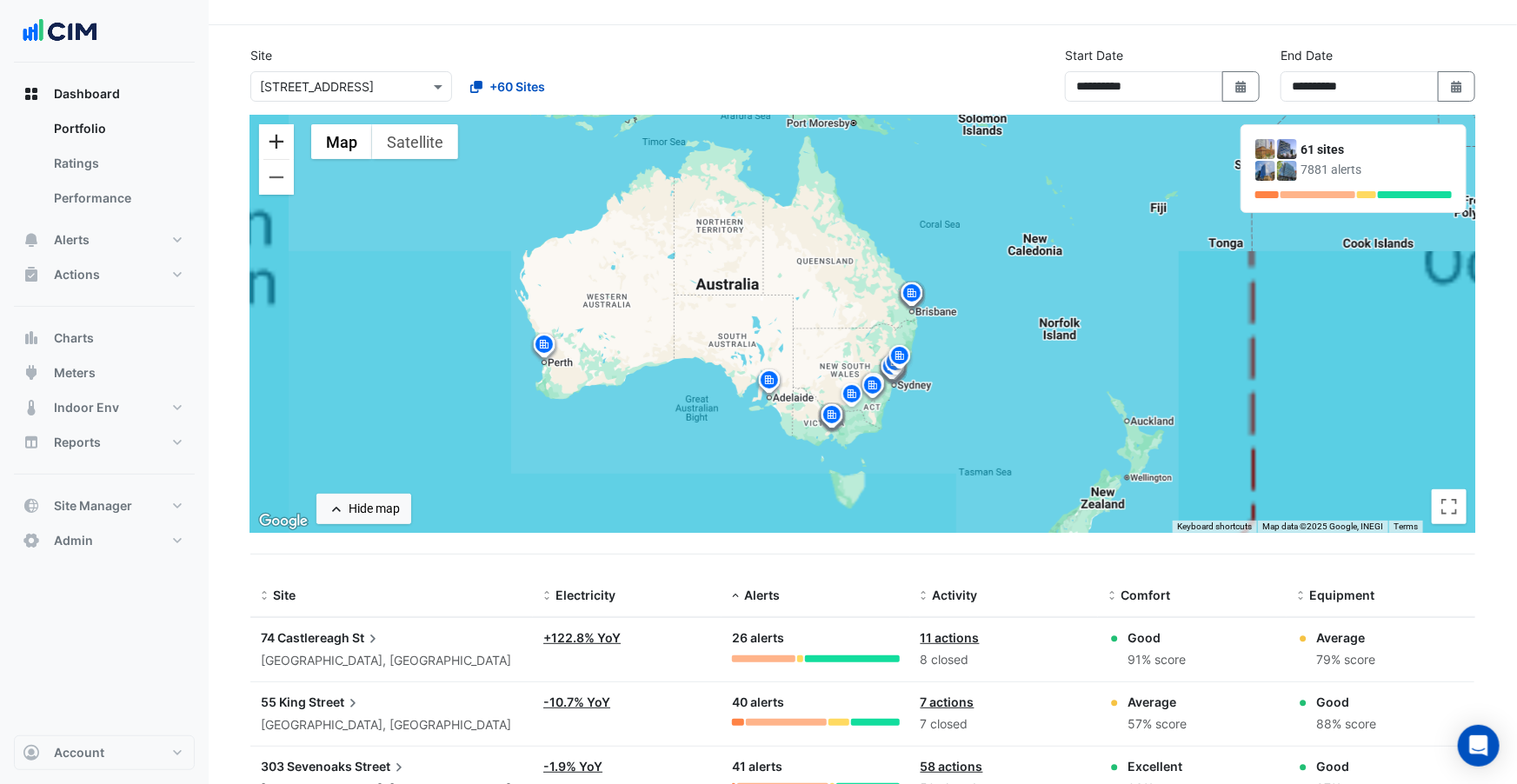
click at [272, 142] on button "Zoom in" at bounding box center [276, 141] width 35 height 35
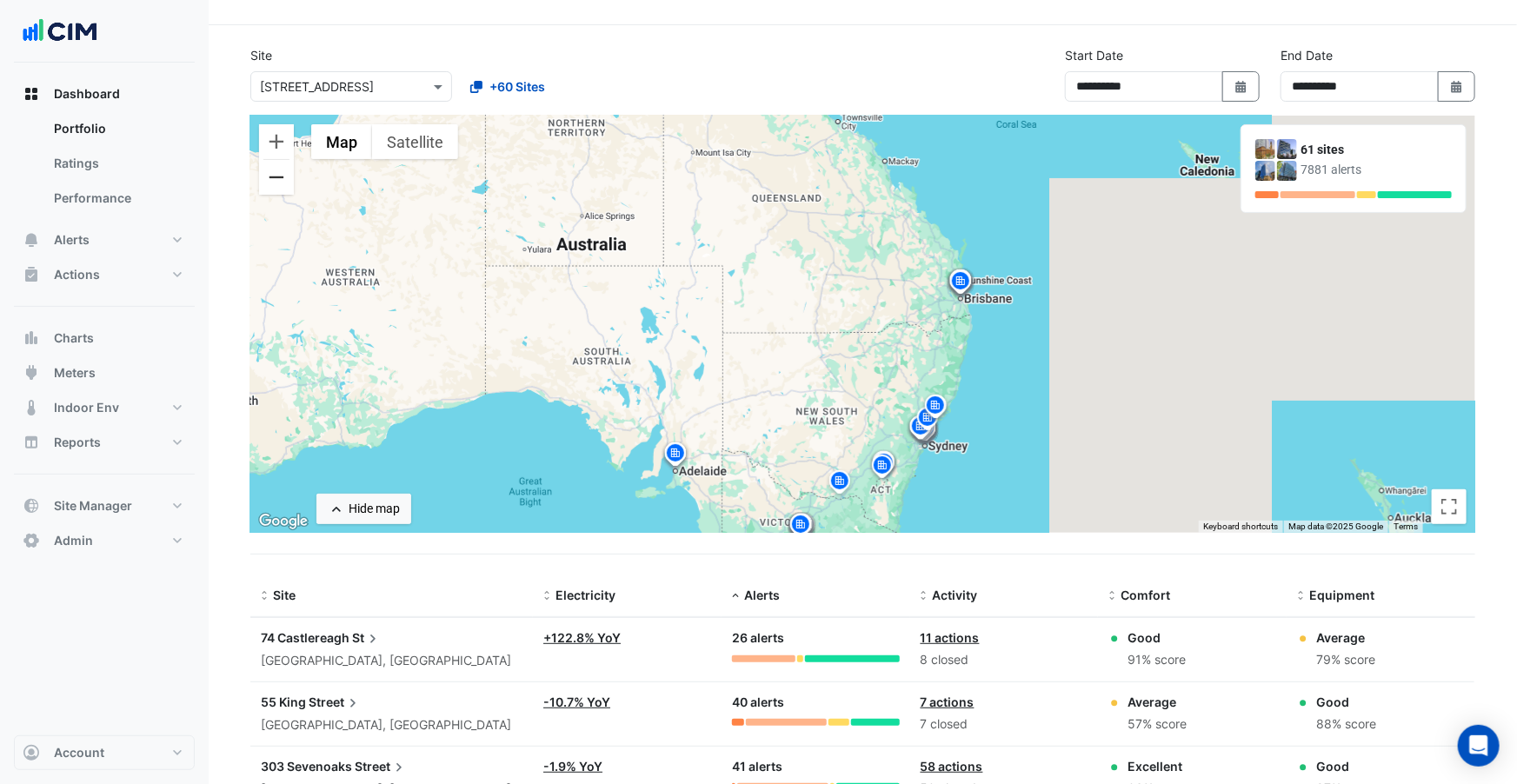
click at [282, 185] on button "Zoom out" at bounding box center [276, 177] width 35 height 35
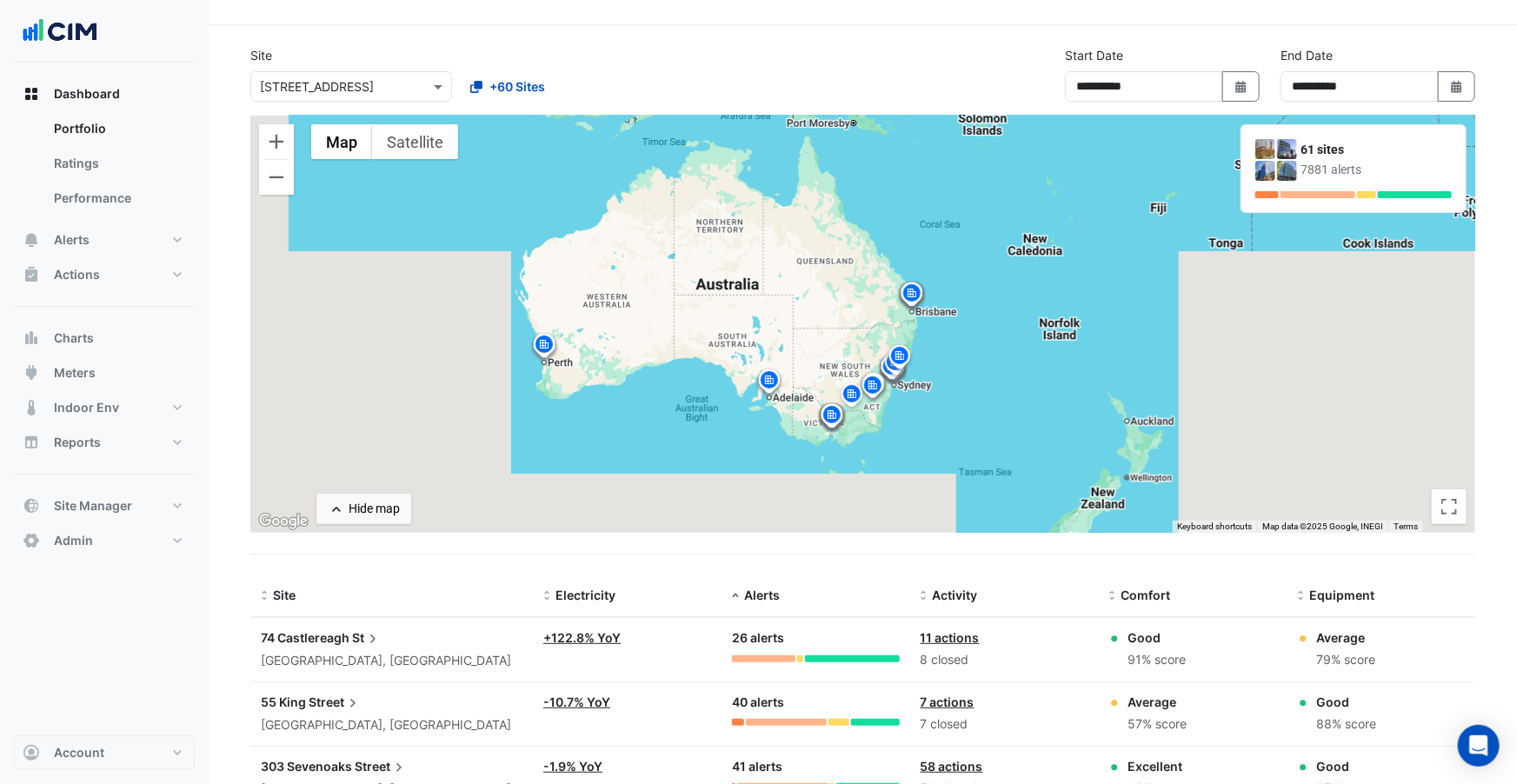
click at [734, 65] on div "**********" at bounding box center [862, 81] width 1246 height 69
click at [355, 504] on div "Hide map" at bounding box center [374, 509] width 51 height 18
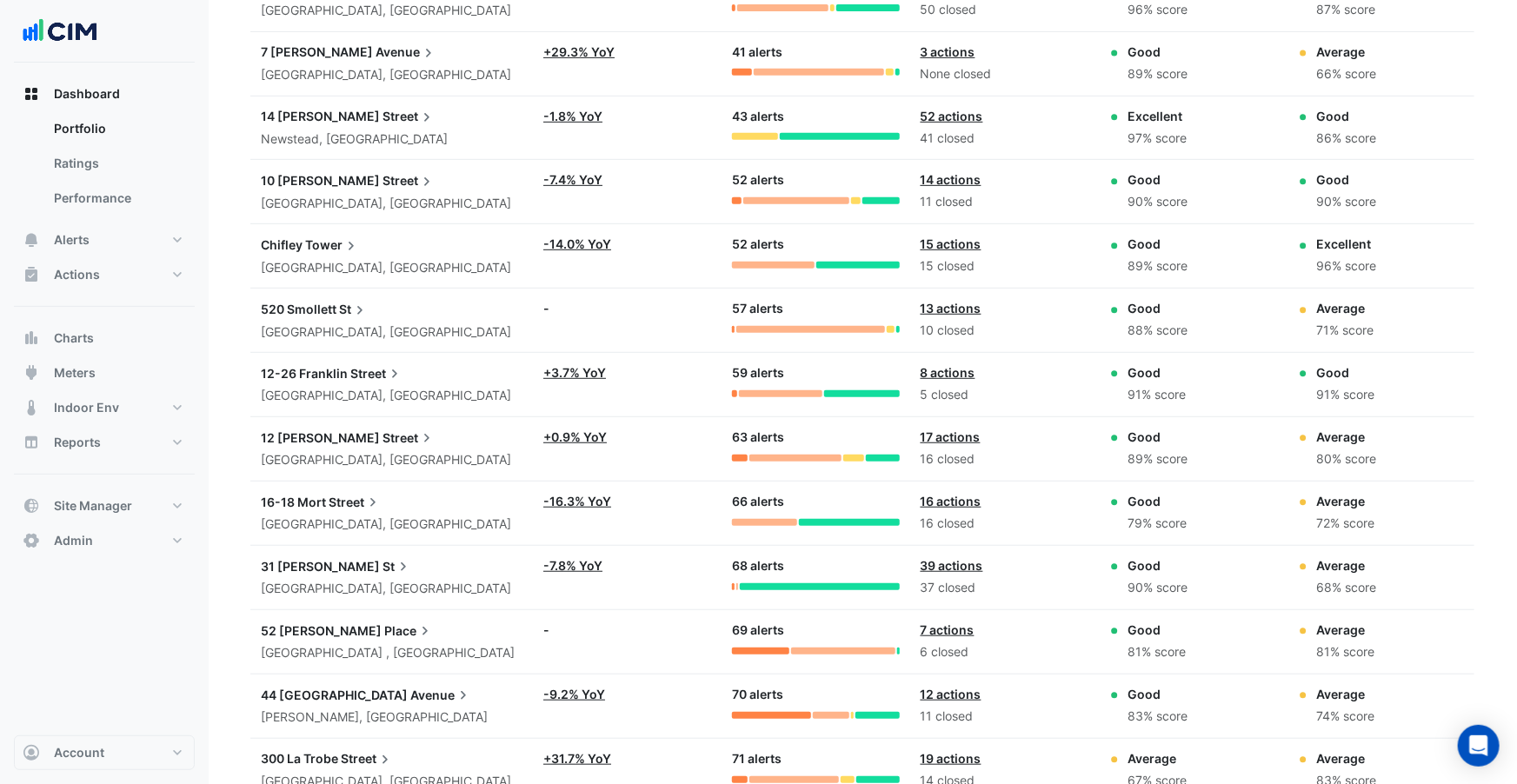
scroll to position [0, 0]
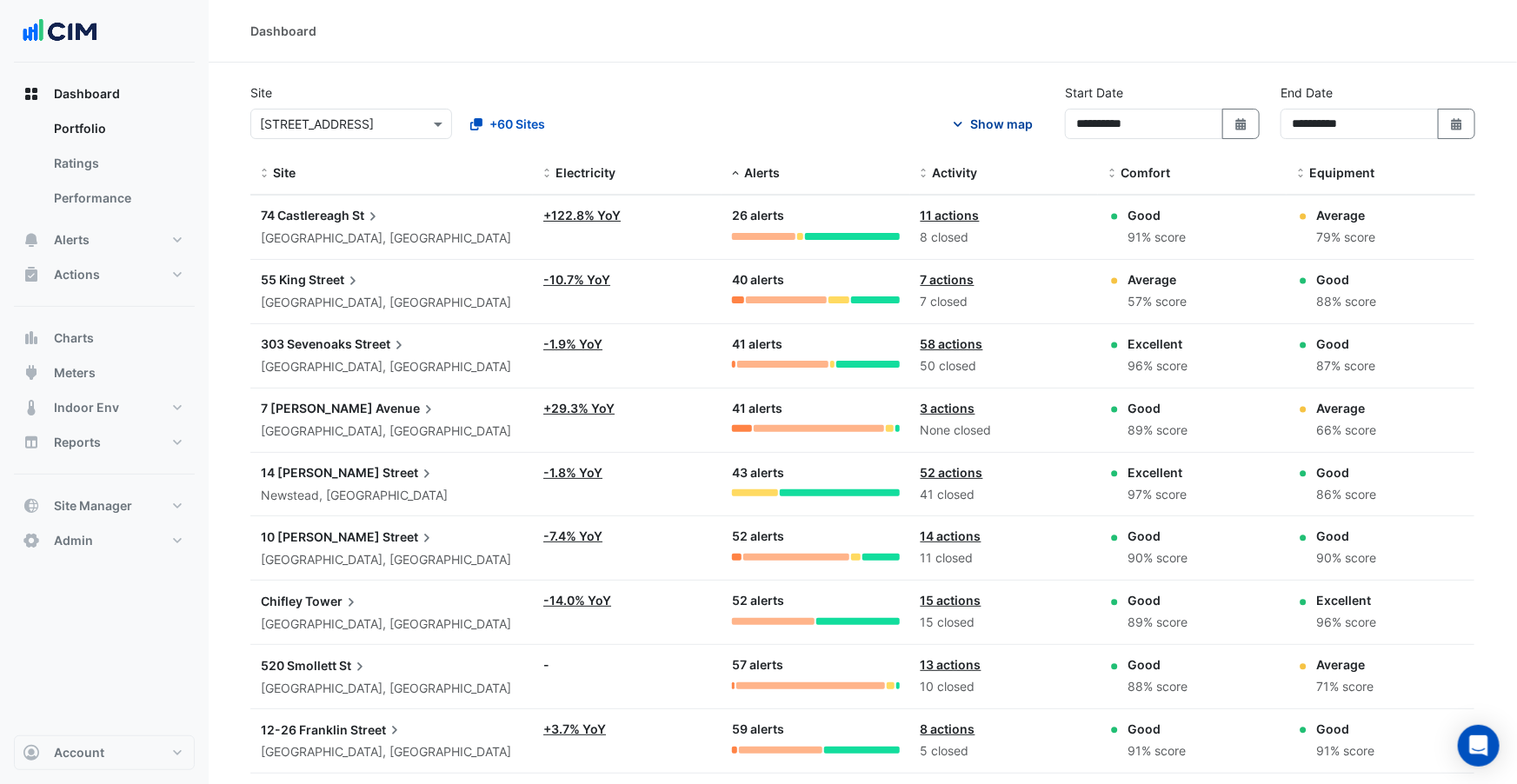
click at [995, 127] on div "Show map" at bounding box center [1001, 124] width 63 height 18
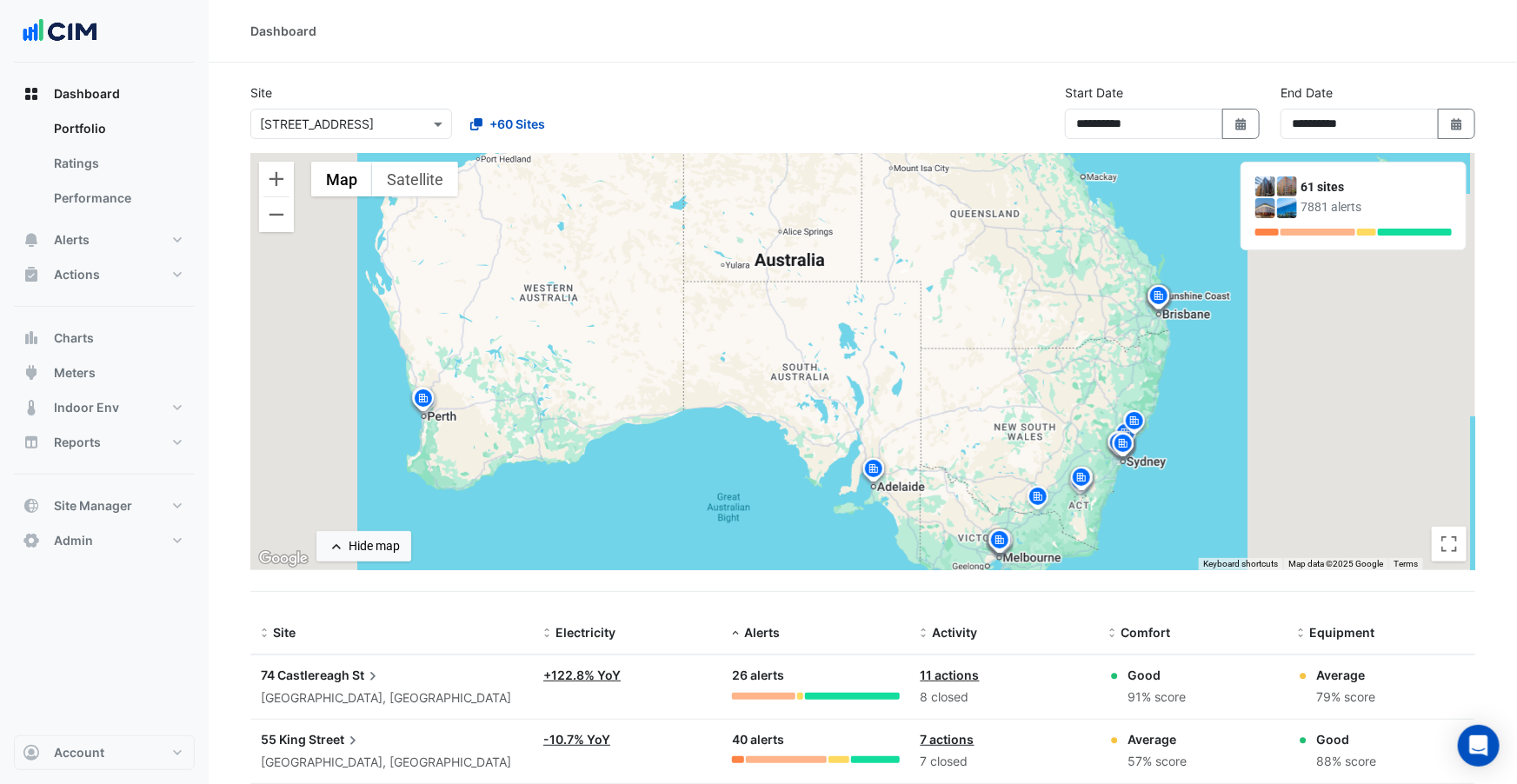
drag, startPoint x: 921, startPoint y: 322, endPoint x: 875, endPoint y: 380, distance: 74.0
click at [875, 381] on div "To activate drag with keyboard, press Alt + Enter. Once in keyboard drag state,…" at bounding box center [863, 362] width 1225 height 418
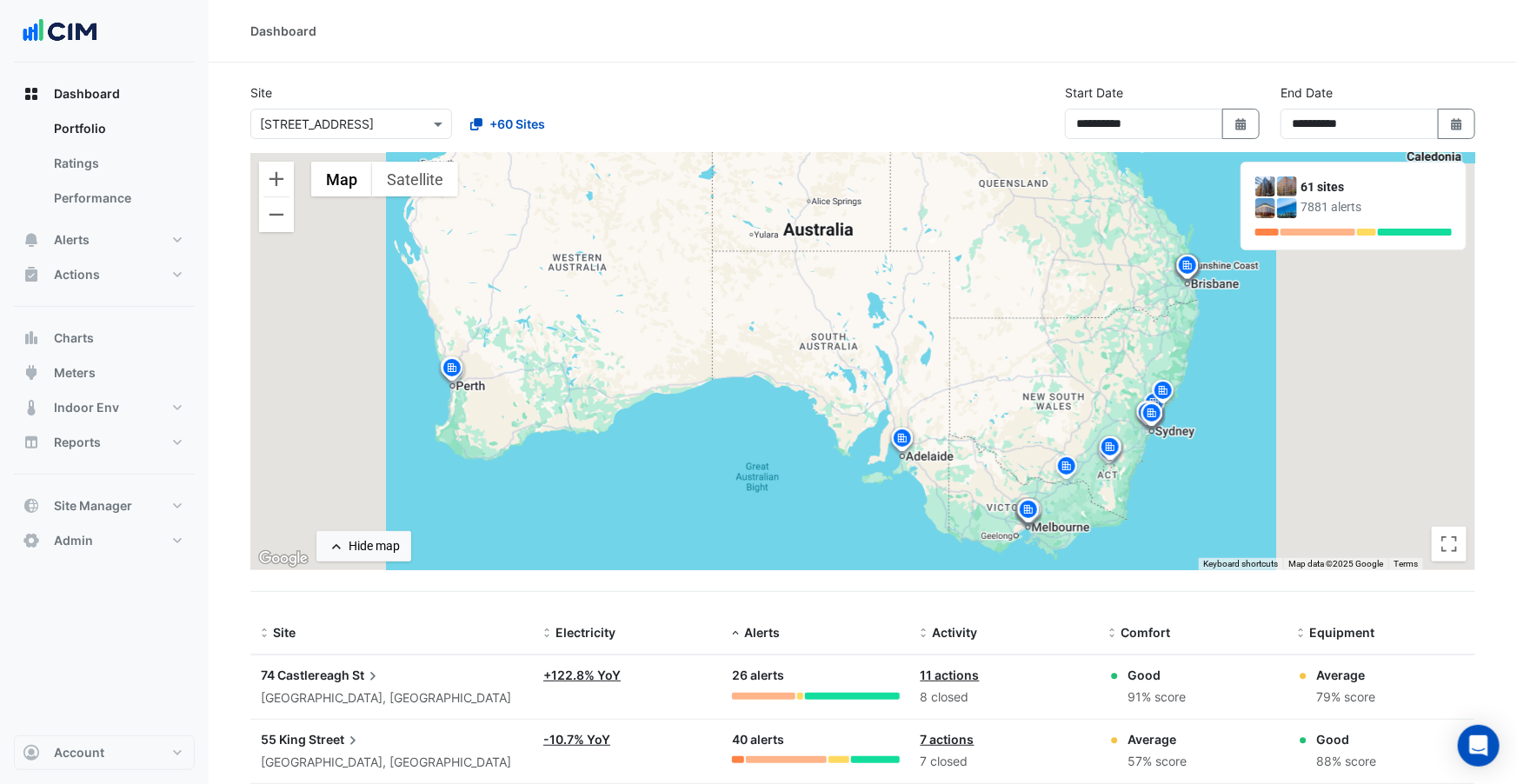
drag, startPoint x: 775, startPoint y: 377, endPoint x: 800, endPoint y: 342, distance: 43.0
click at [800, 342] on div "To activate drag with keyboard, press Alt + Enter. Once in keyboard drag state,…" at bounding box center [863, 362] width 1225 height 418
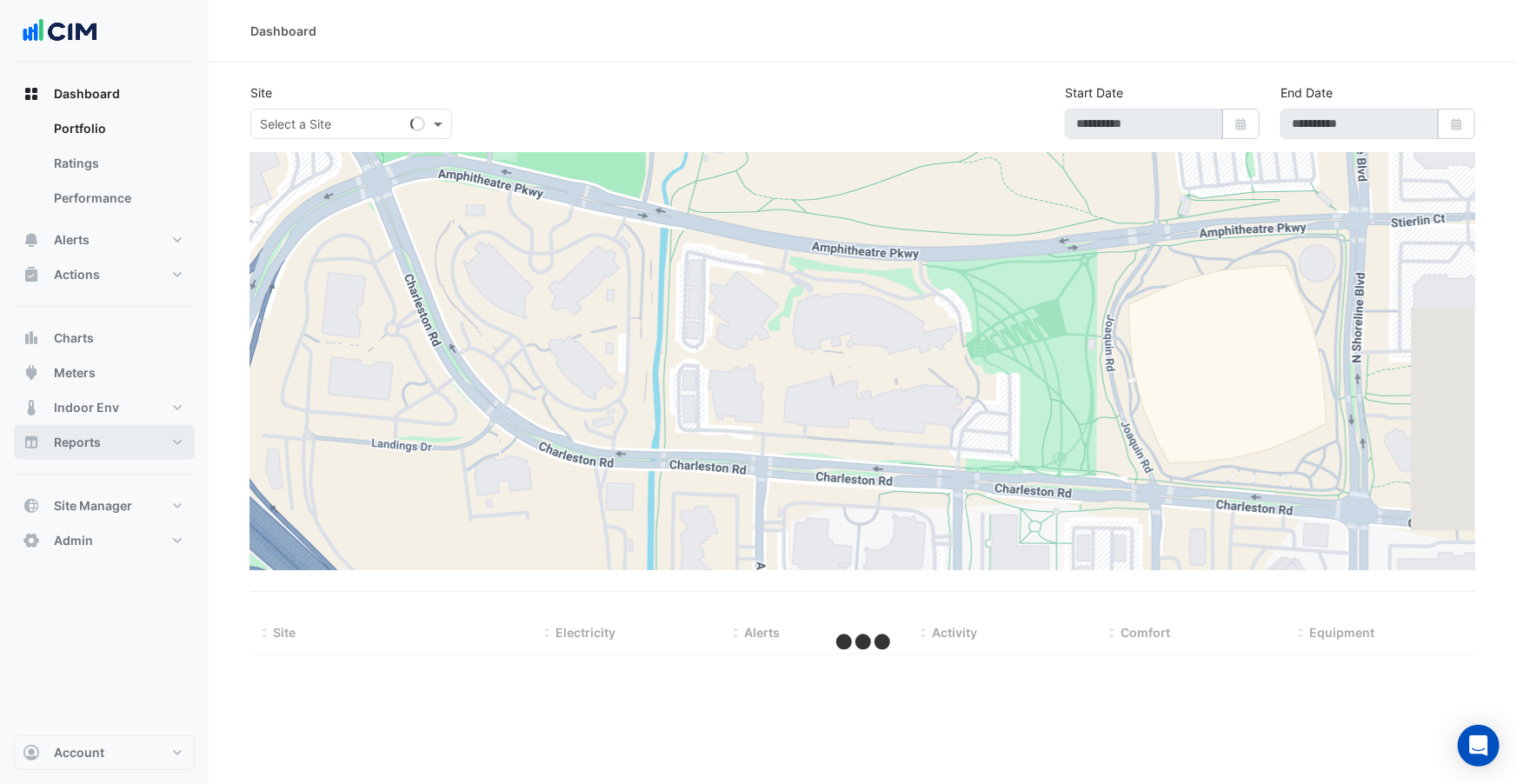
click at [121, 440] on button "Reports" at bounding box center [104, 442] width 181 height 35
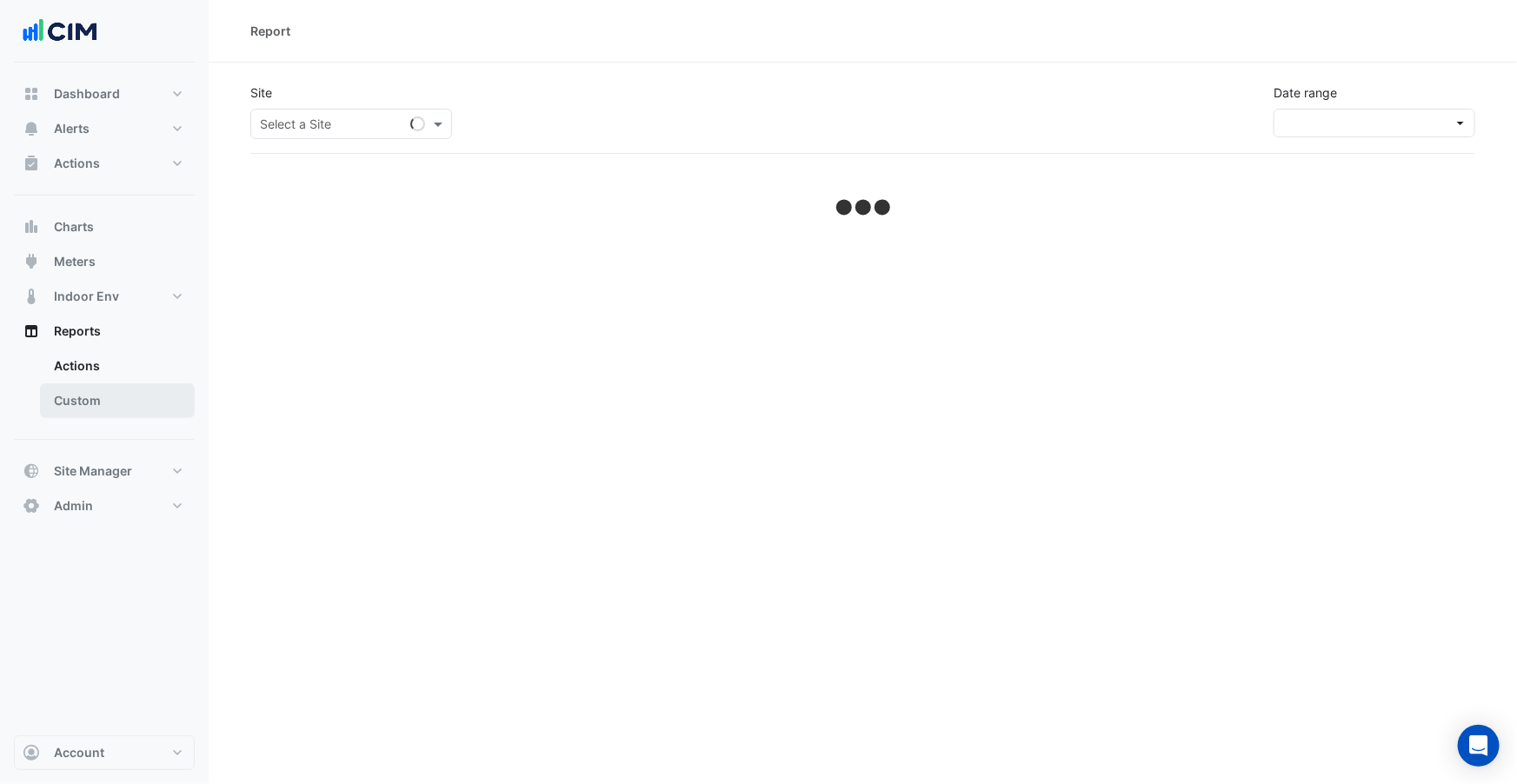
click at [101, 406] on link "Custom" at bounding box center [118, 401] width 155 height 35
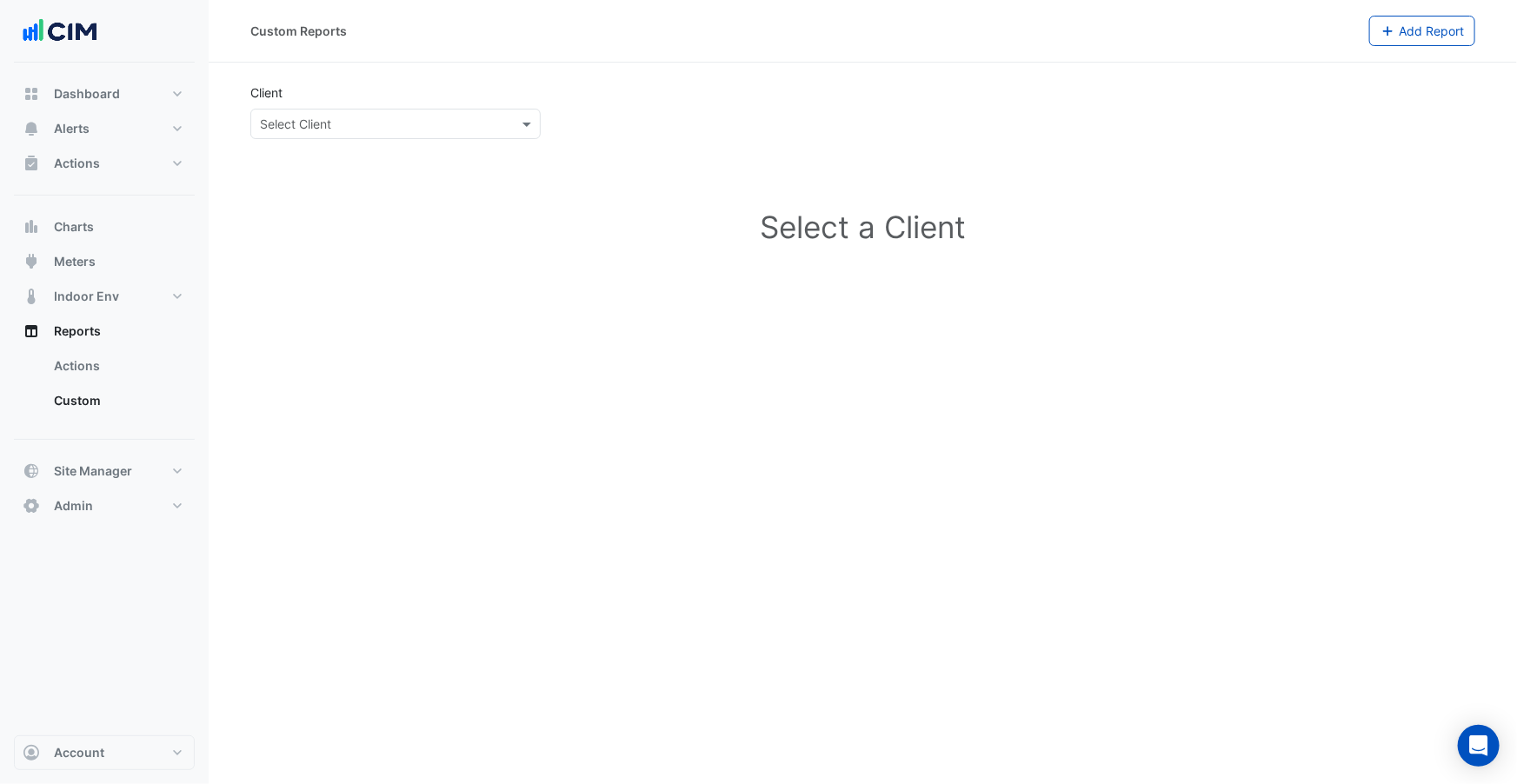
click at [354, 130] on input "text" at bounding box center [377, 125] width 236 height 18
type input "*****"
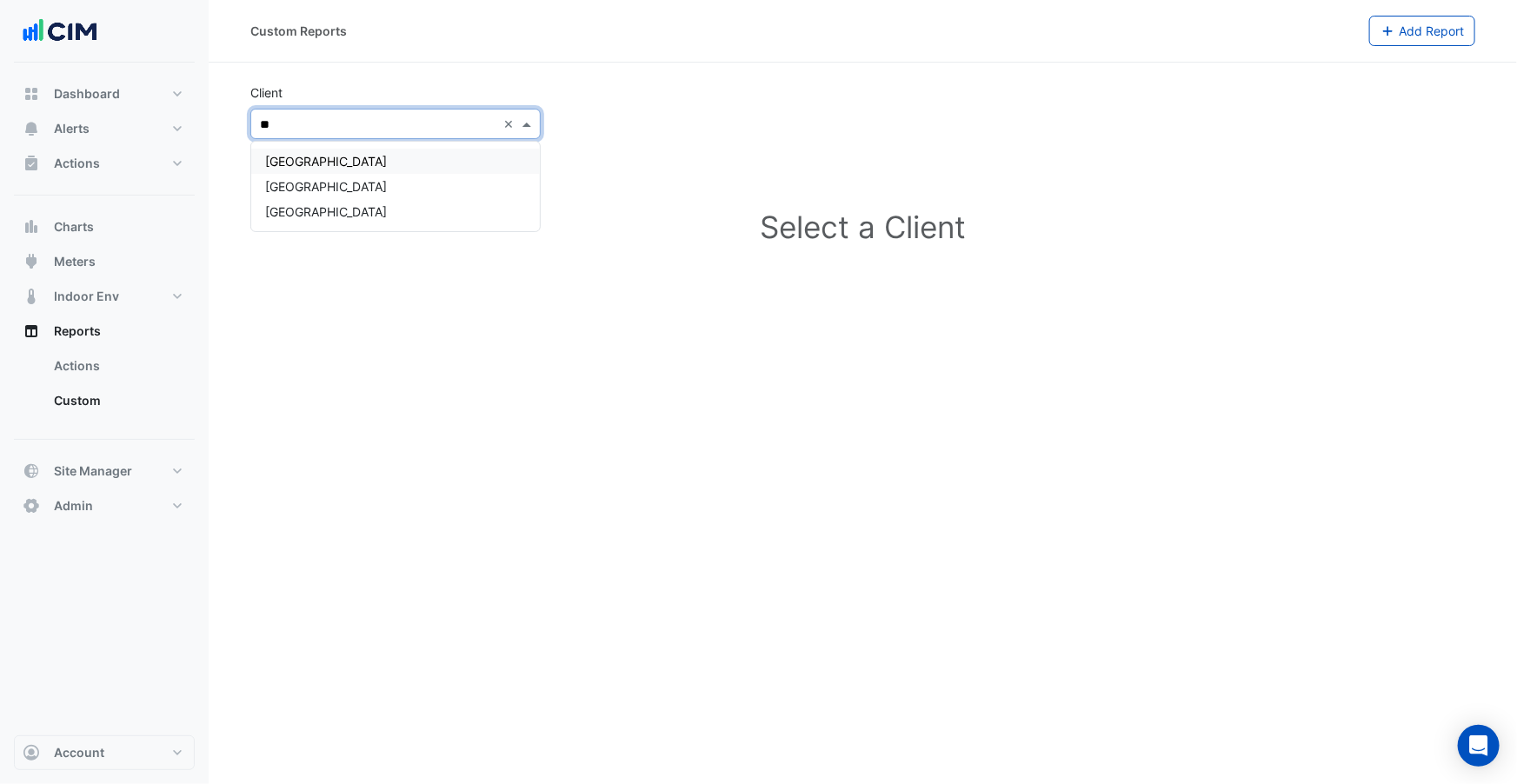
type input "*"
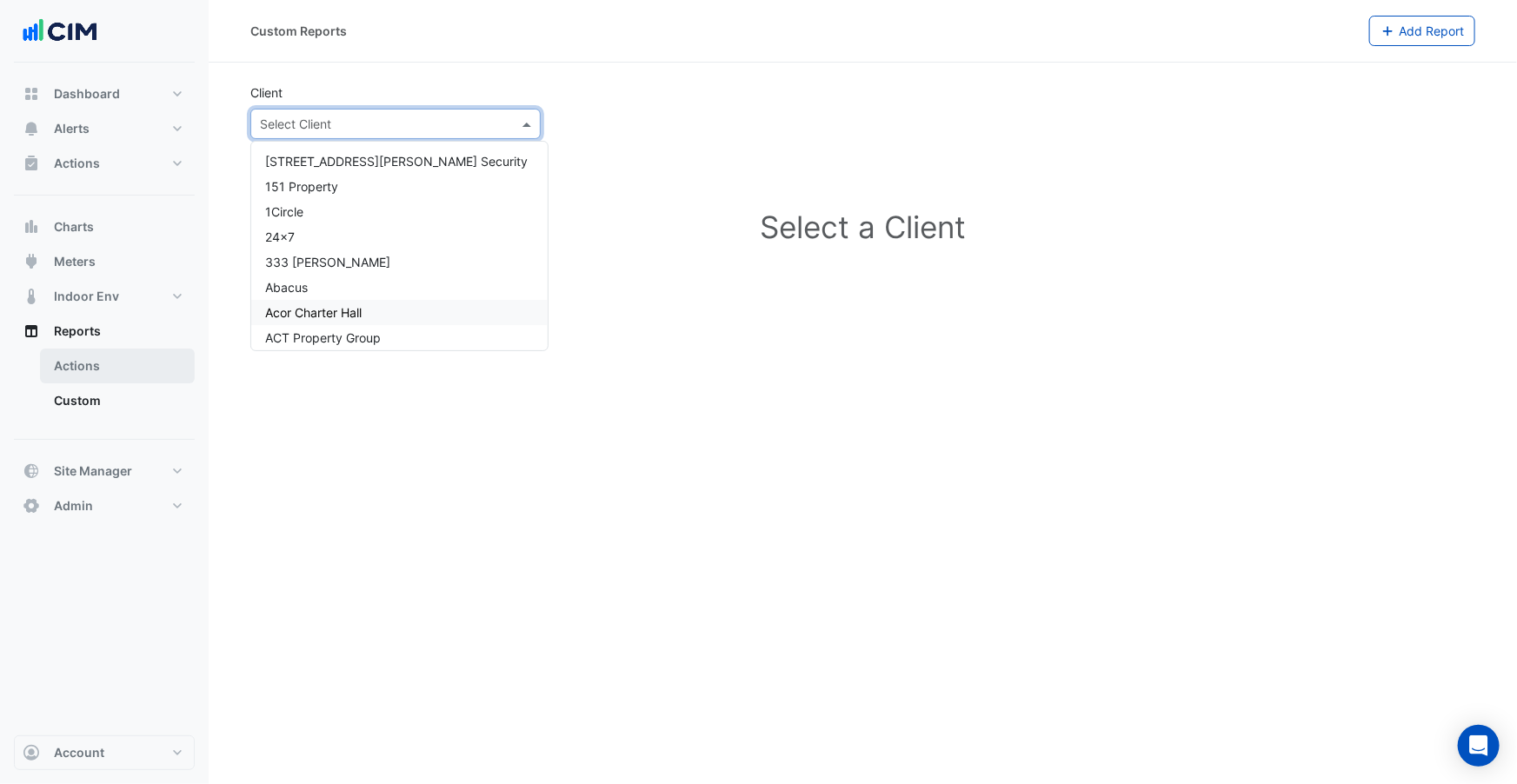
click at [111, 363] on link "Actions" at bounding box center [118, 366] width 155 height 35
select select "***"
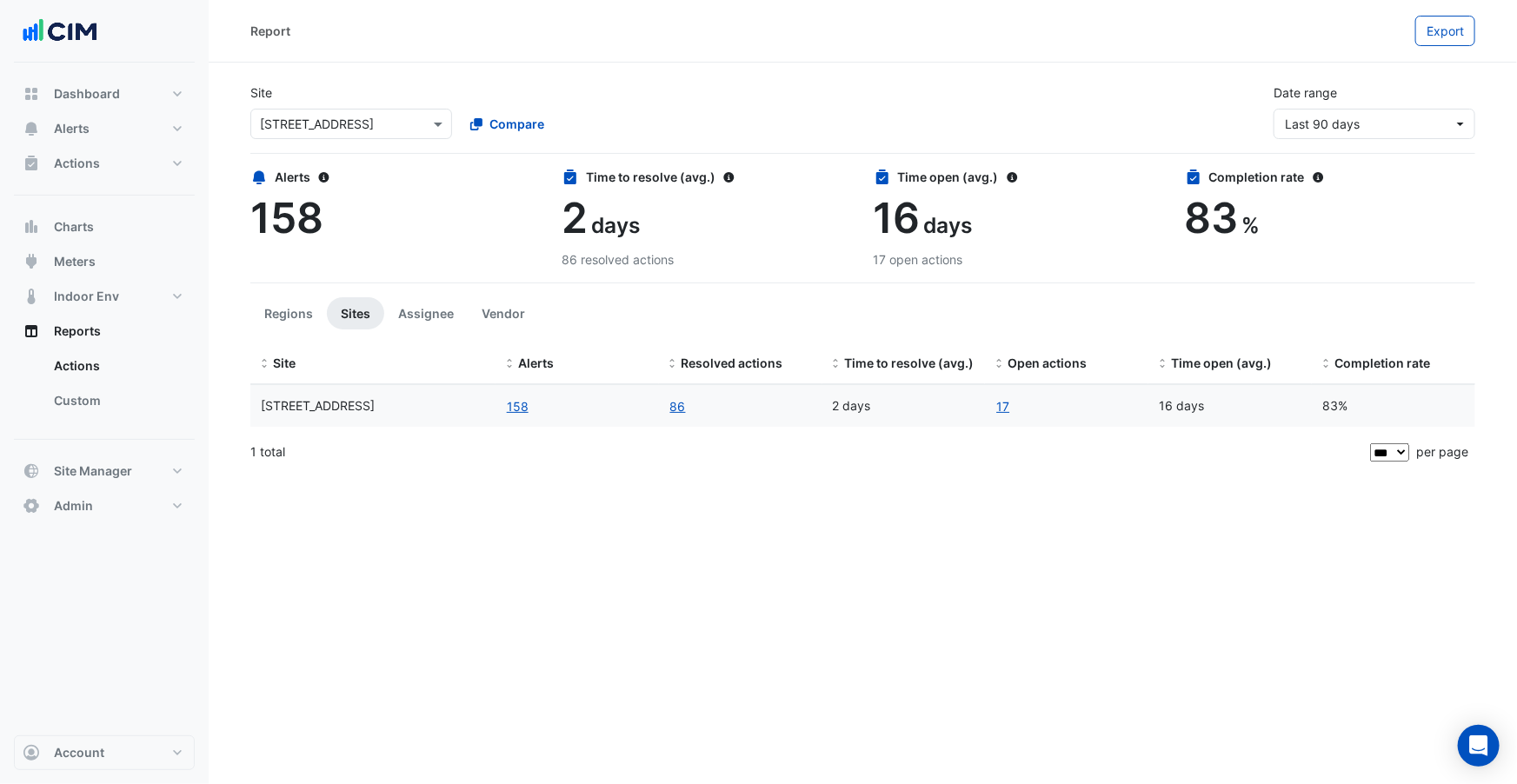
click at [396, 127] on input "text" at bounding box center [334, 125] width 148 height 18
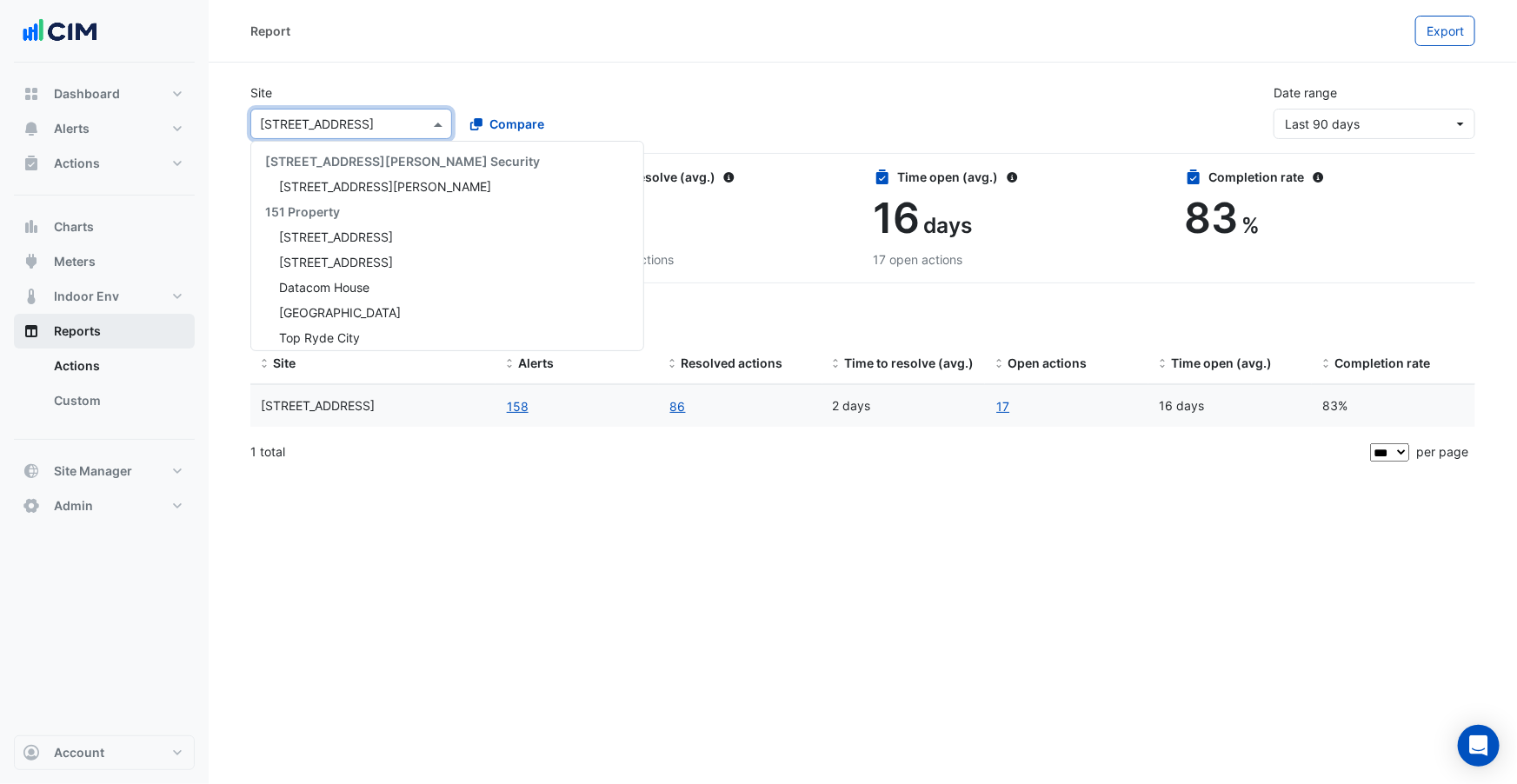
scroll to position [4821, 0]
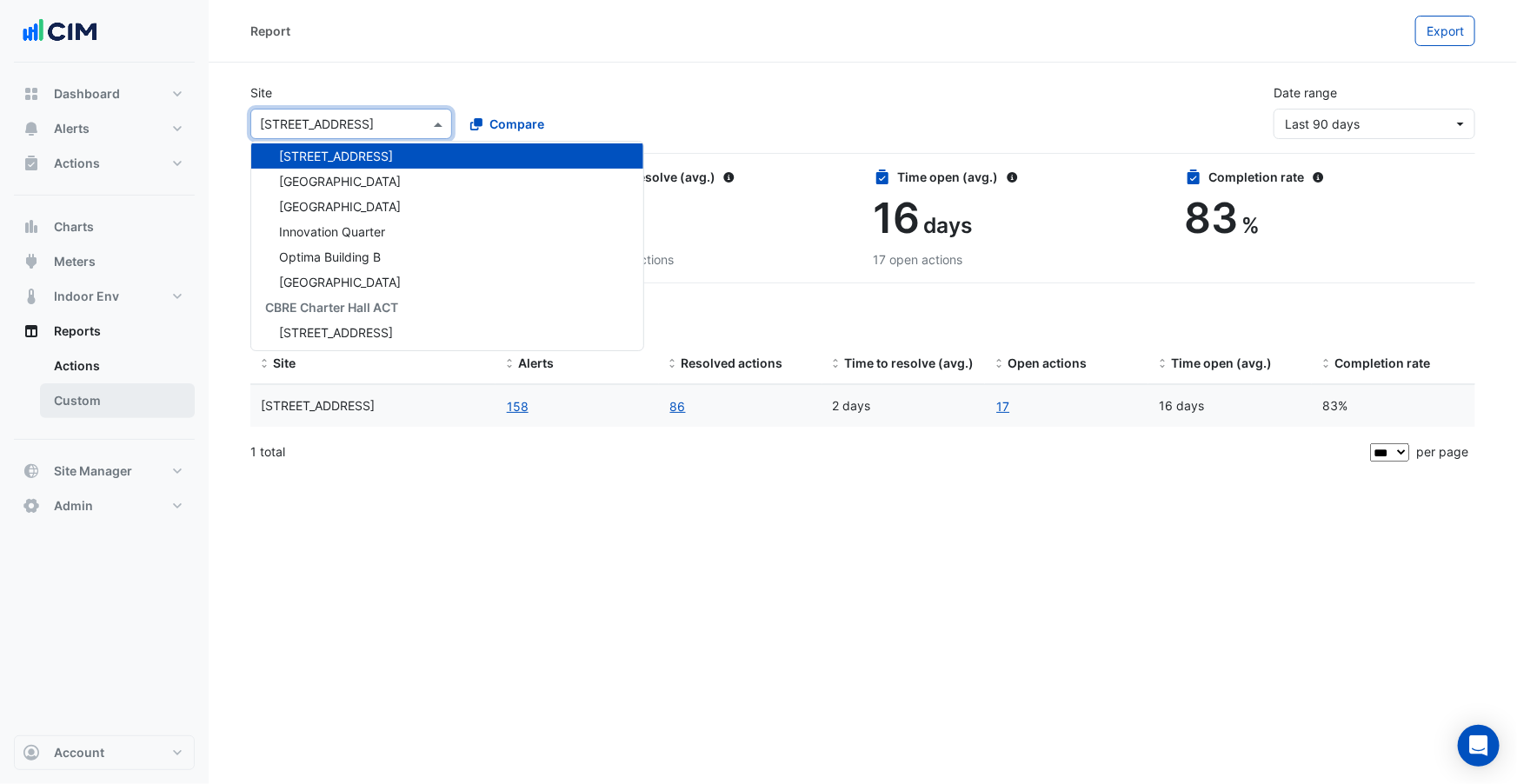
click at [103, 395] on link "Custom" at bounding box center [118, 401] width 155 height 35
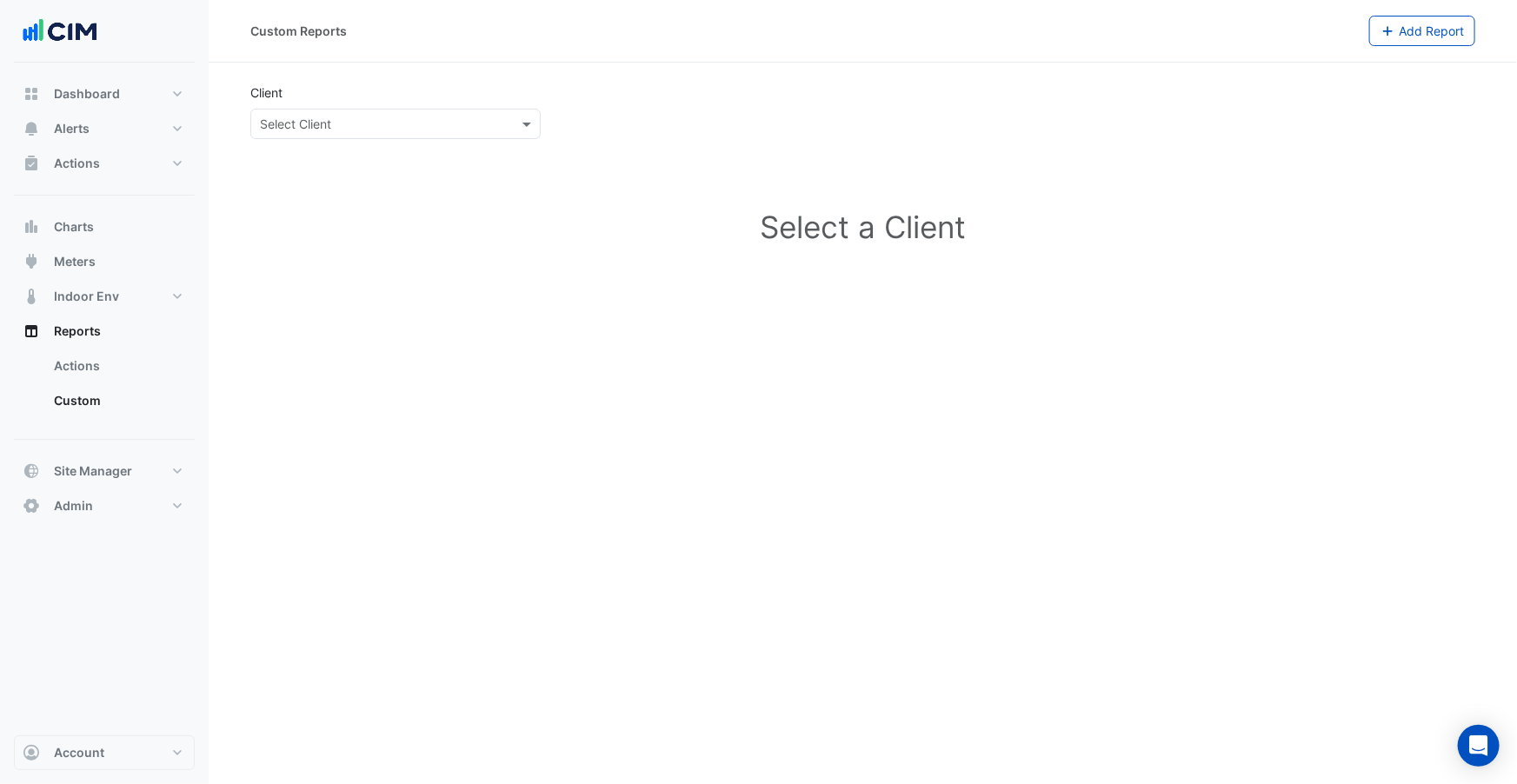
click at [337, 131] on input "text" at bounding box center [377, 125] width 236 height 18
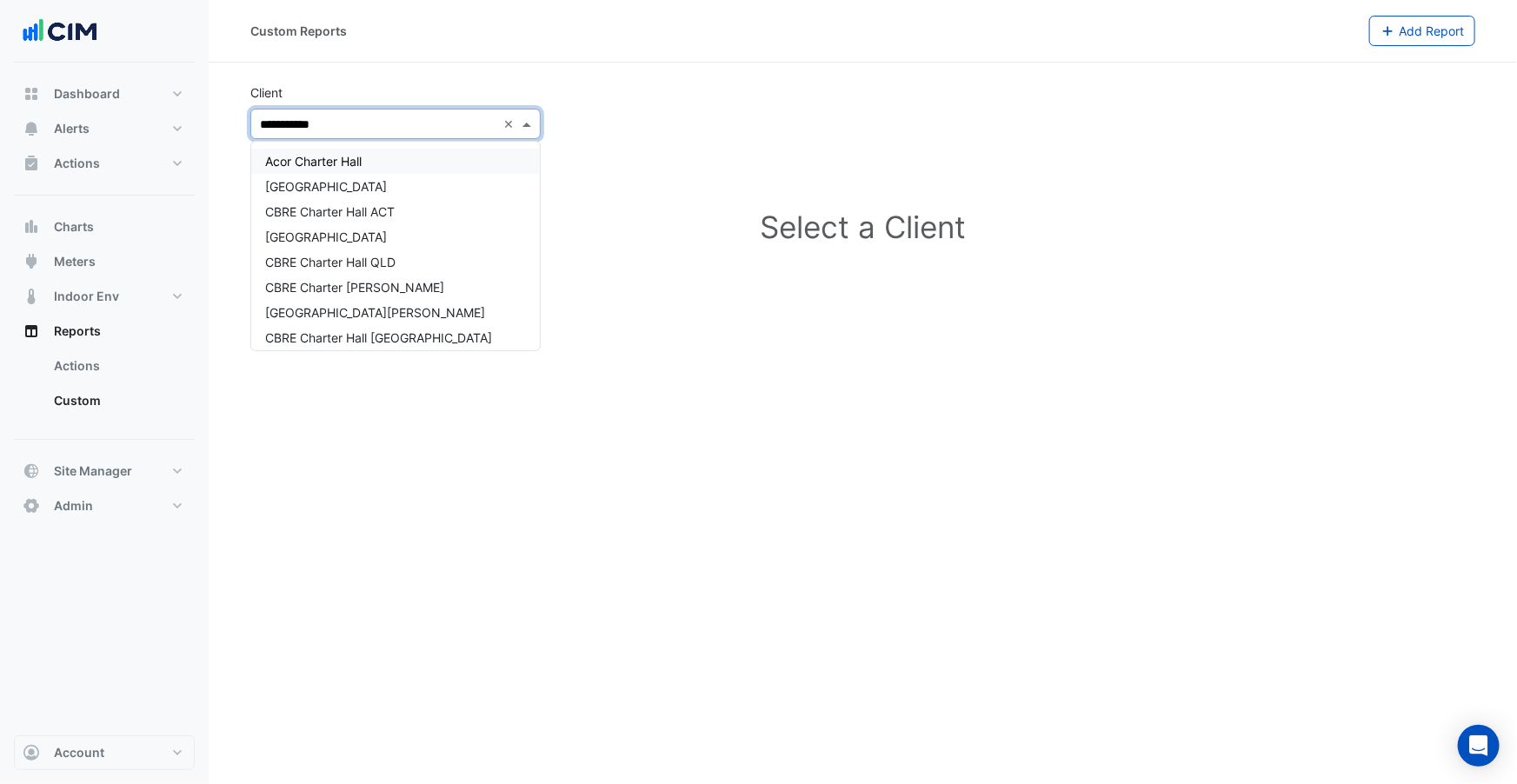
type input "**********"
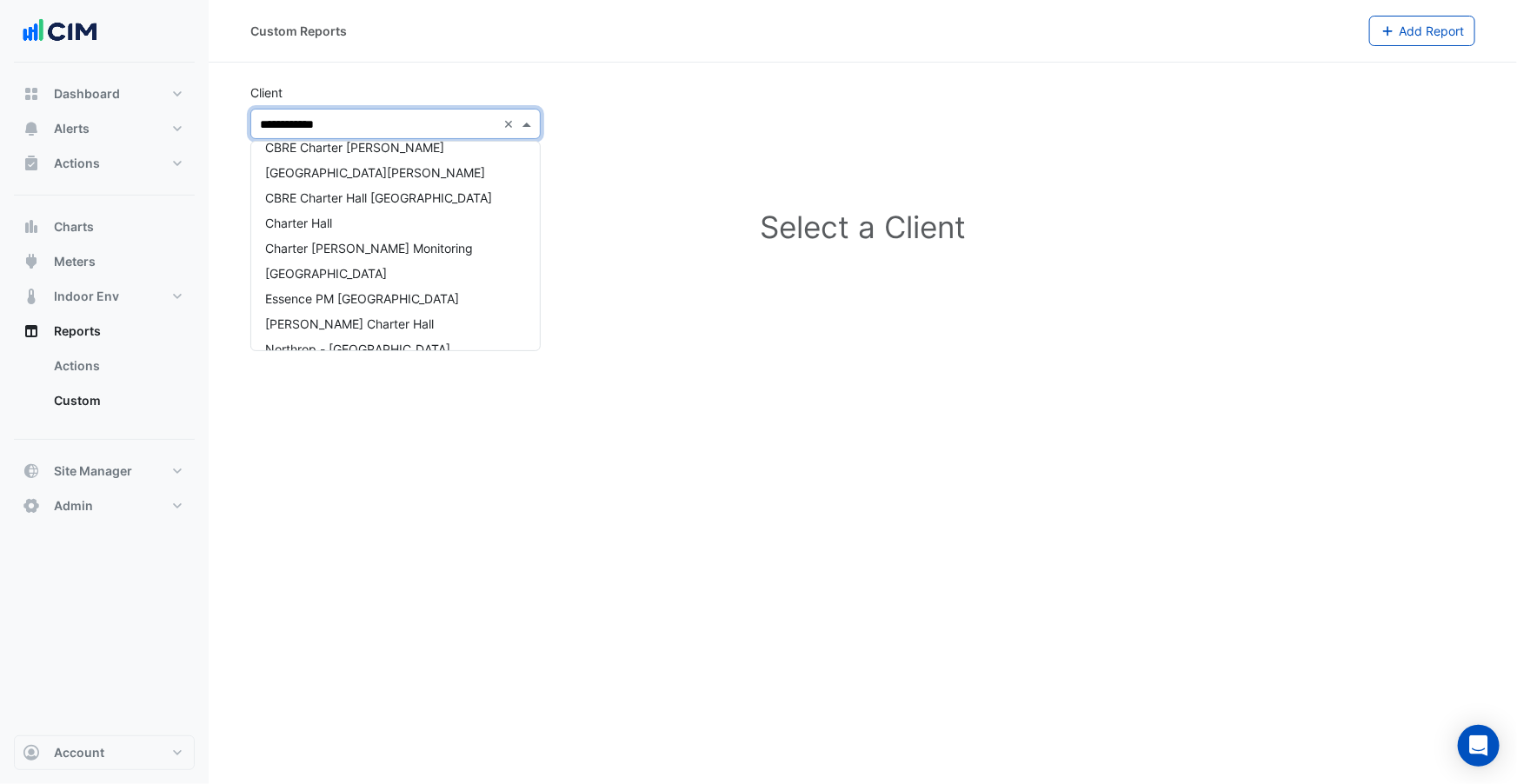
scroll to position [158, 0]
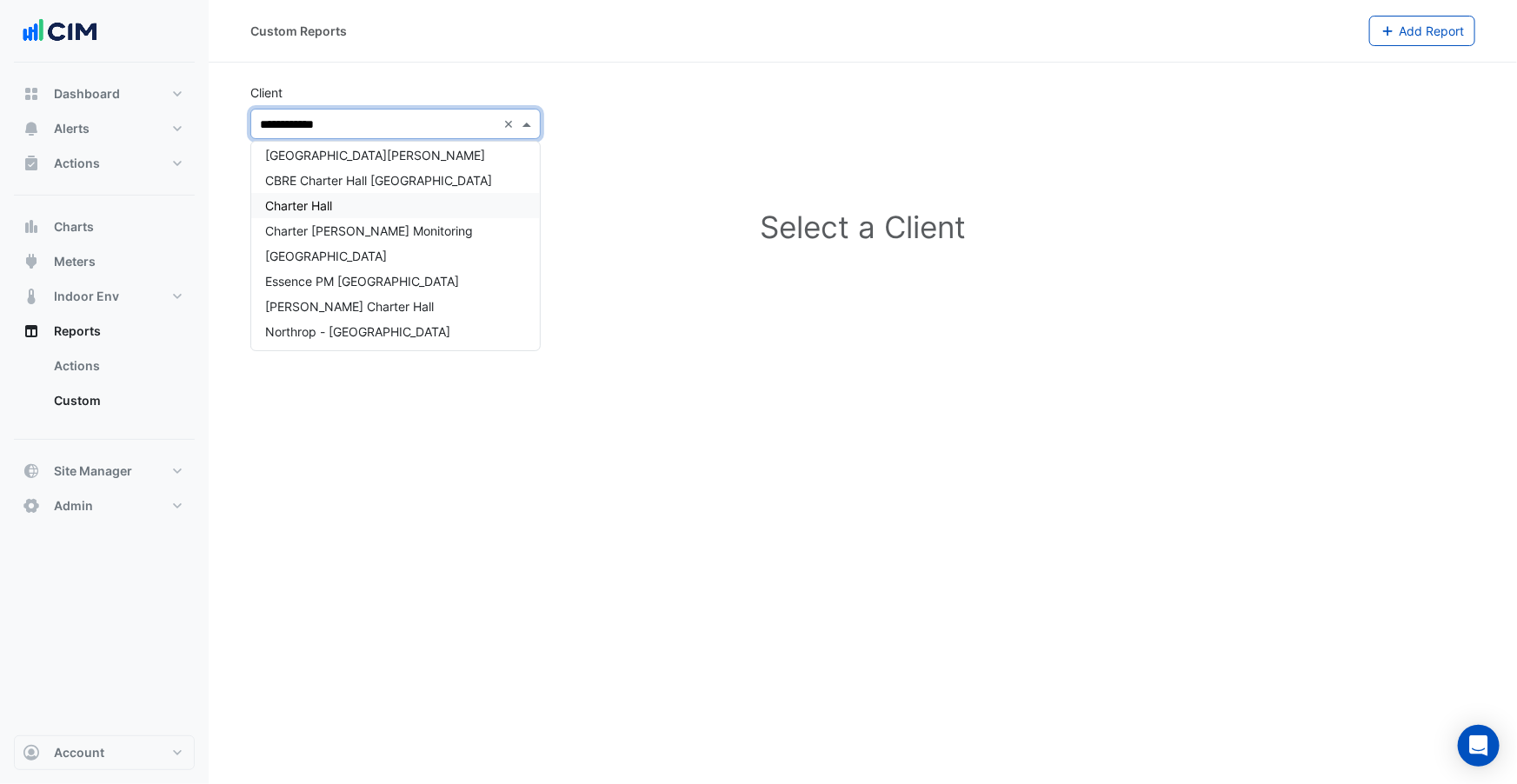
click at [361, 207] on div "Charter Hall" at bounding box center [396, 206] width 289 height 26
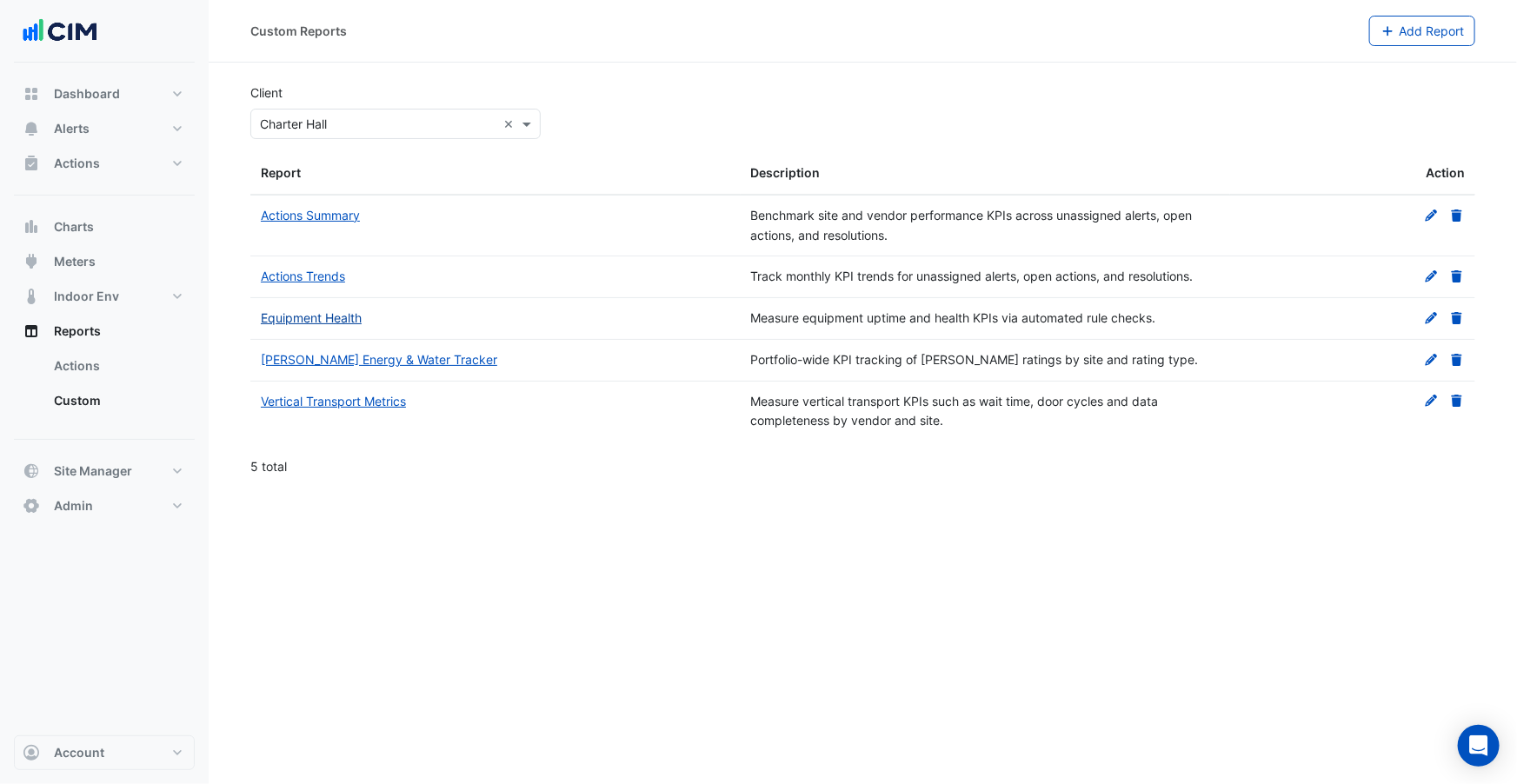
click at [358, 319] on link "Equipment Health" at bounding box center [311, 317] width 101 height 15
click at [647, 137] on div "Client Select Client × Charter Hall ×" at bounding box center [862, 111] width 1246 height 56
drag, startPoint x: 737, startPoint y: 155, endPoint x: 765, endPoint y: 155, distance: 28.0
click at [765, 155] on div "Report Description Action" at bounding box center [863, 174] width 1225 height 42
drag, startPoint x: 752, startPoint y: 155, endPoint x: 735, endPoint y: 160, distance: 17.7
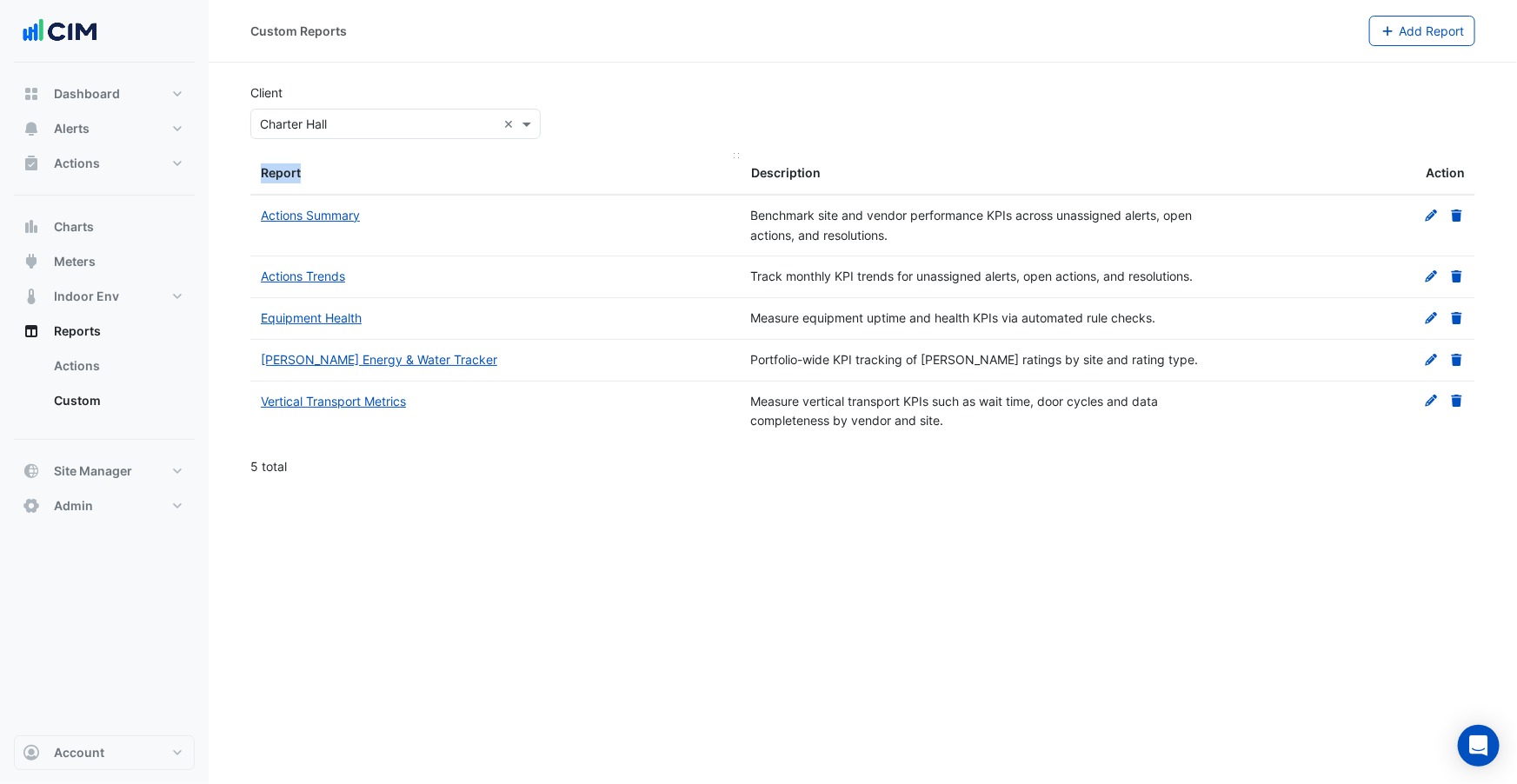
click at [735, 160] on datatable-header-cell "Report" at bounding box center [496, 174] width 490 height 42
click at [723, 124] on div "Client Select Client × Charter Hall ×" at bounding box center [862, 111] width 1246 height 56
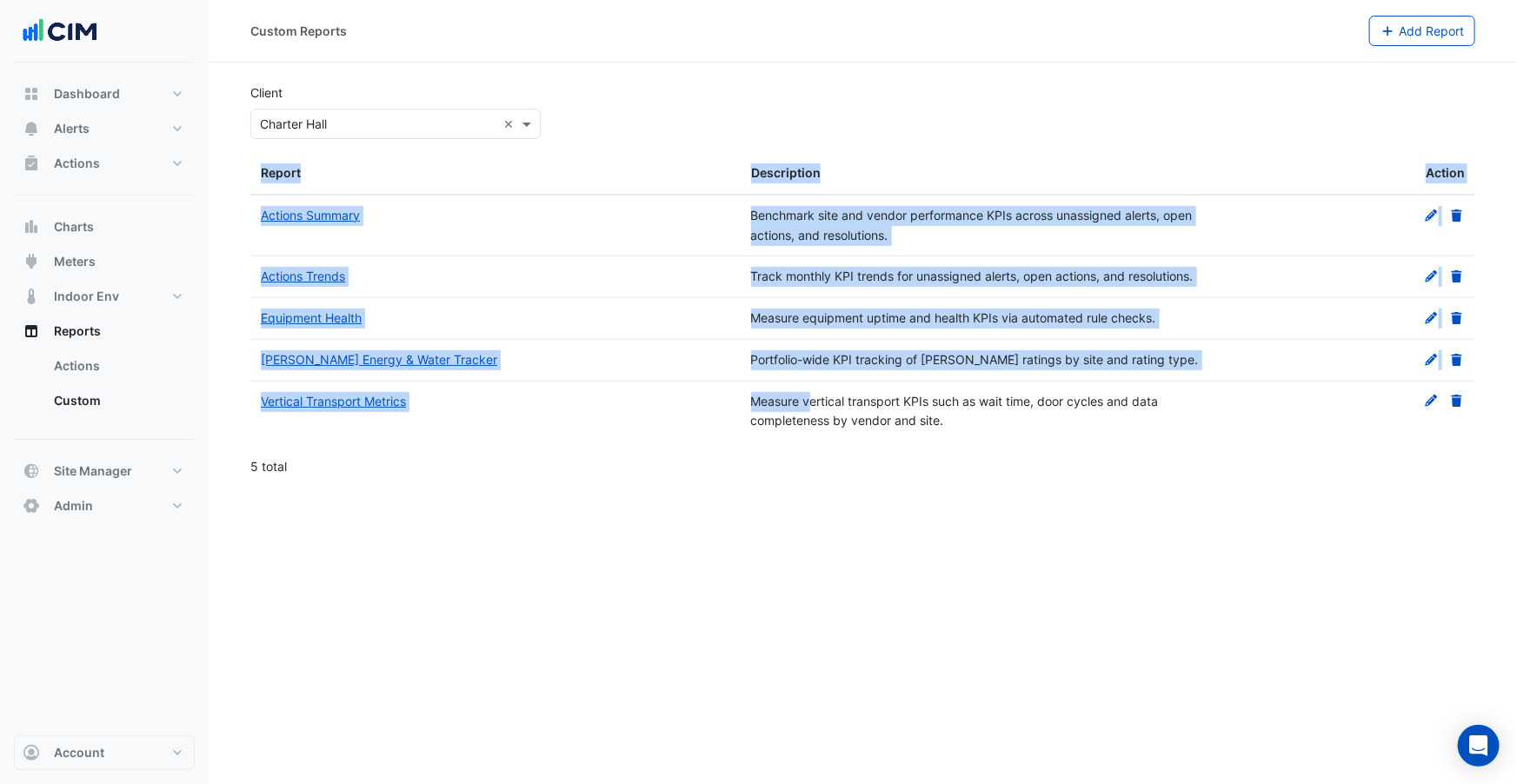
drag, startPoint x: 263, startPoint y: 173, endPoint x: 793, endPoint y: 392, distance: 573.5
click at [793, 391] on div "Report Description Action Actions Summary Benchmark site and vendor performance…" at bounding box center [863, 321] width 1225 height 335
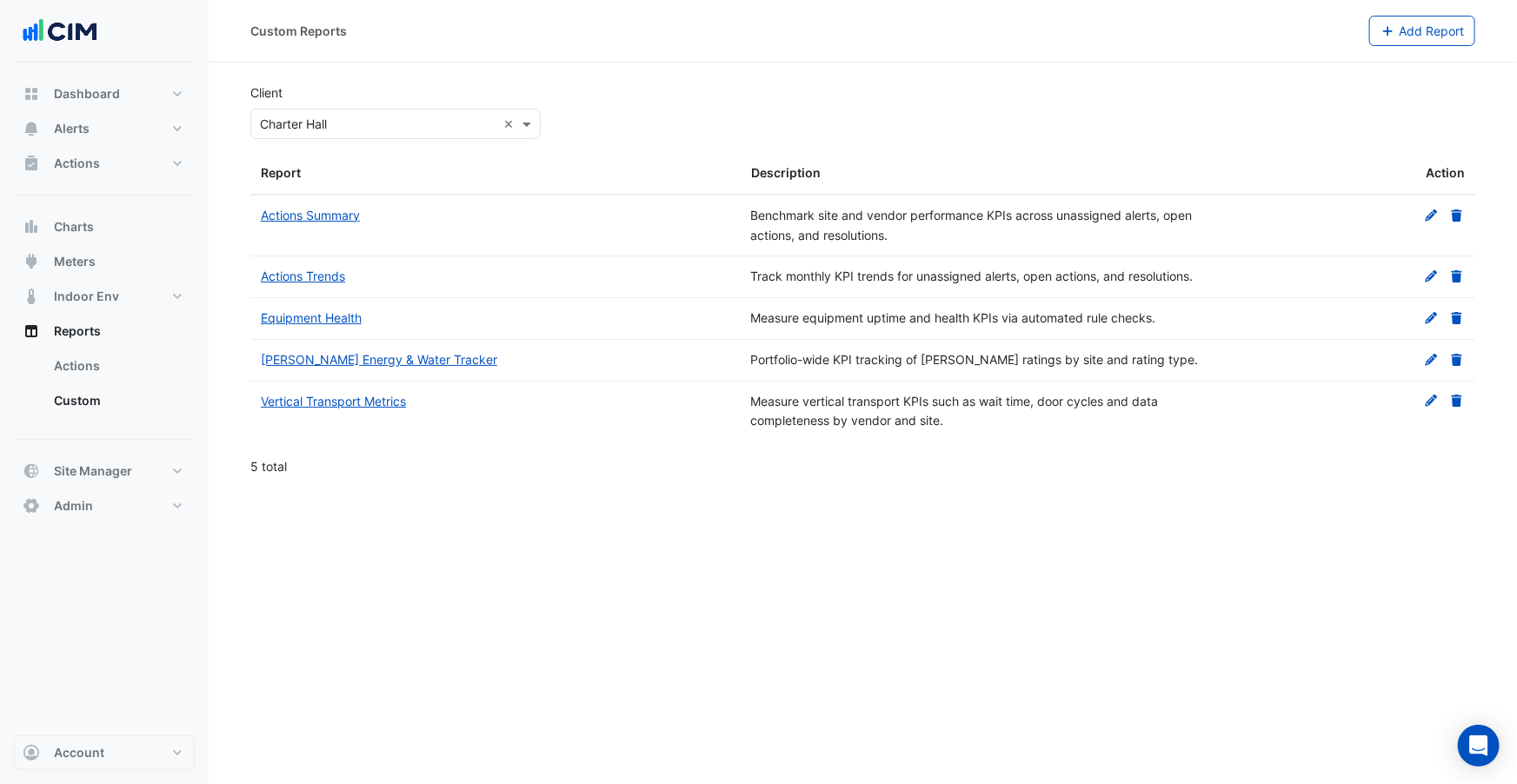
drag, startPoint x: 693, startPoint y: 534, endPoint x: 550, endPoint y: 506, distance: 145.7
click at [692, 534] on div "Custom Reports Add Report Client Select Client × Charter Hall × Report Descript…" at bounding box center [862, 392] width 1308 height 784
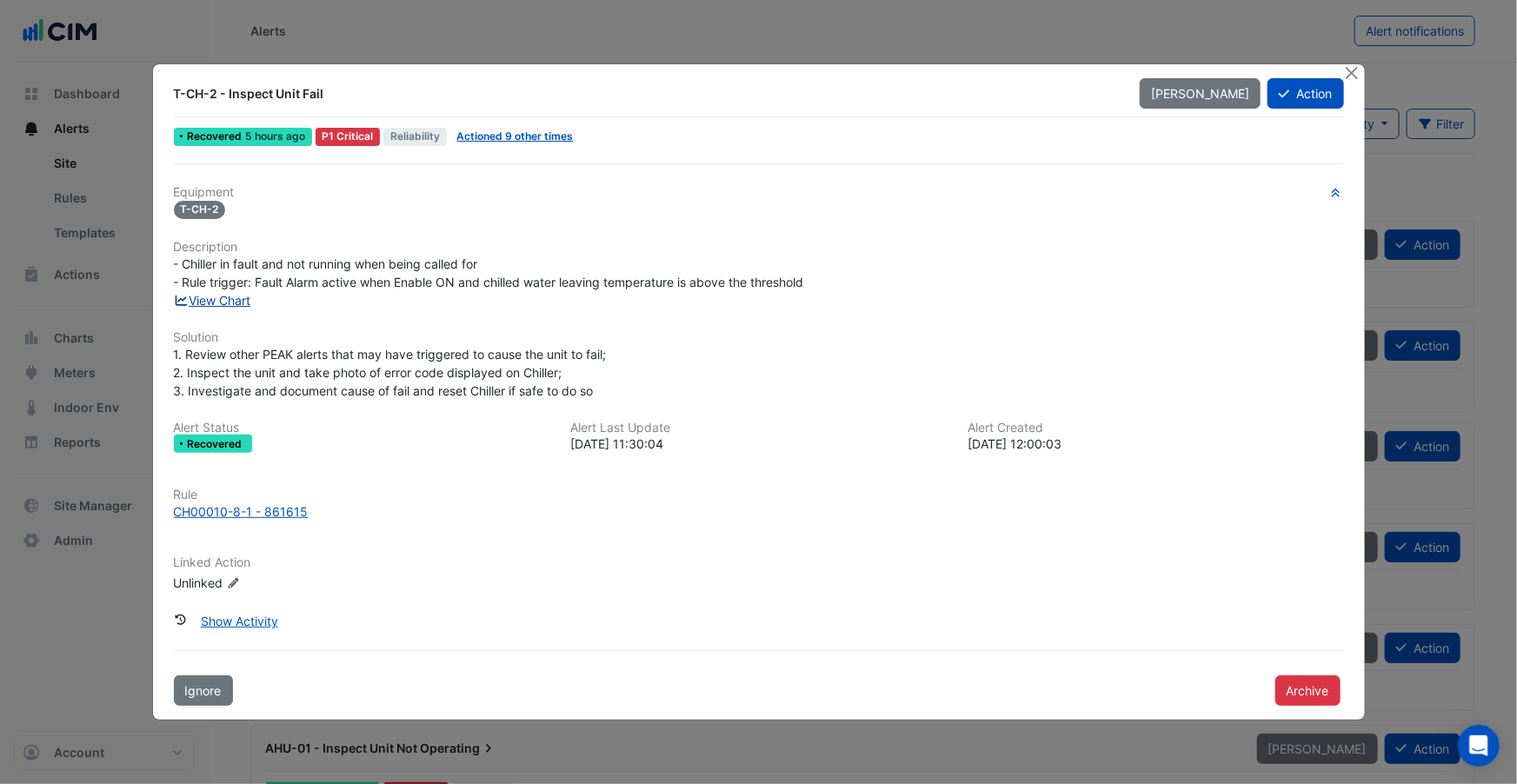
click at [236, 303] on link "View Chart" at bounding box center [212, 300] width 77 height 15
click at [251, 609] on button "Show Activity" at bounding box center [240, 621] width 100 height 30
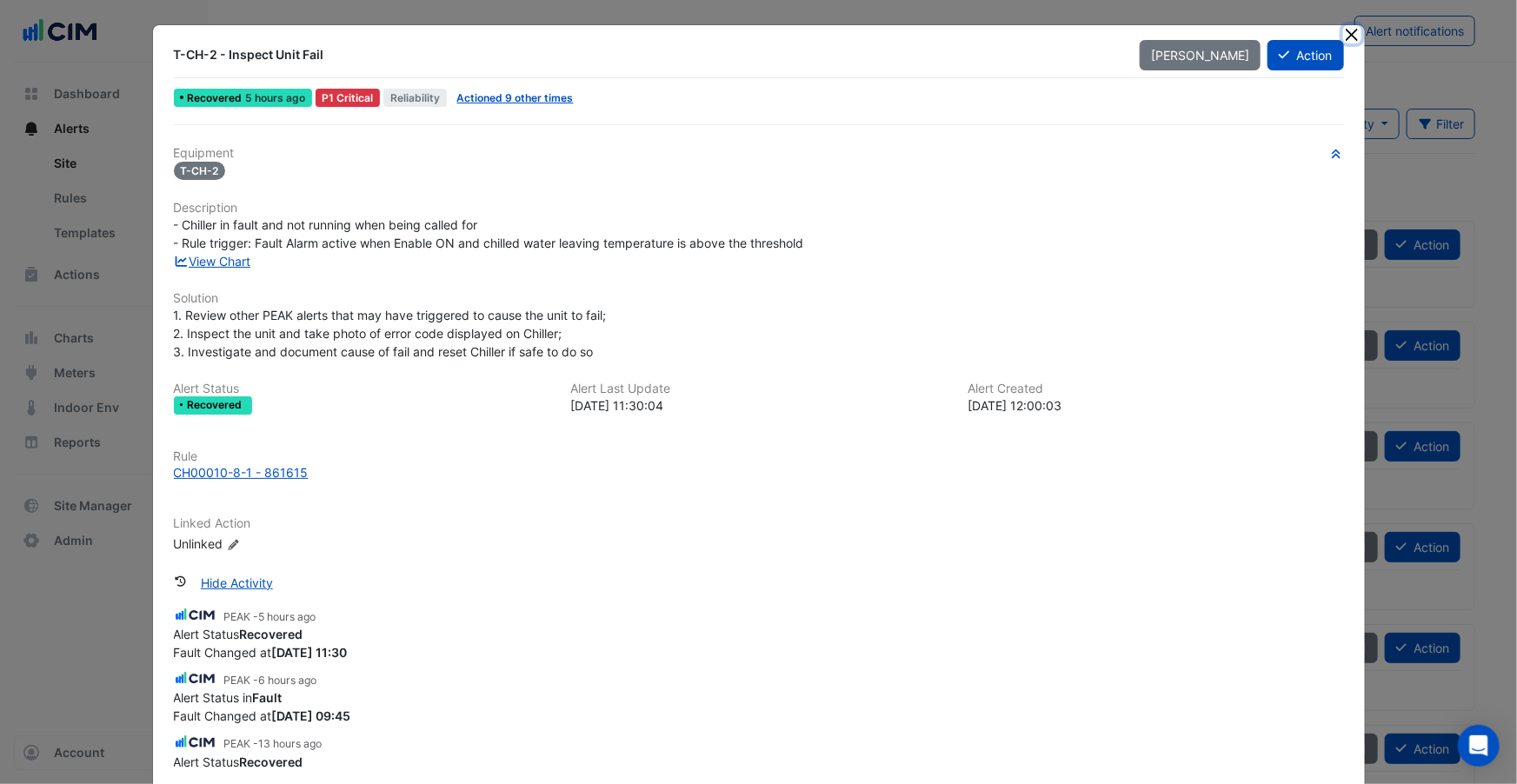
click at [1347, 33] on button "Close" at bounding box center [1352, 35] width 18 height 18
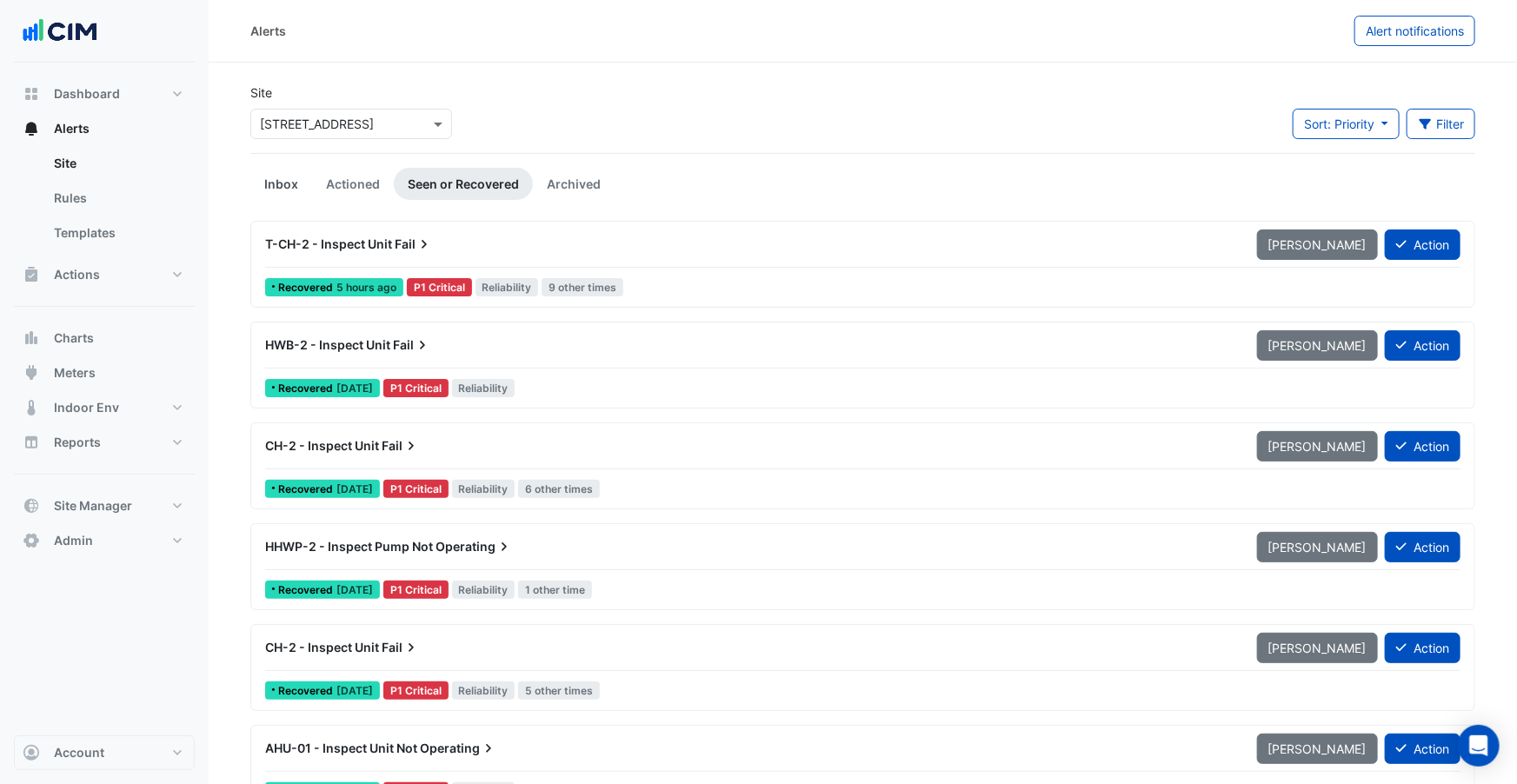
click at [276, 191] on link "Inbox" at bounding box center [282, 183] width 62 height 32
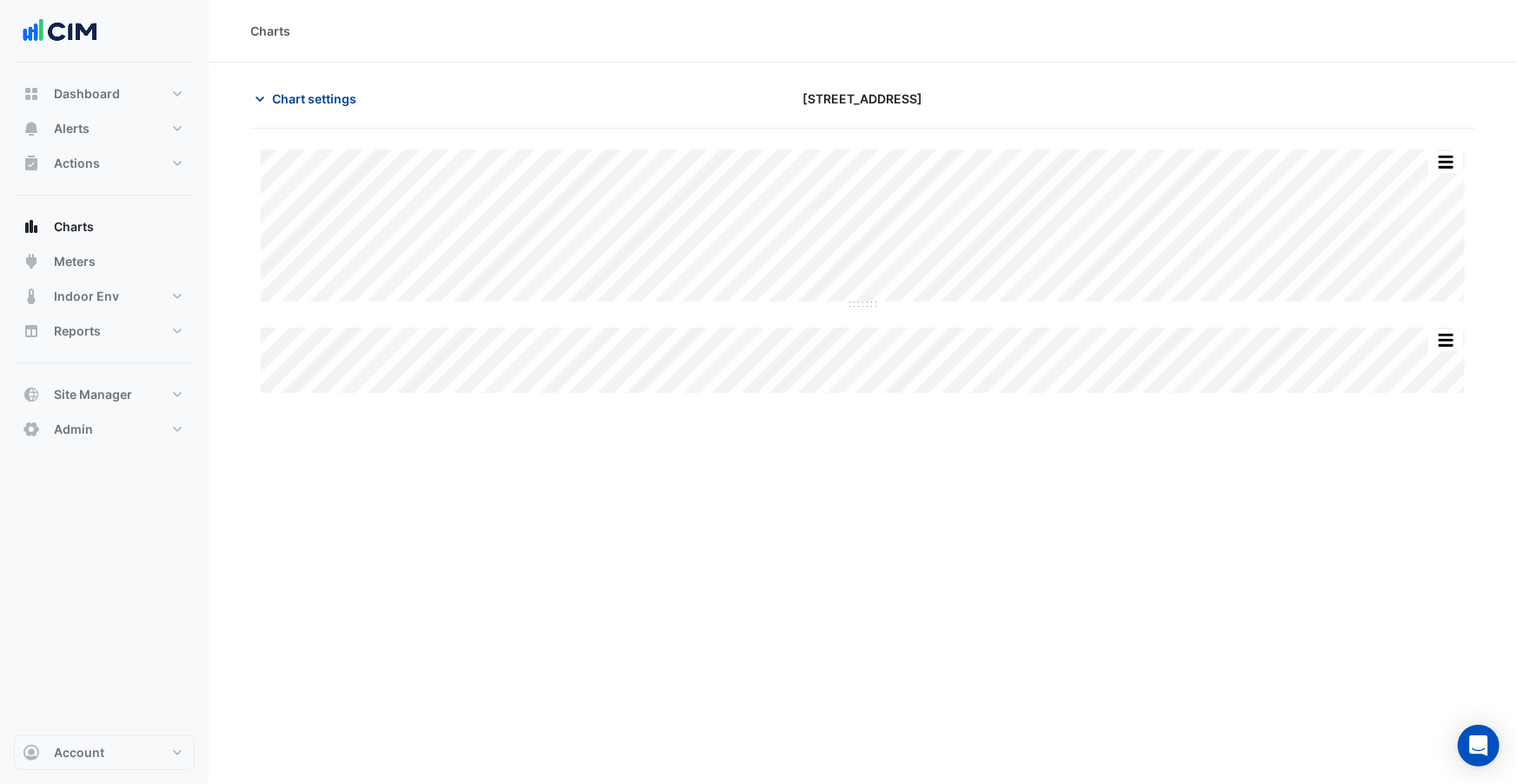
click at [313, 107] on span "Chart settings" at bounding box center [314, 98] width 85 height 18
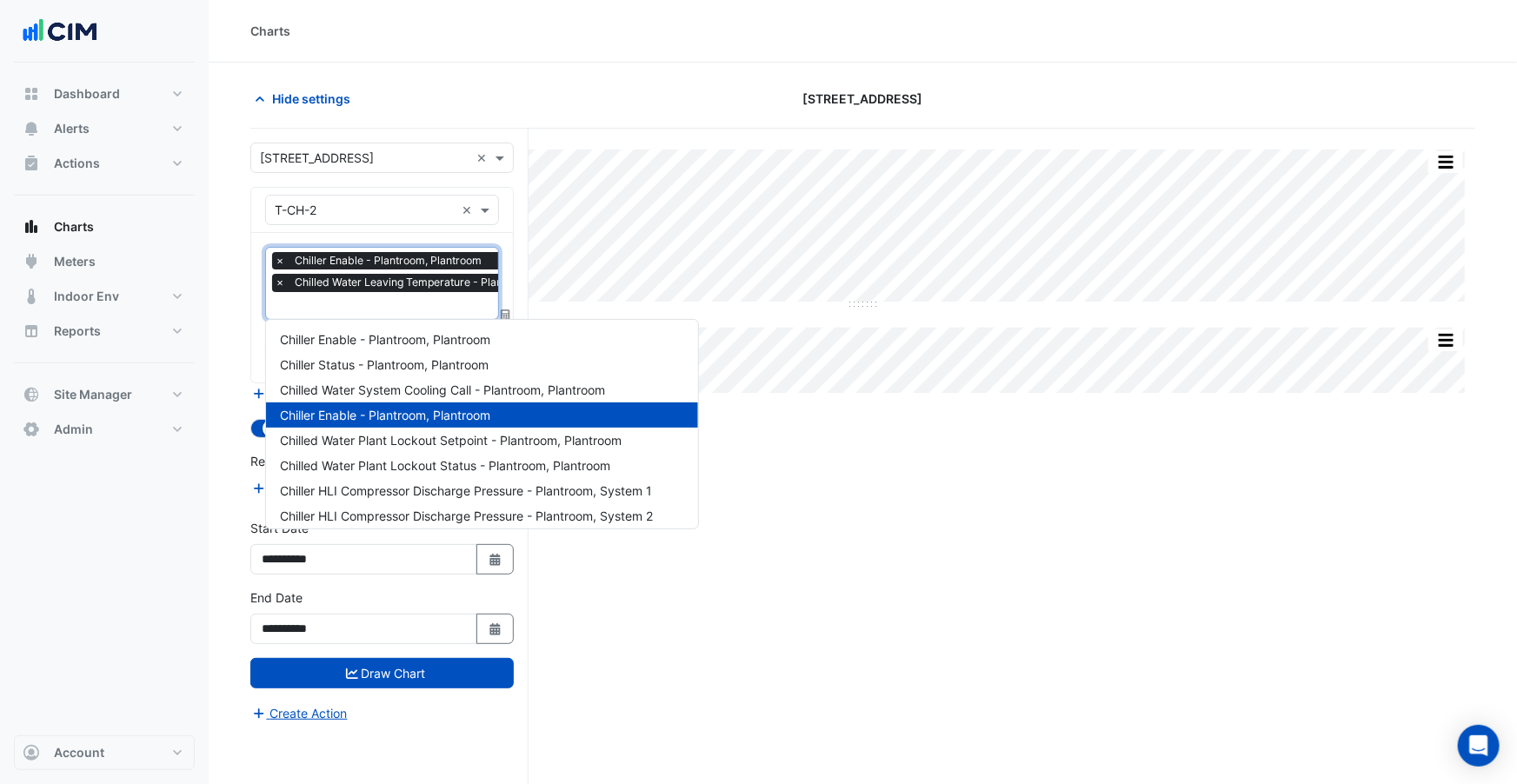
click at [394, 302] on input "text" at bounding box center [436, 307] width 323 height 18
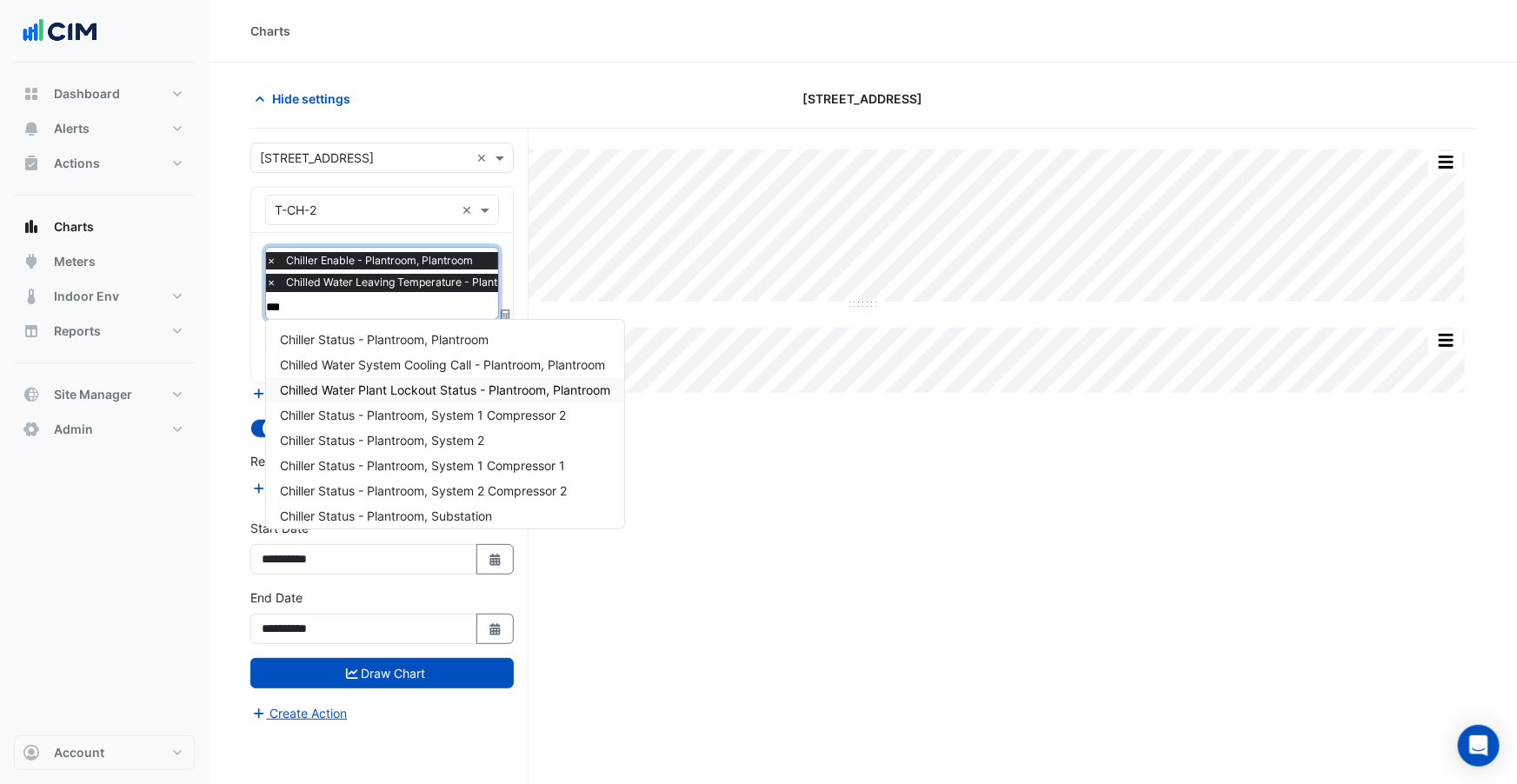
type input "****"
click at [381, 344] on span "Chiller Status - Plantroom, Plantroom" at bounding box center [384, 339] width 209 height 15
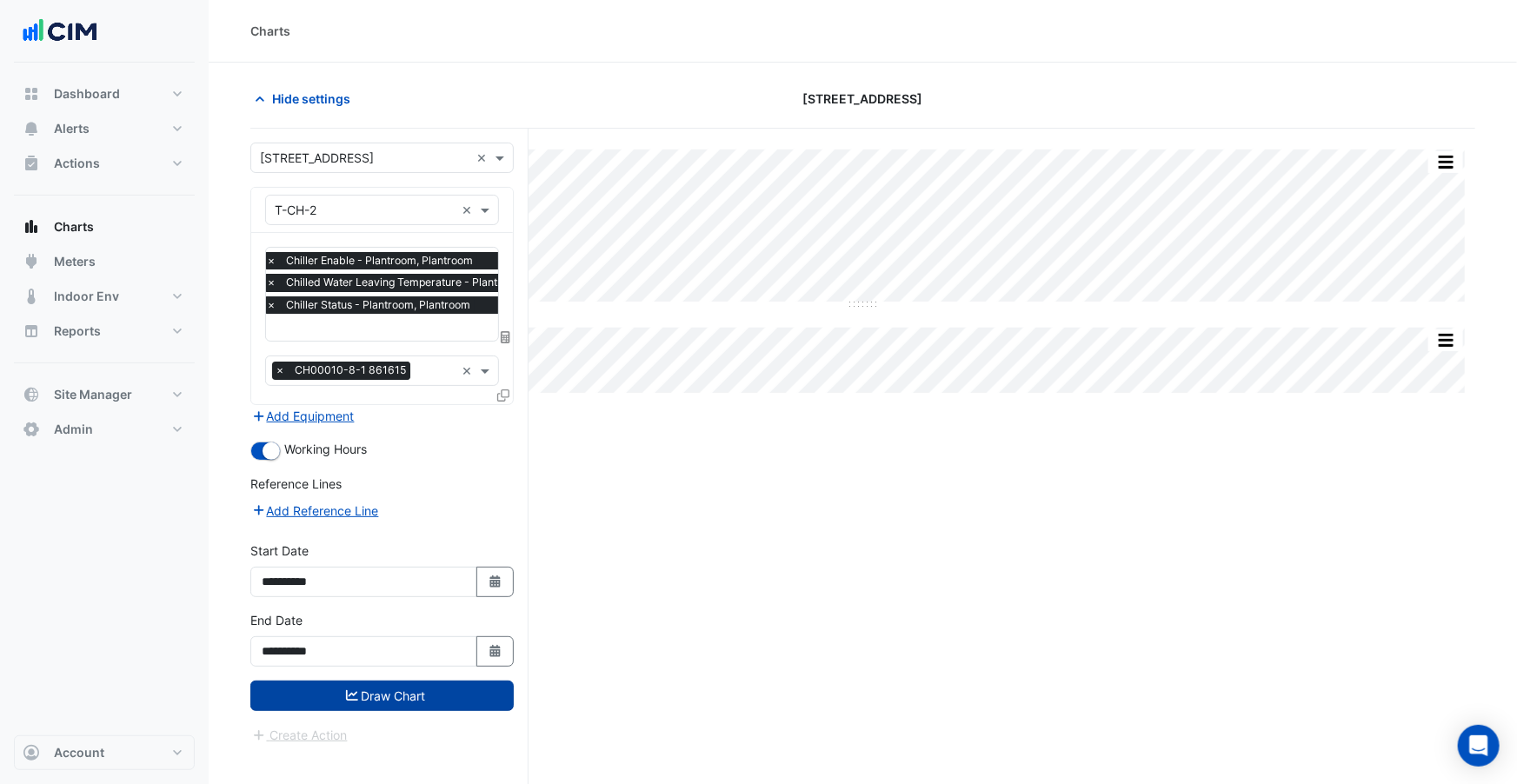
click at [445, 683] on button "Draw Chart" at bounding box center [382, 696] width 263 height 30
